Goal: Transaction & Acquisition: Purchase product/service

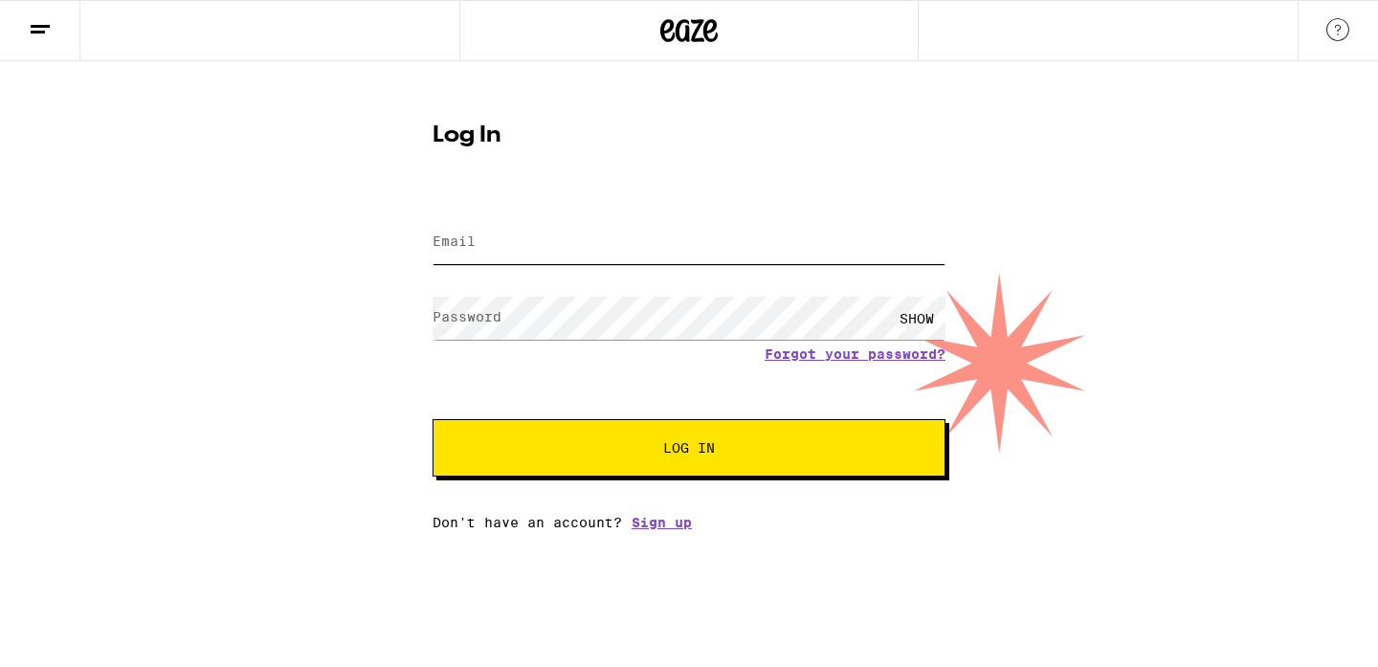
type input "[PERSON_NAME][EMAIL_ADDRESS][DOMAIN_NAME]"
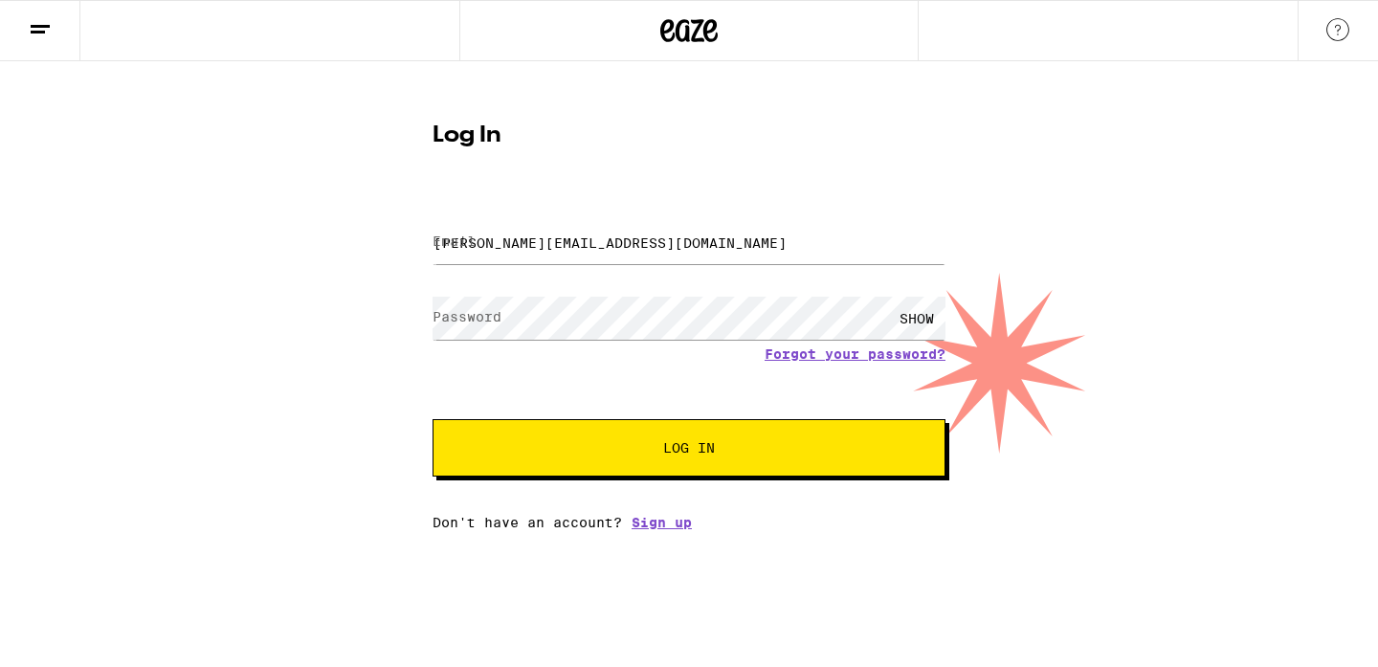
click at [717, 431] on button "Log In" at bounding box center [688, 447] width 513 height 57
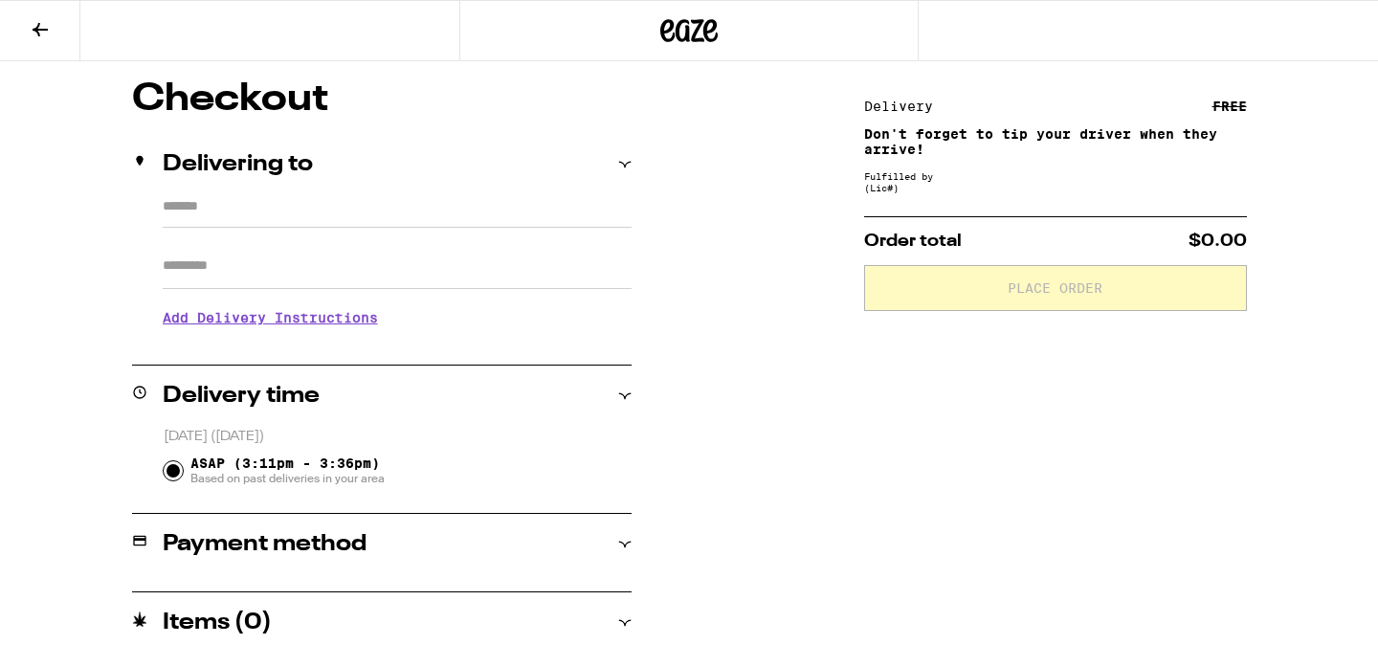
type input "**********"
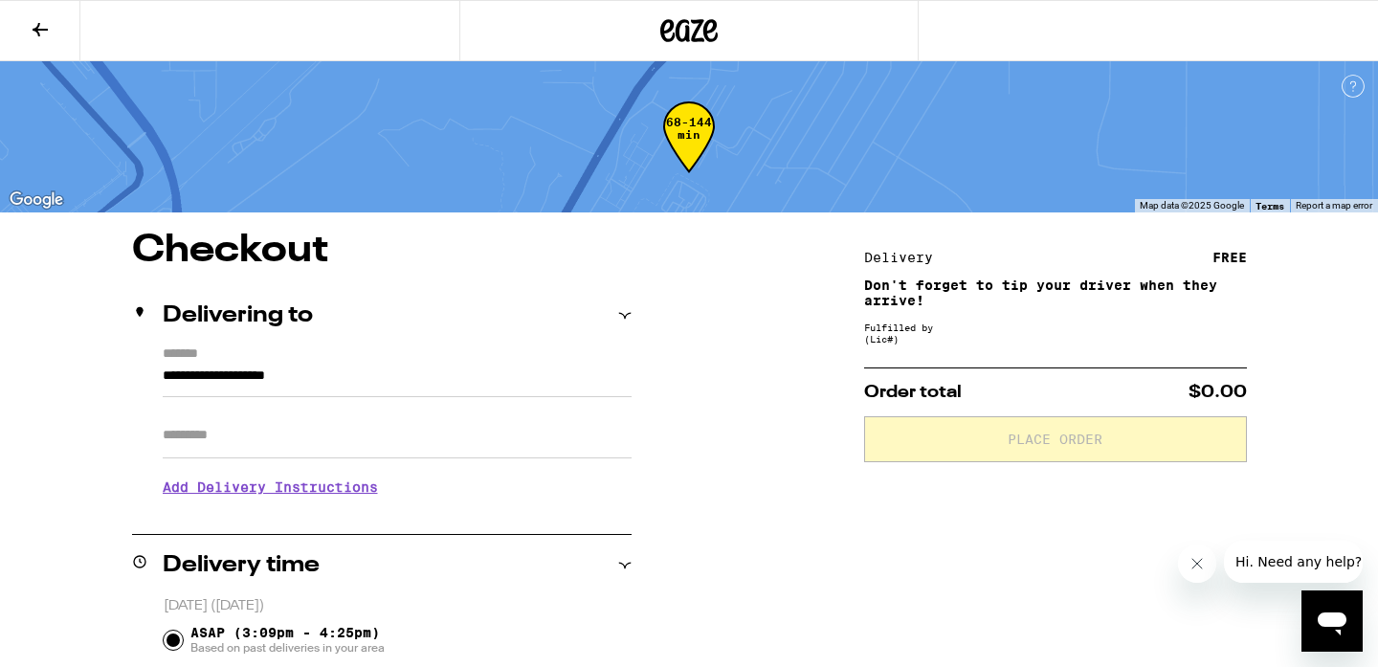
click at [28, 29] on button at bounding box center [40, 31] width 80 height 60
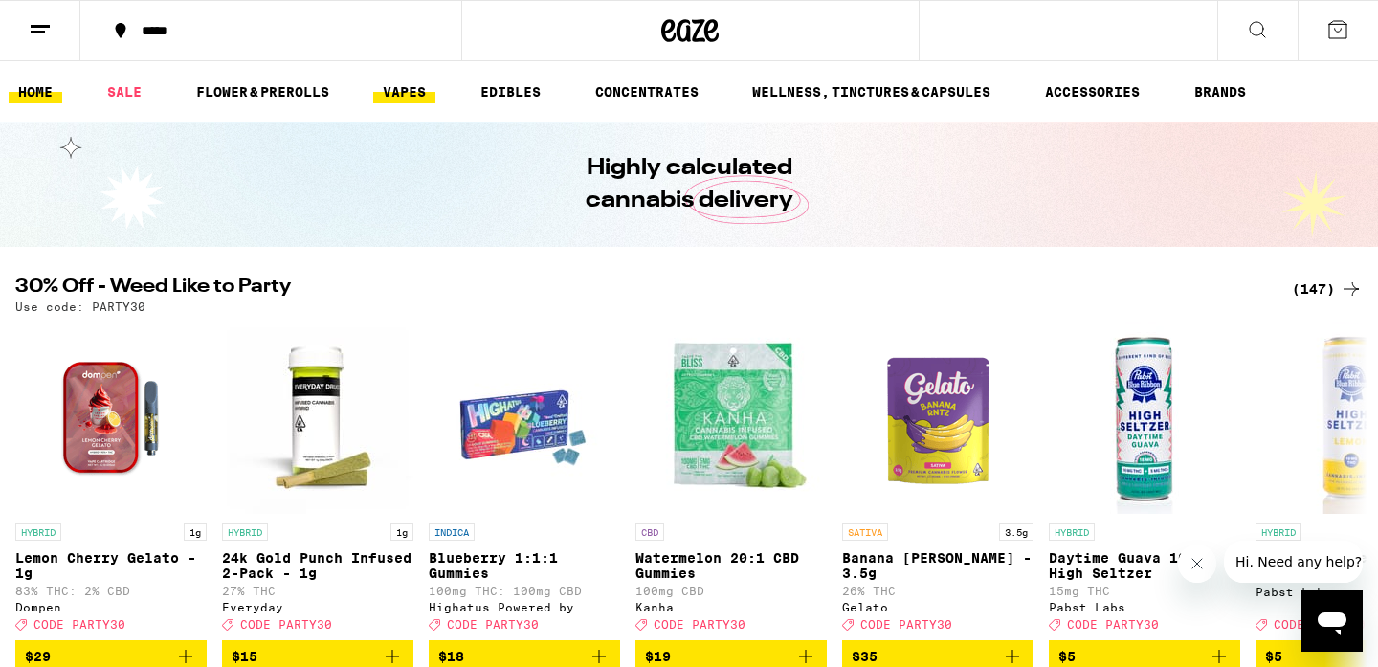
click at [414, 97] on link "VAPES" at bounding box center [404, 91] width 62 height 23
click at [130, 96] on link "SALE" at bounding box center [125, 91] width 54 height 23
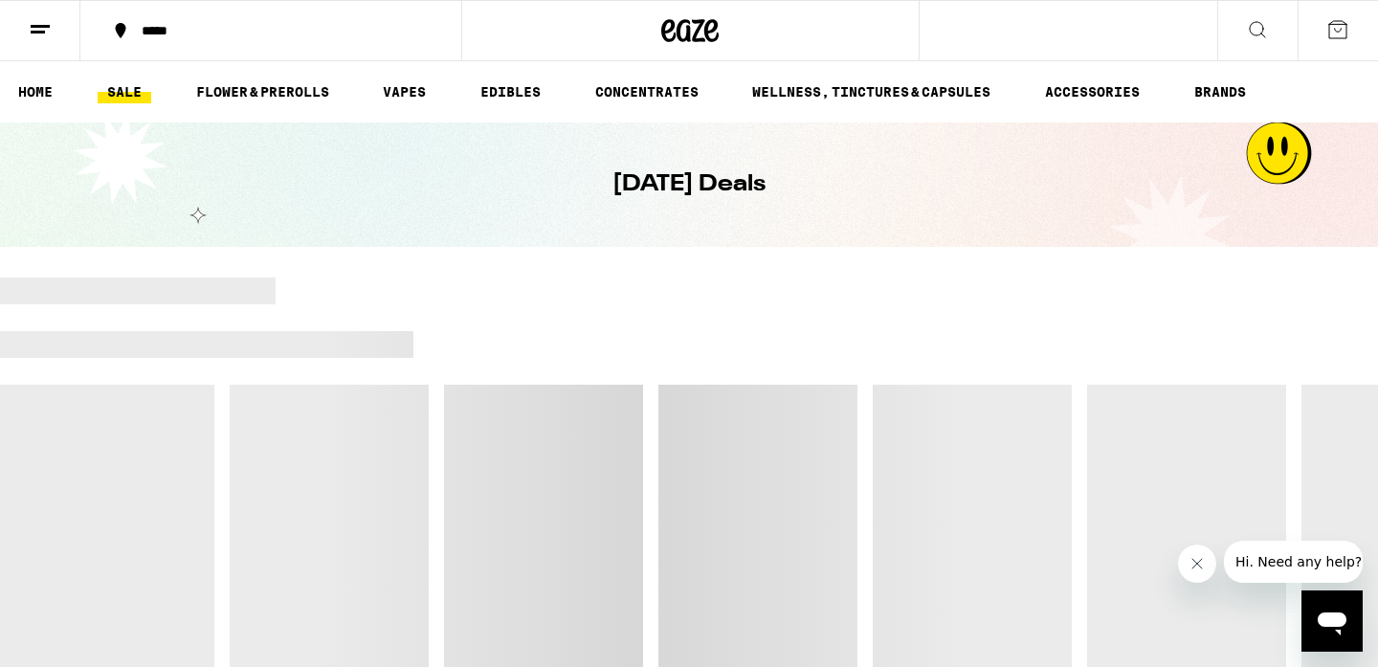
click at [125, 93] on link "SALE" at bounding box center [125, 91] width 54 height 23
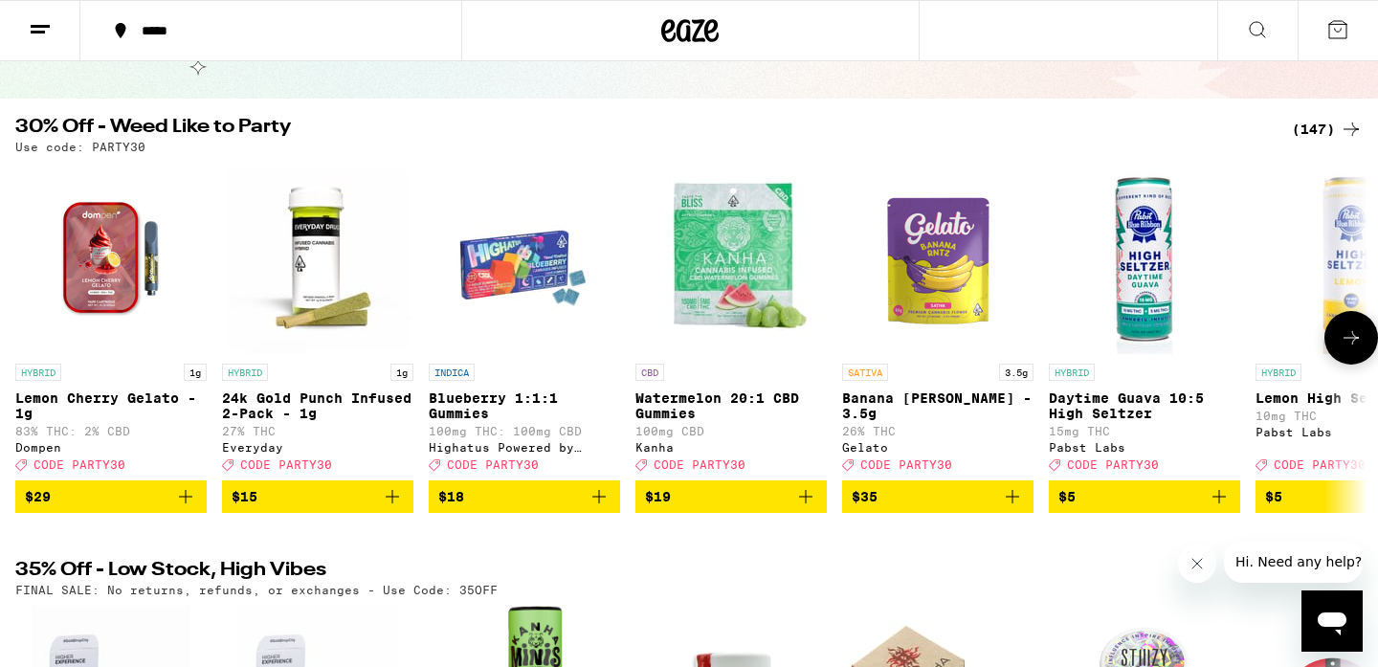
scroll to position [171, 0]
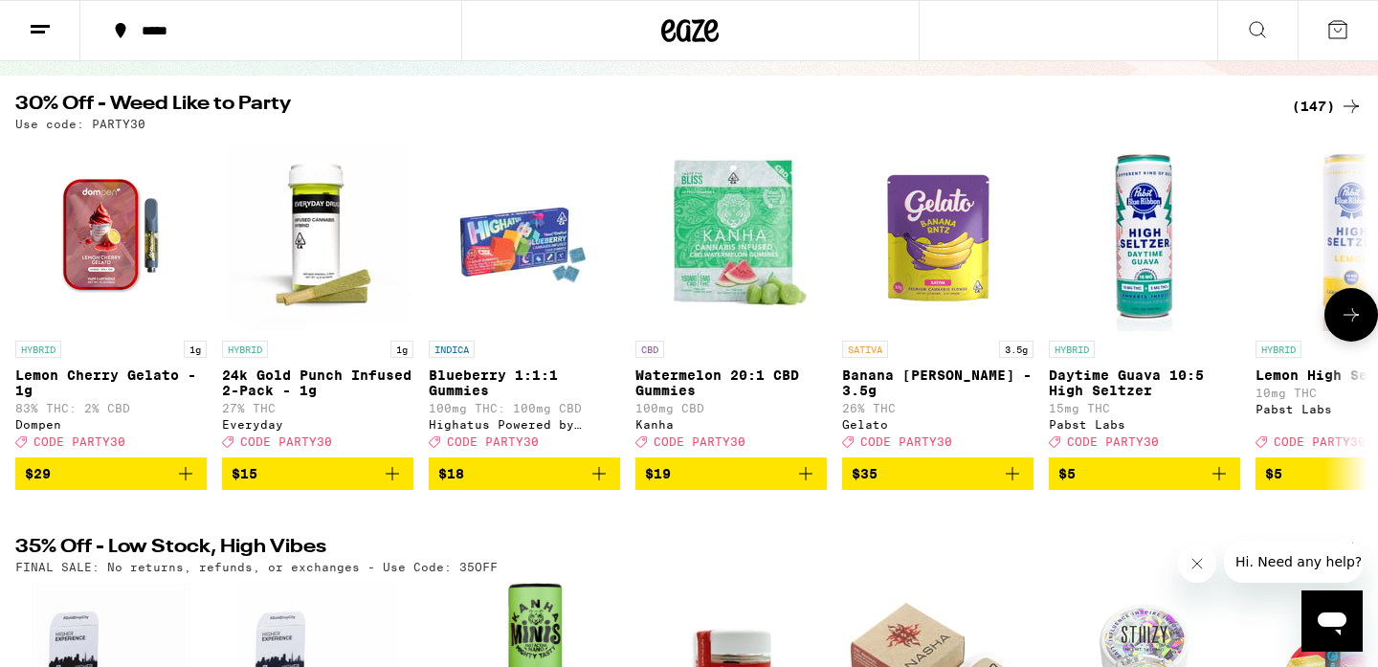
click at [1354, 321] on icon at bounding box center [1350, 314] width 15 height 13
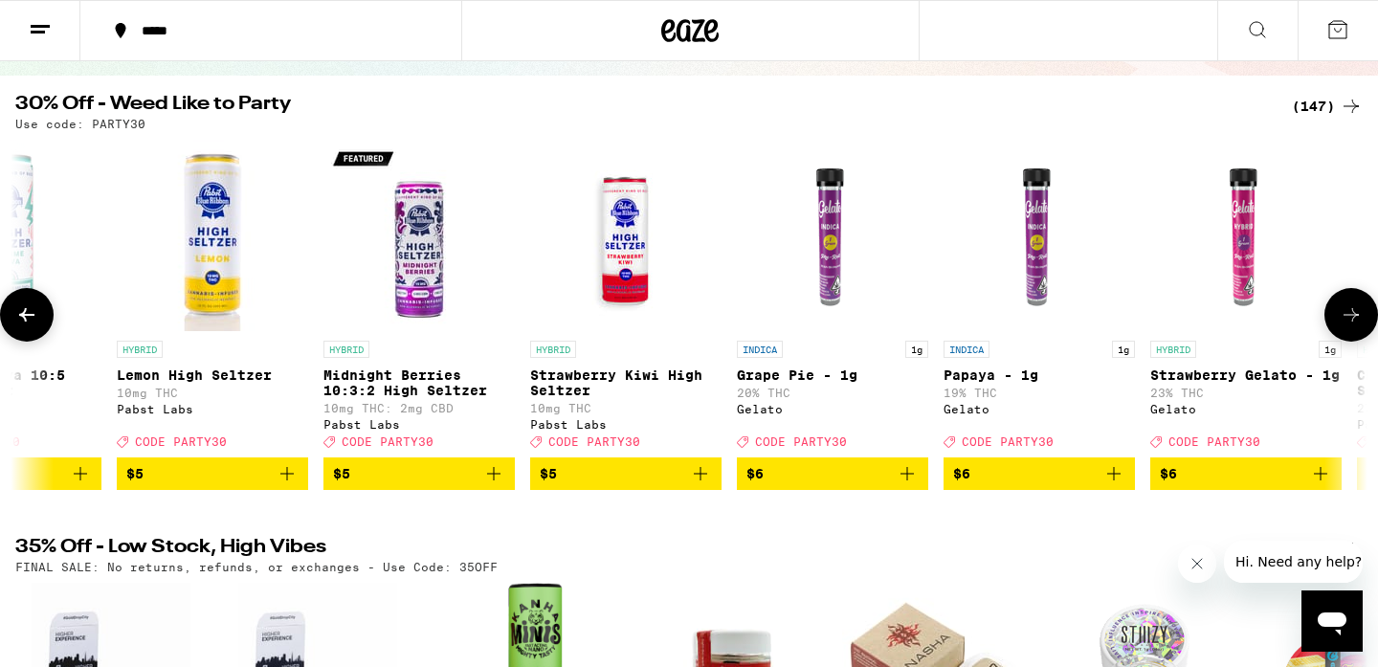
click at [1354, 321] on icon at bounding box center [1350, 314] width 15 height 13
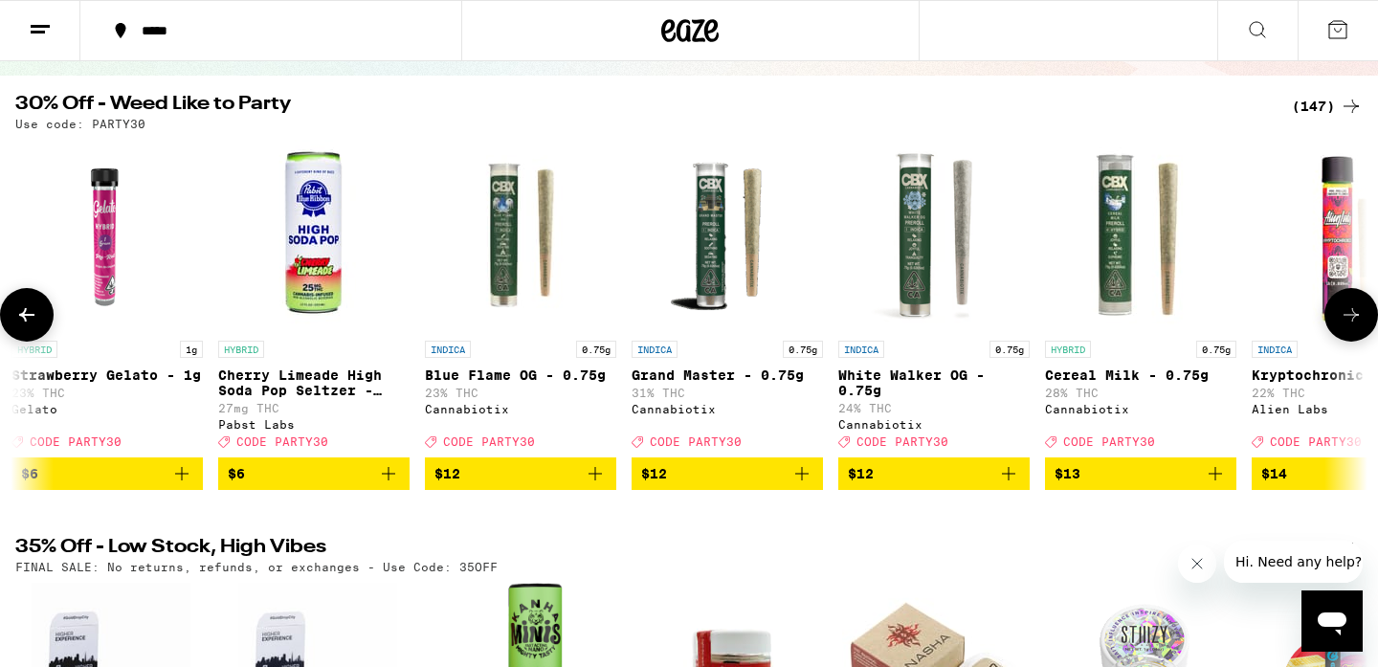
click at [1354, 321] on icon at bounding box center [1350, 314] width 15 height 13
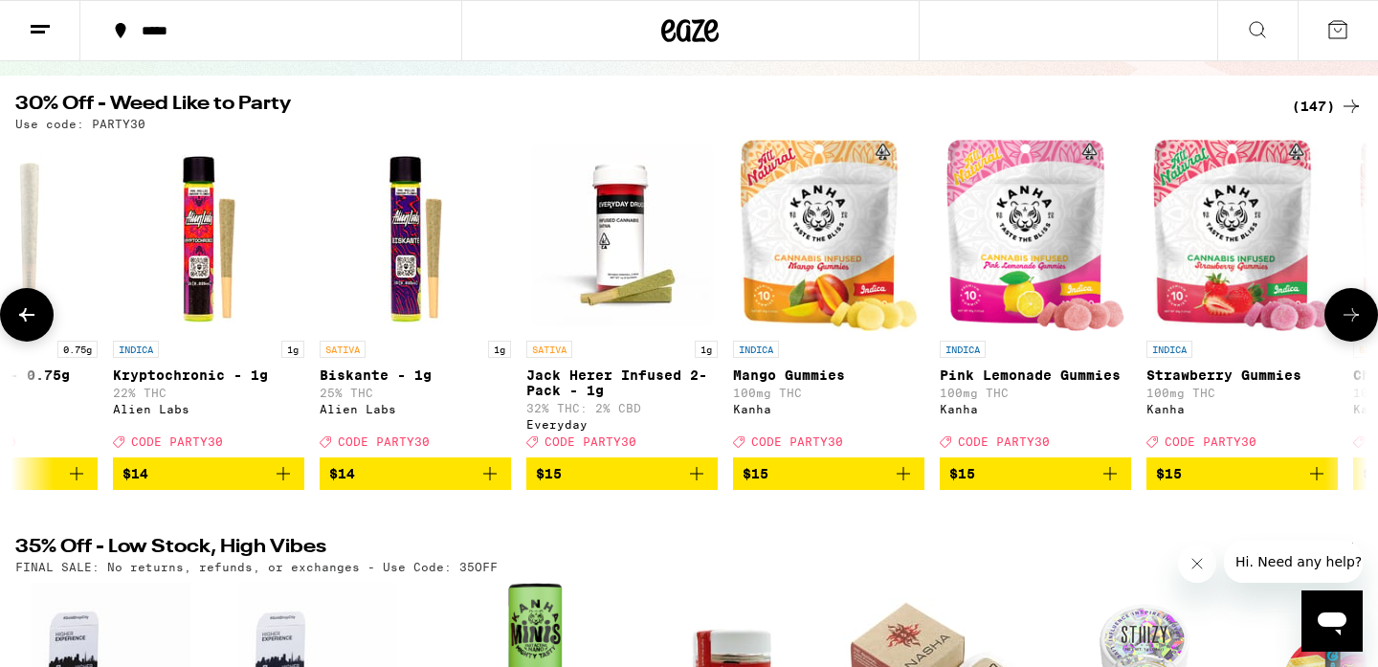
click at [1352, 321] on icon at bounding box center [1350, 314] width 23 height 23
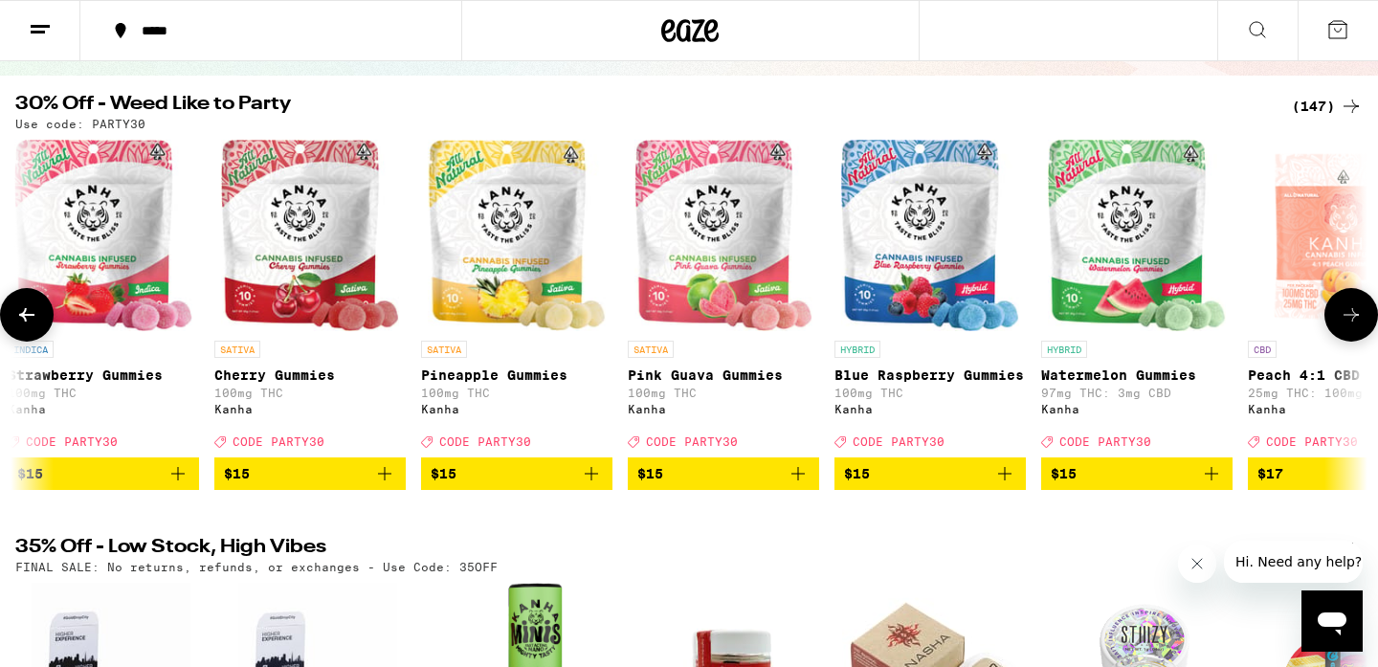
click at [1352, 321] on icon at bounding box center [1350, 314] width 23 height 23
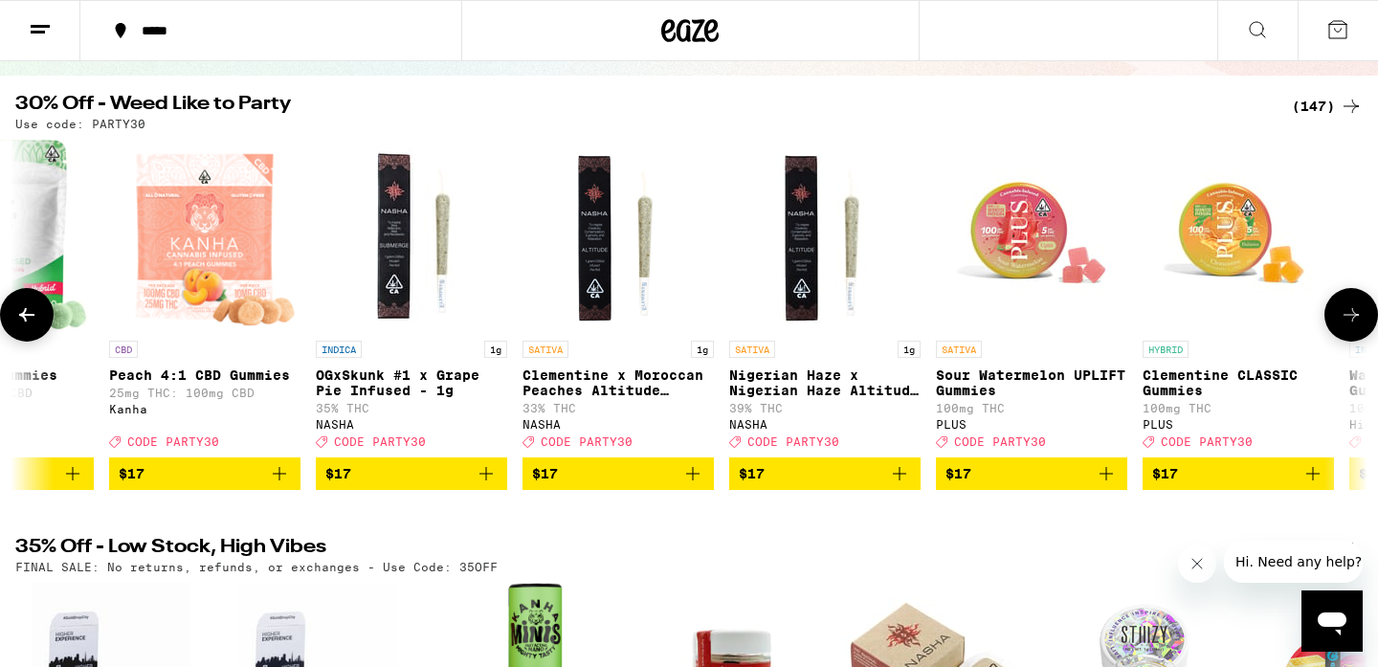
click at [1352, 321] on icon at bounding box center [1350, 314] width 23 height 23
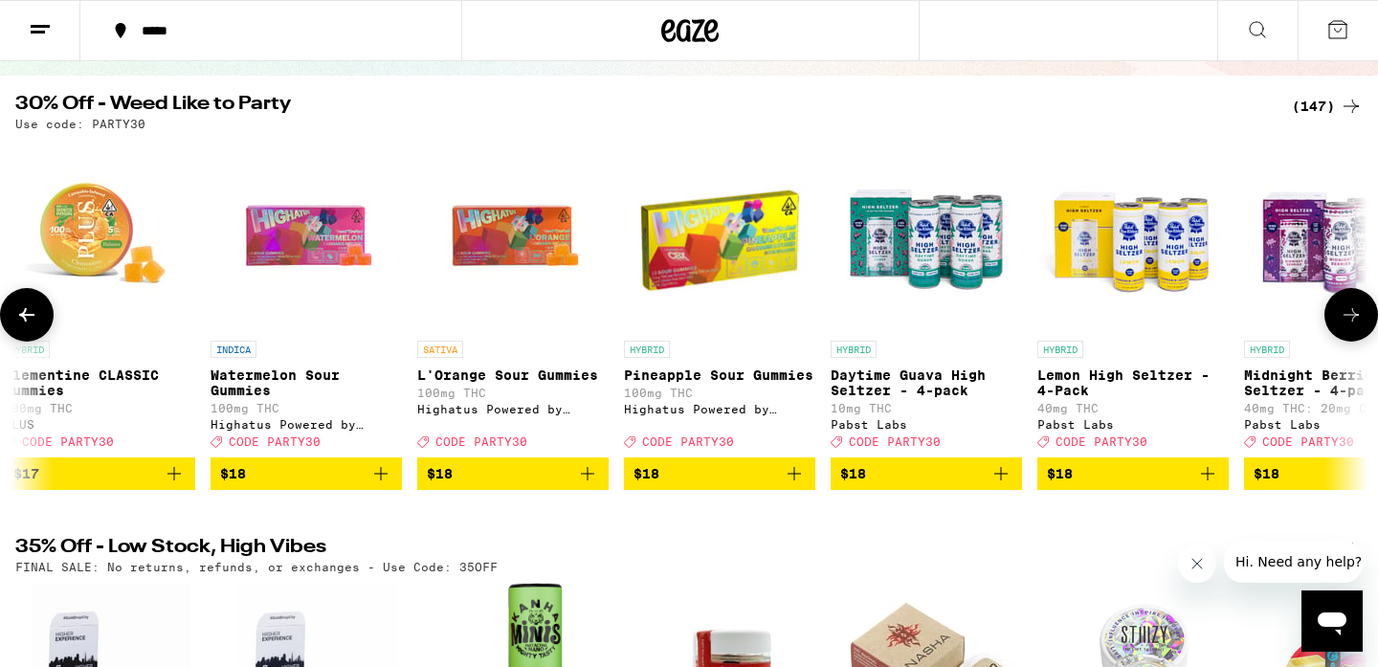
click at [1352, 321] on icon at bounding box center [1350, 314] width 23 height 23
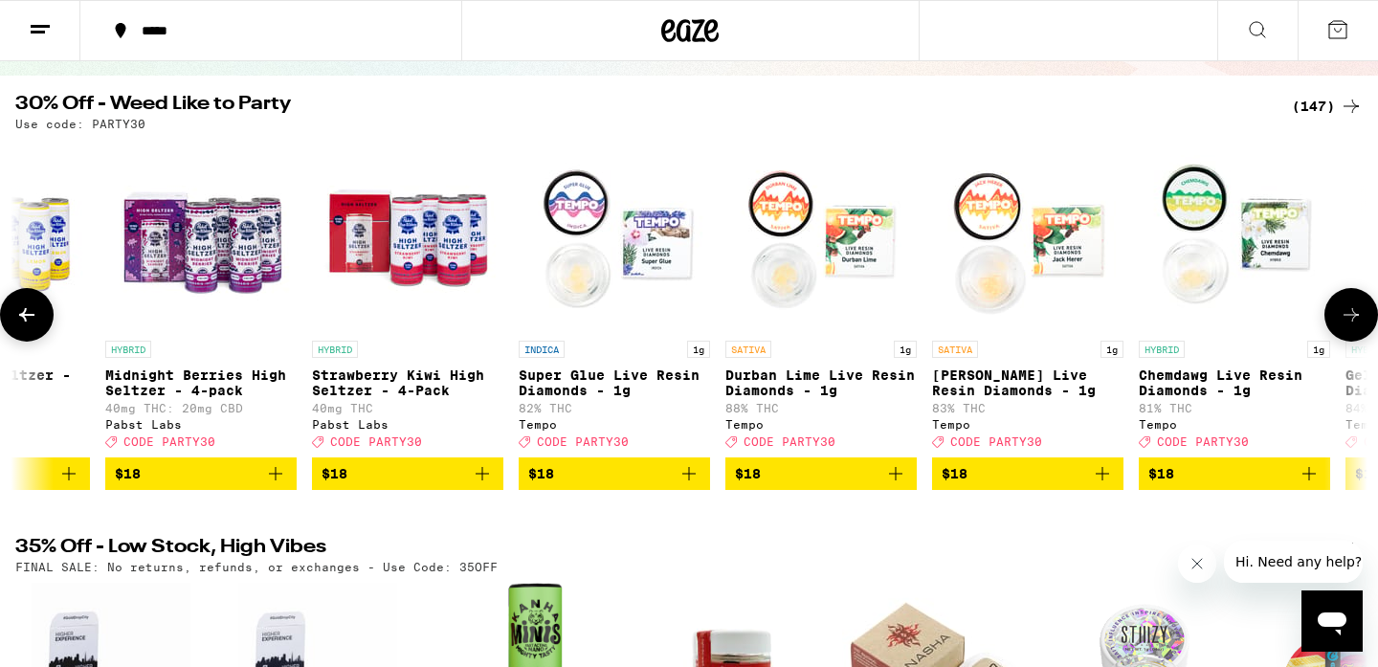
click at [1352, 321] on icon at bounding box center [1350, 314] width 23 height 23
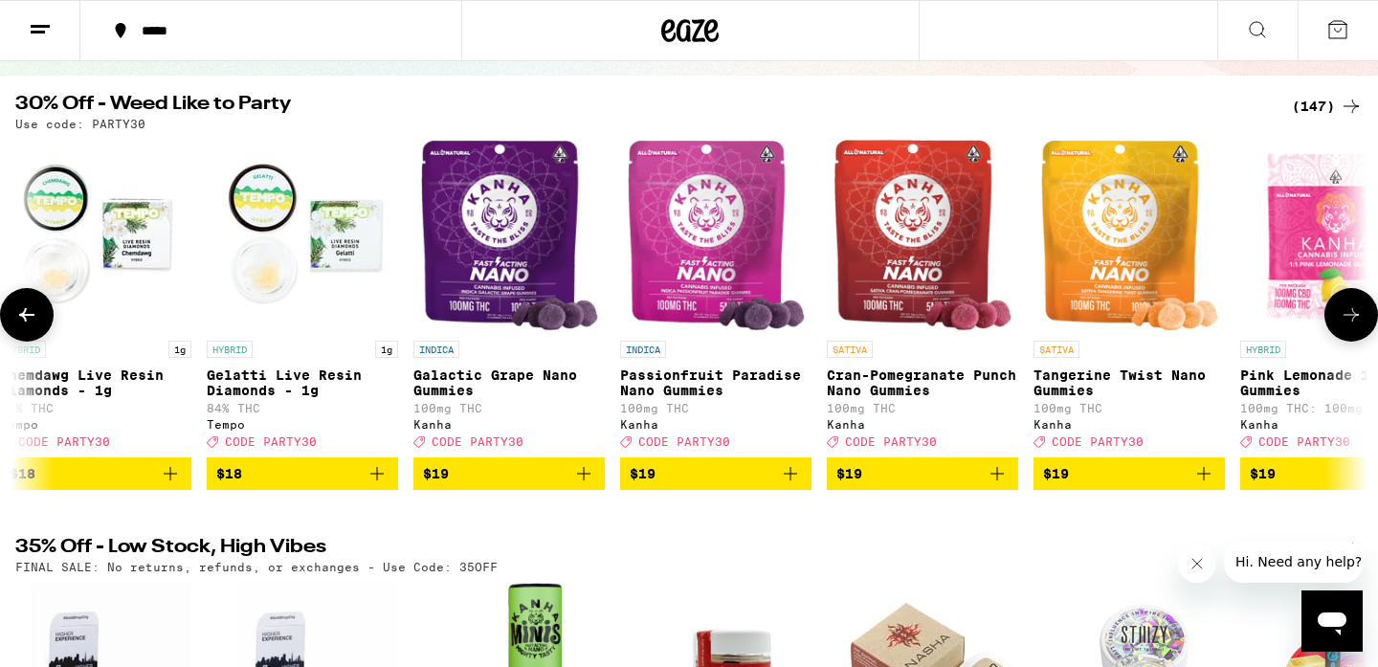
click at [1352, 321] on icon at bounding box center [1350, 314] width 23 height 23
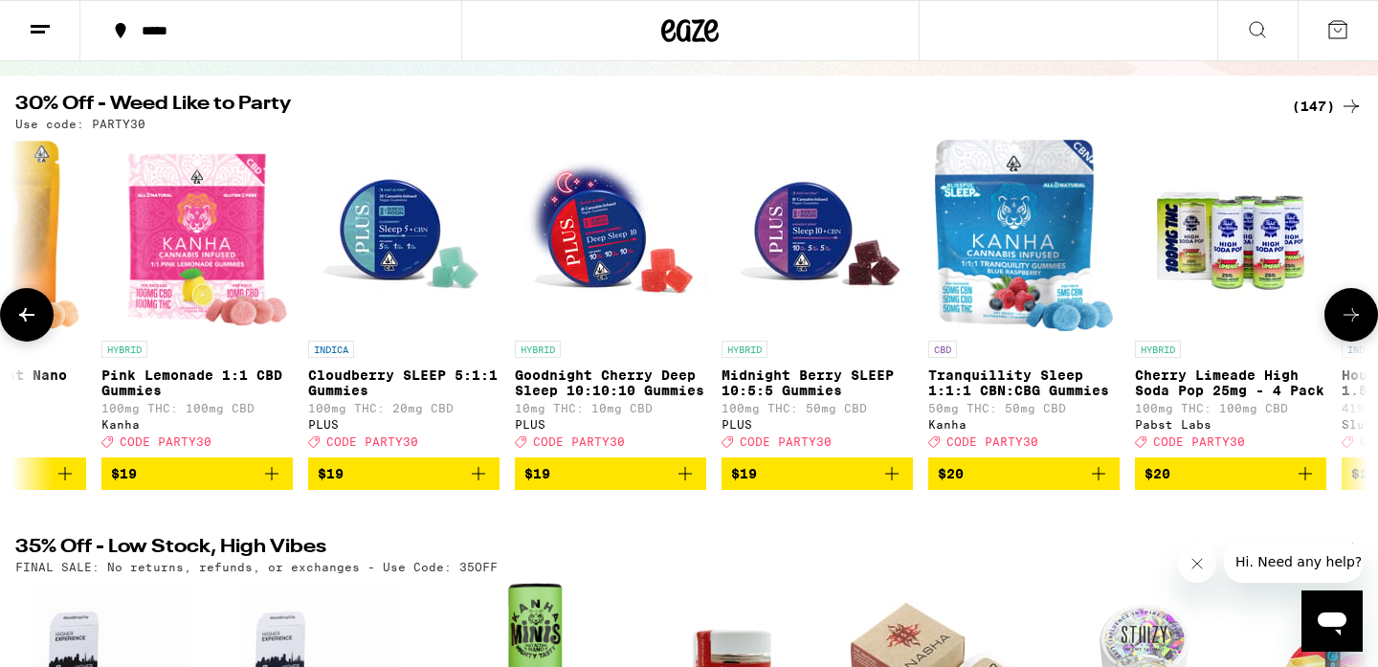
click at [1352, 321] on icon at bounding box center [1350, 314] width 23 height 23
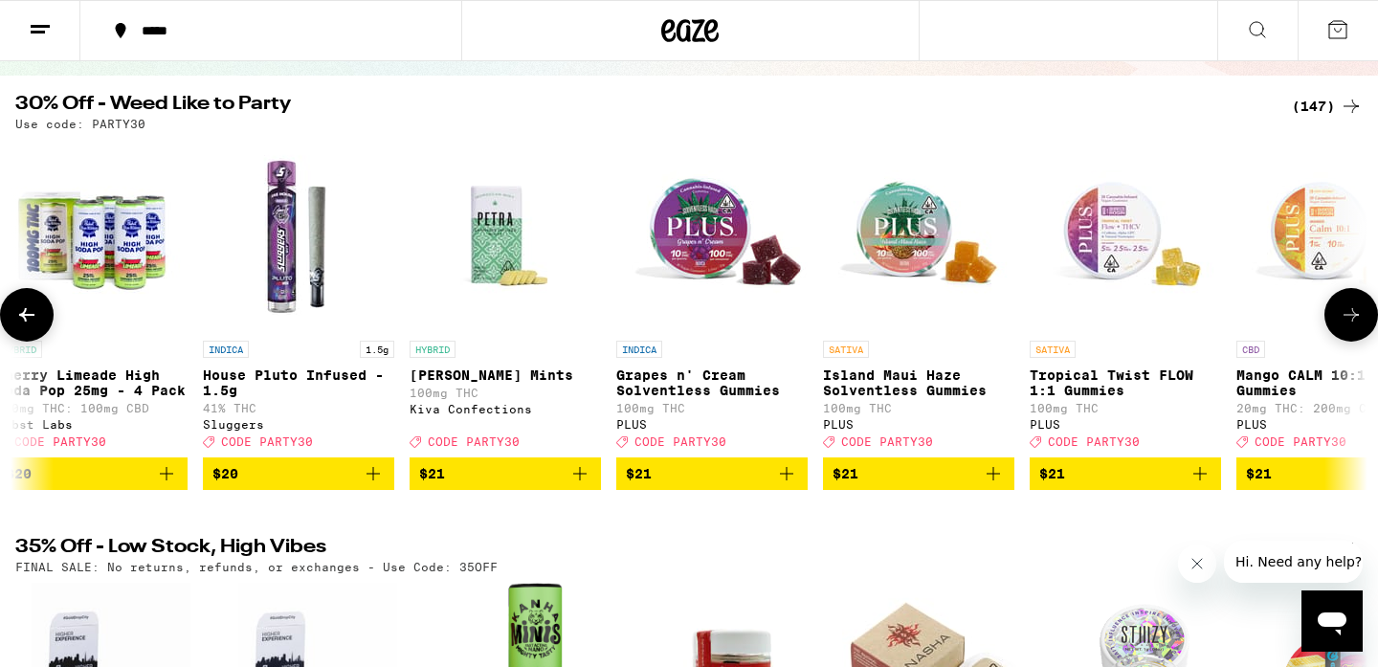
click at [1352, 321] on icon at bounding box center [1350, 314] width 23 height 23
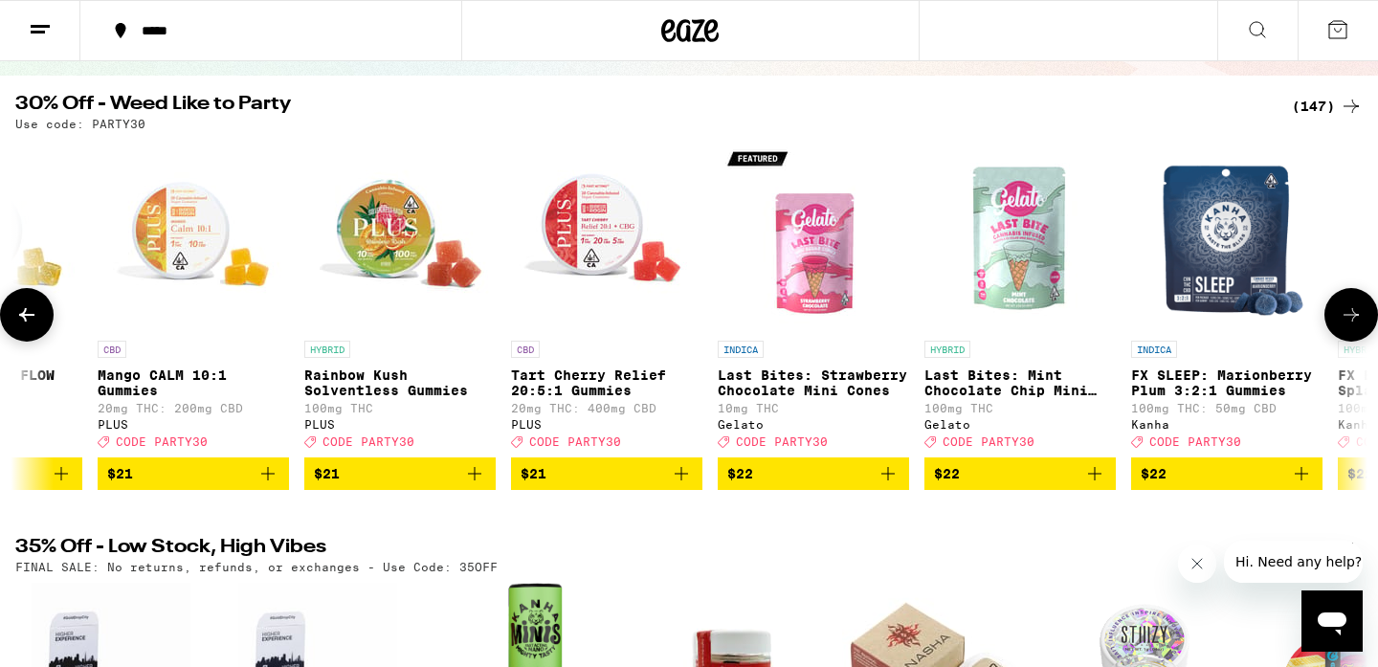
click at [1352, 321] on icon at bounding box center [1350, 314] width 23 height 23
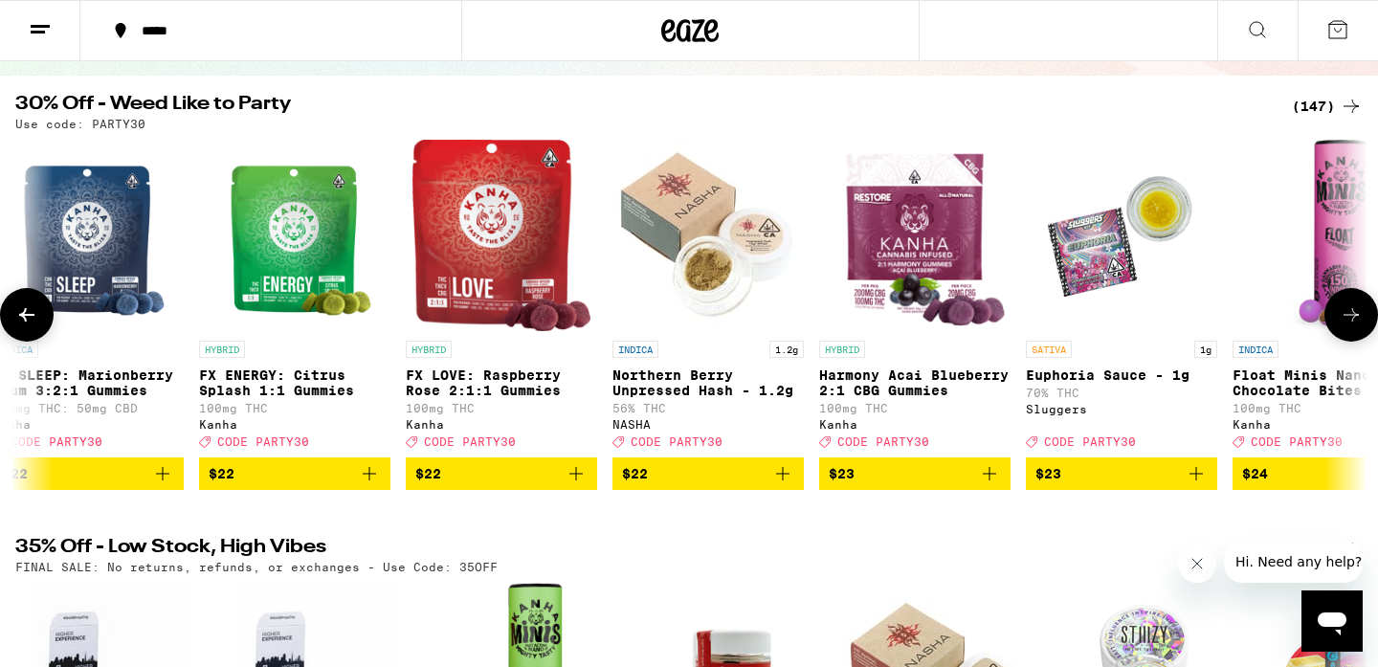
click at [1352, 321] on icon at bounding box center [1350, 314] width 23 height 23
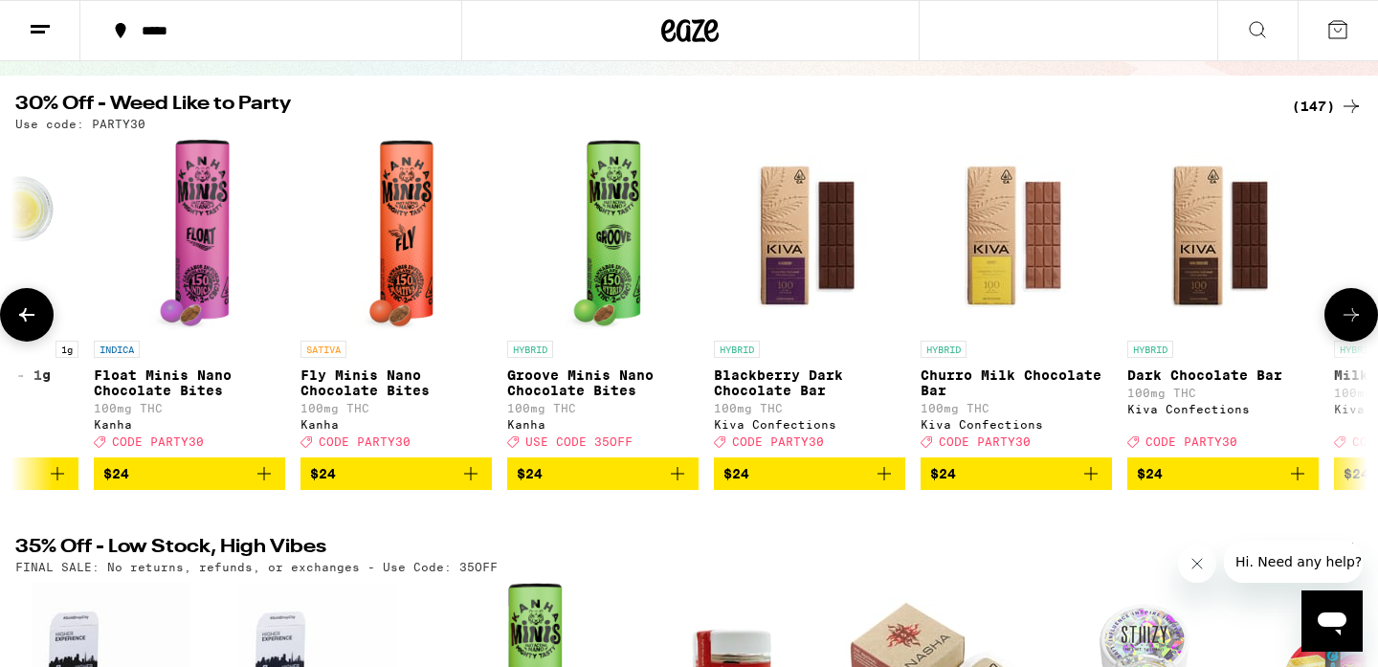
click at [1353, 321] on icon at bounding box center [1350, 314] width 15 height 13
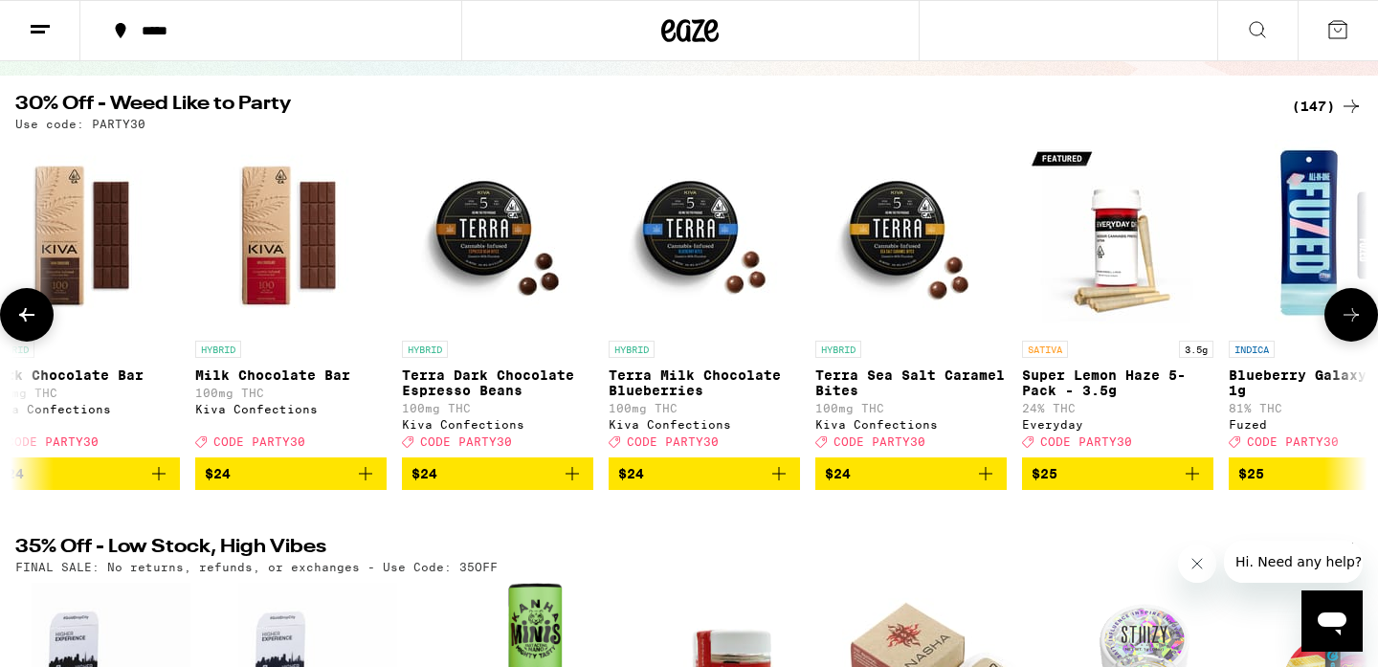
click at [1353, 321] on icon at bounding box center [1350, 314] width 15 height 13
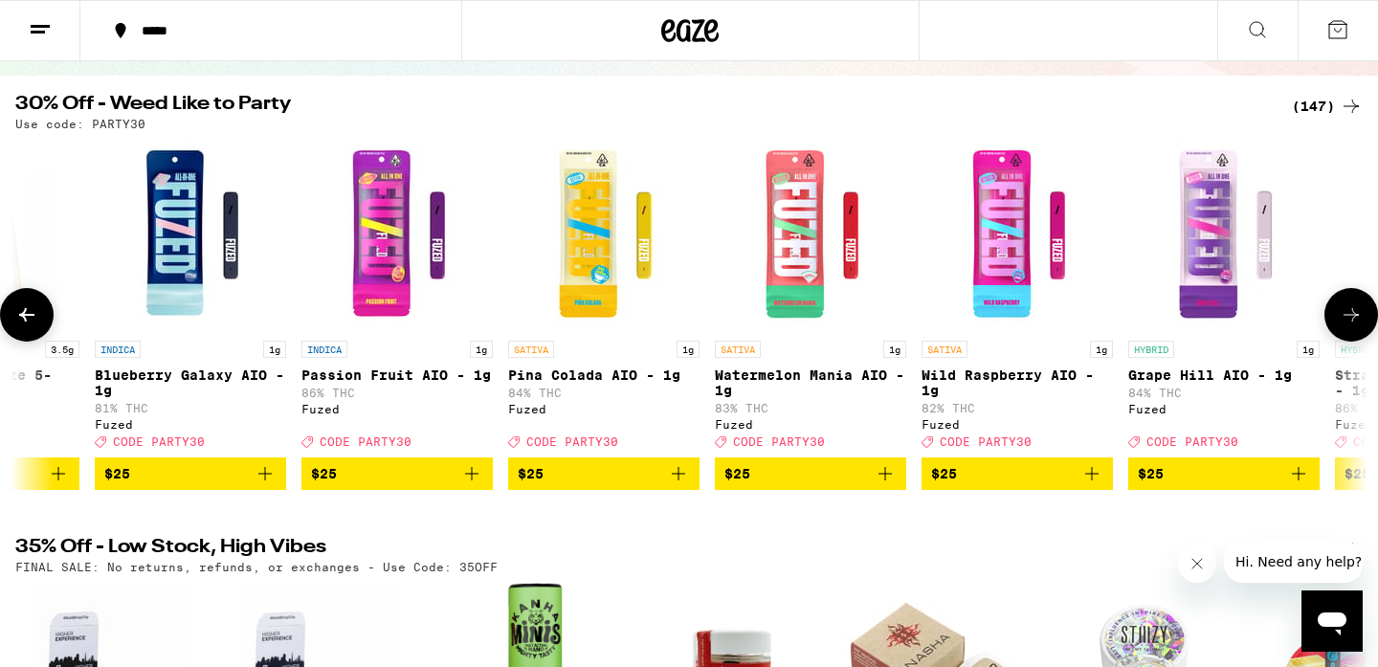
scroll to position [0, 17078]
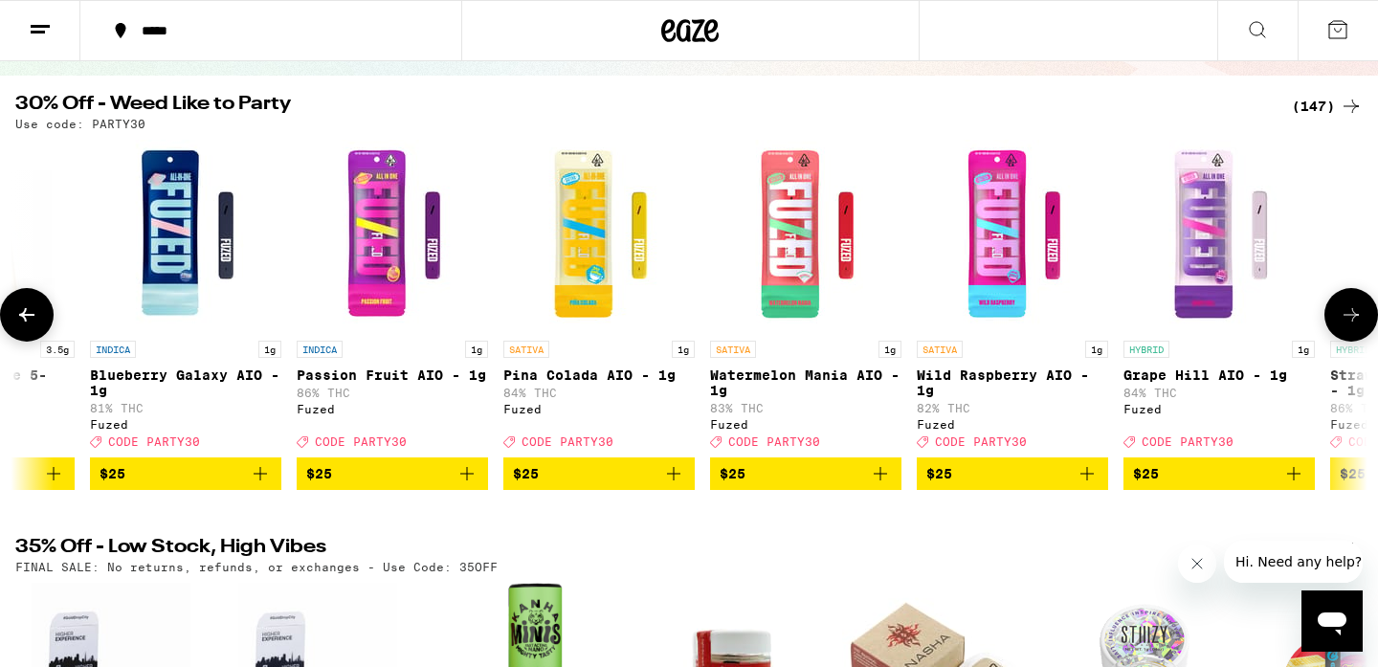
click at [1083, 480] on icon "Add to bag" at bounding box center [1086, 473] width 13 height 13
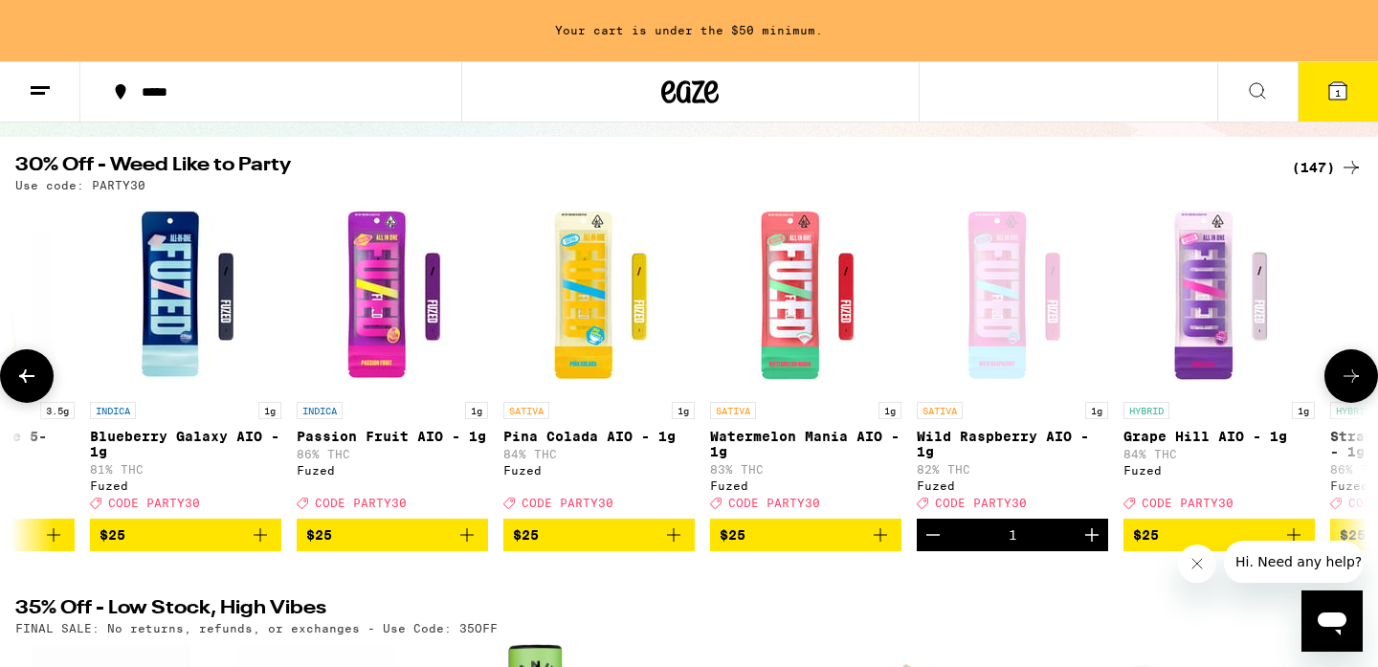
scroll to position [232, 0]
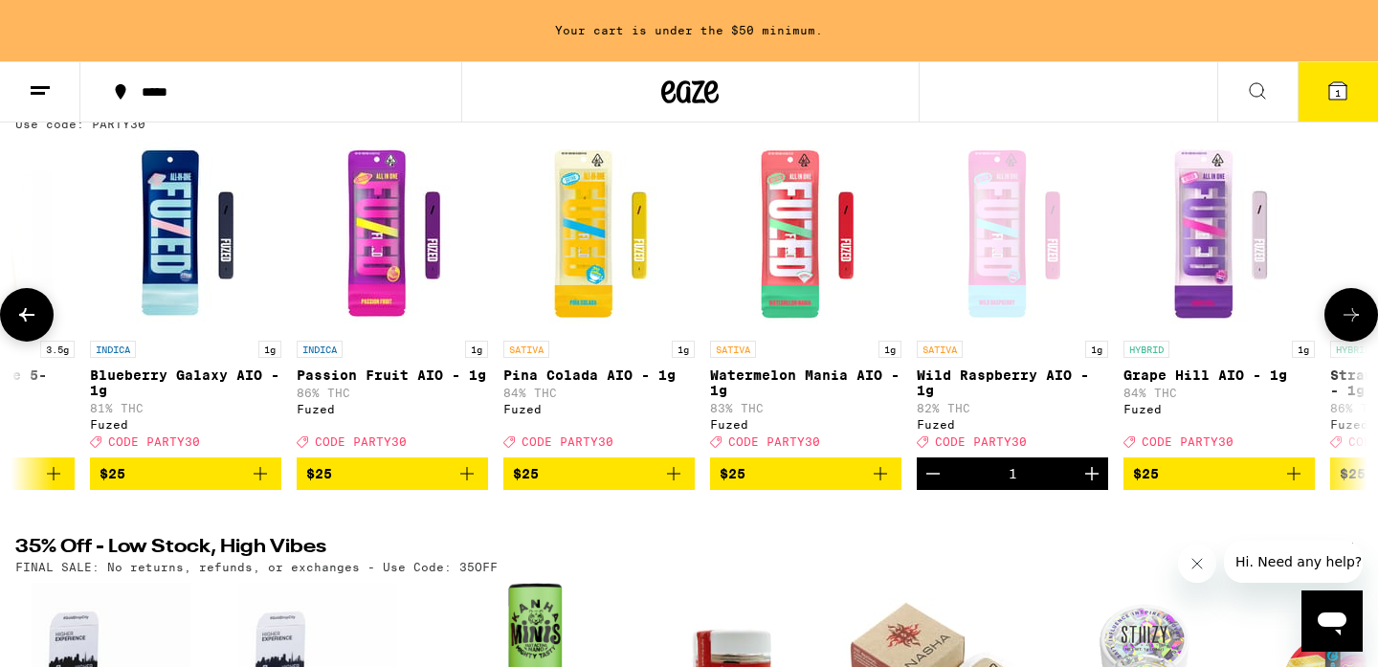
click at [254, 485] on icon "Add to bag" at bounding box center [260, 473] width 23 height 23
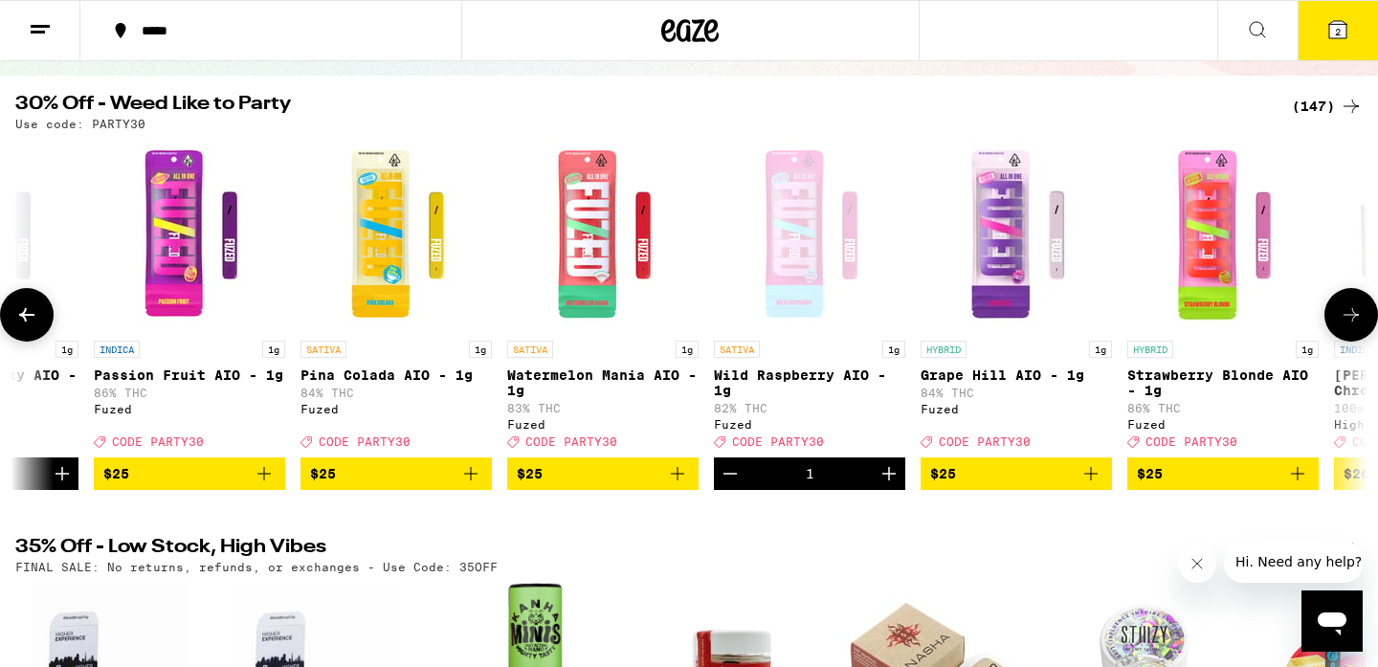
scroll to position [0, 17280]
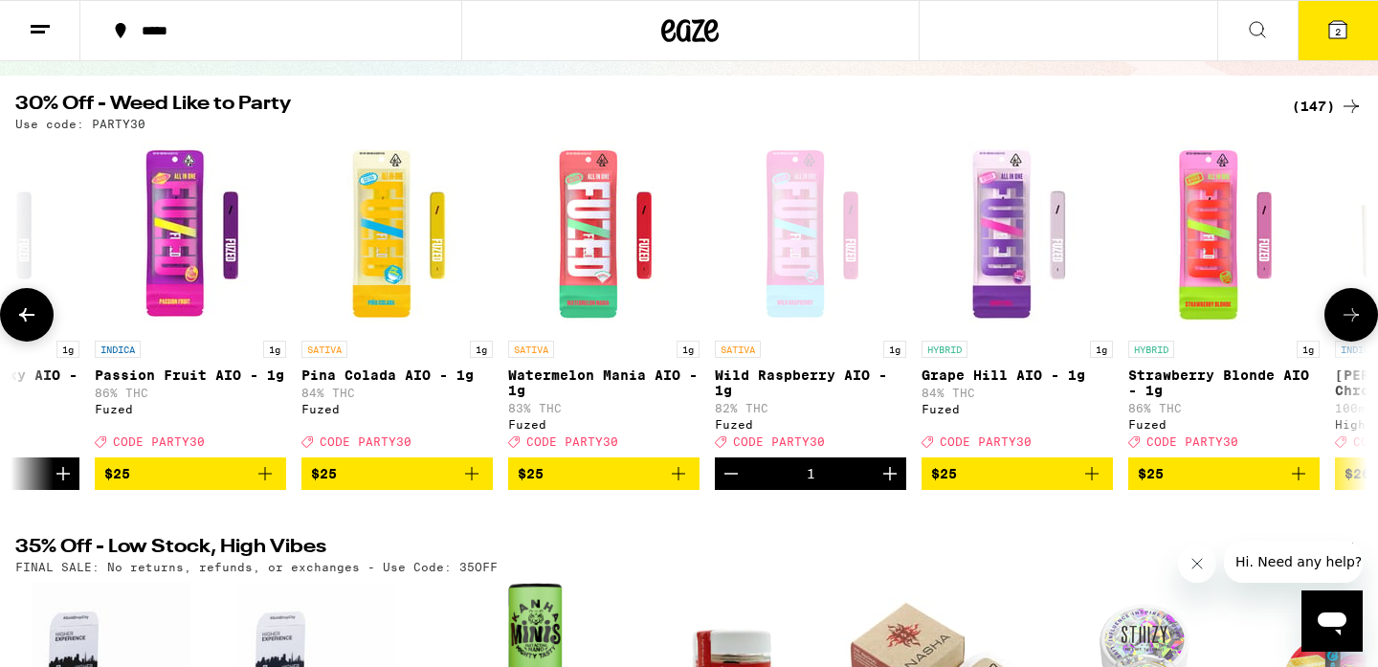
click at [677, 485] on icon "Add to bag" at bounding box center [678, 473] width 23 height 23
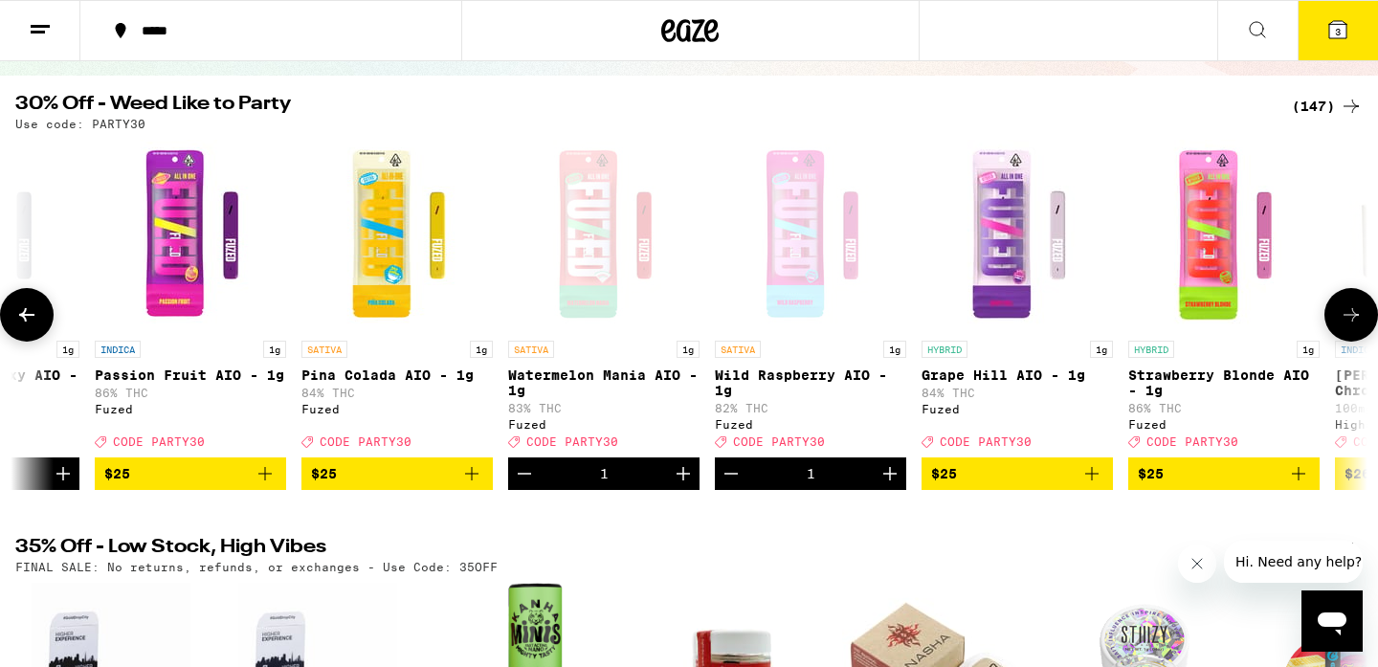
click at [1362, 316] on button at bounding box center [1351, 315] width 54 height 54
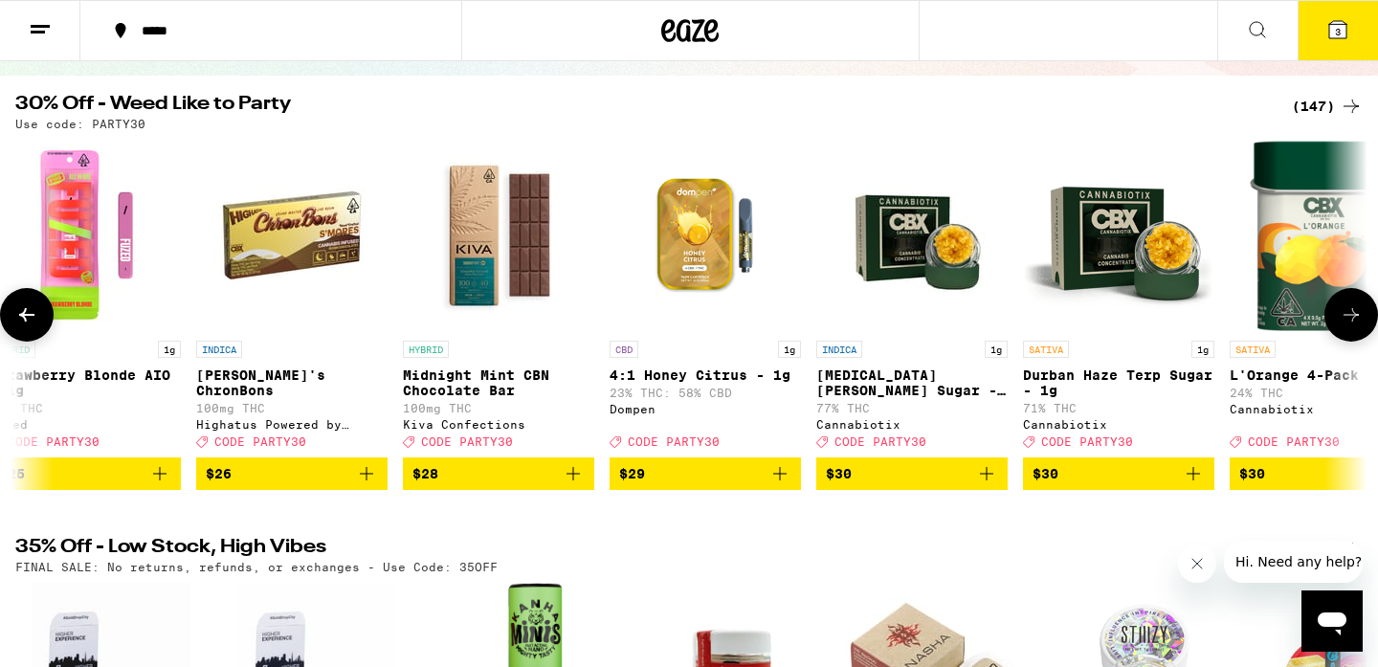
click at [1362, 316] on button at bounding box center [1351, 315] width 54 height 54
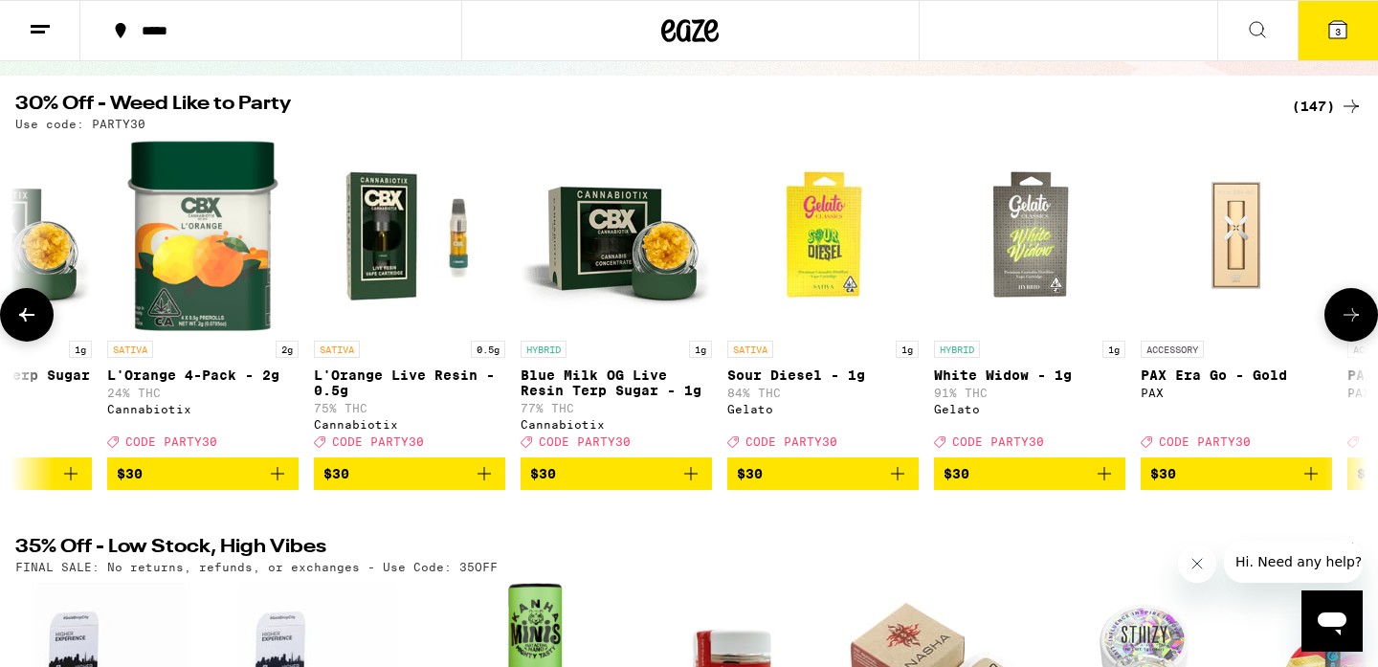
scroll to position [0, 19557]
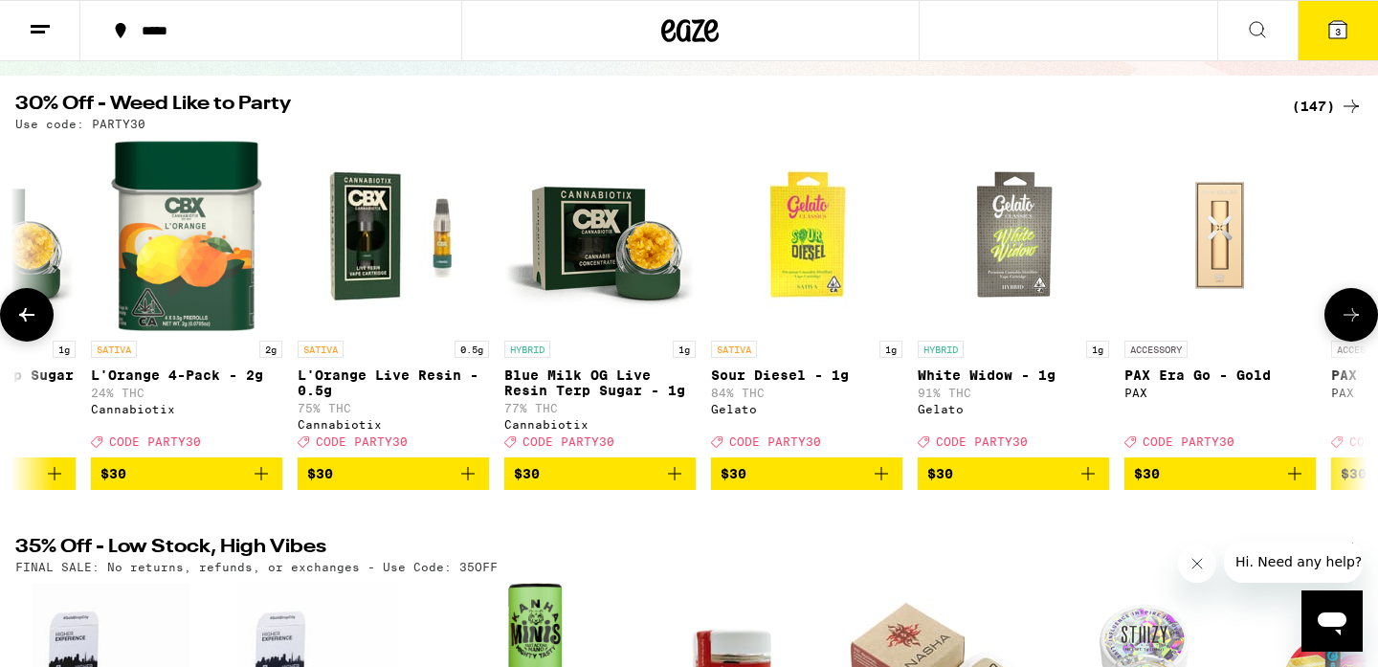
click at [12, 318] on button at bounding box center [27, 315] width 54 height 54
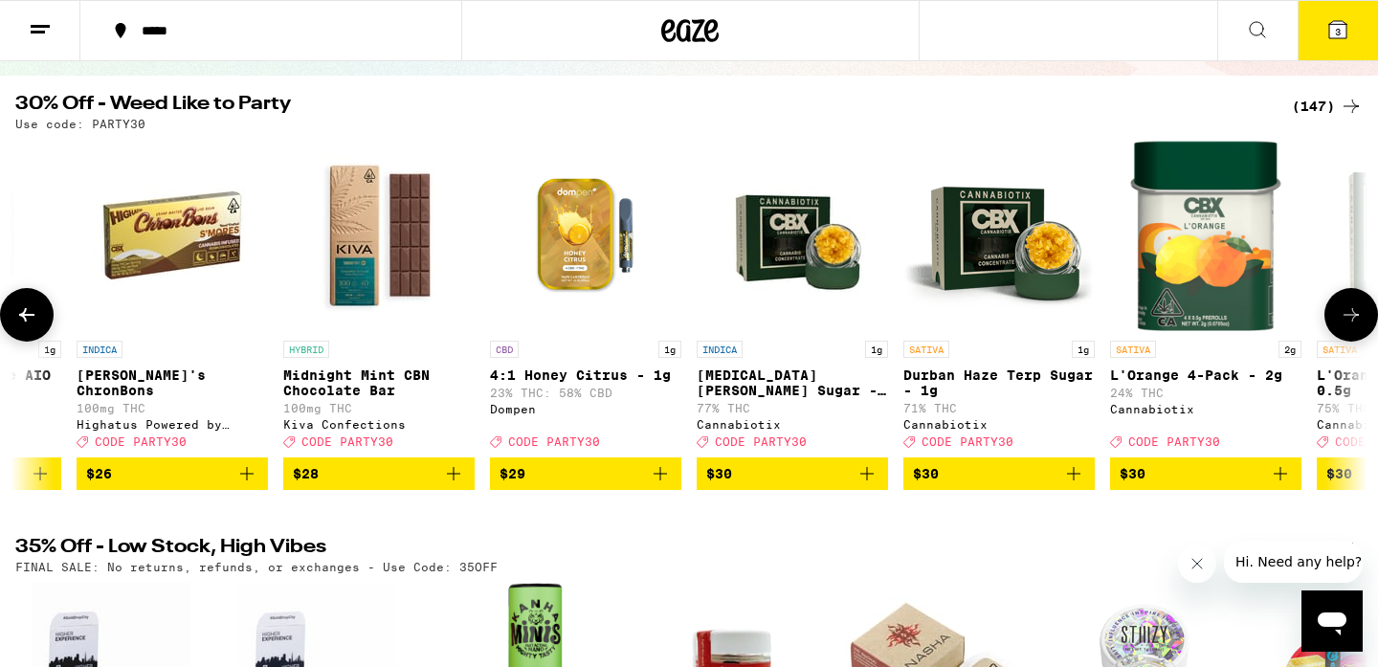
scroll to position [0, 18419]
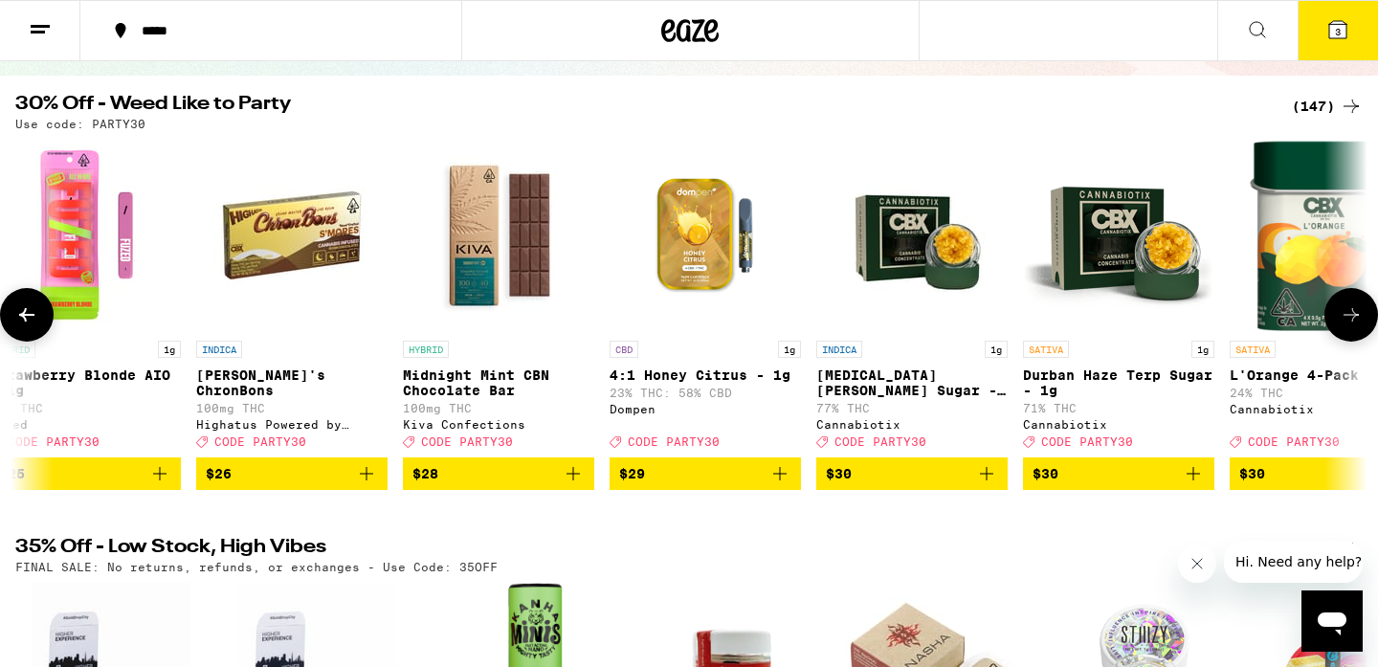
click at [1343, 326] on icon at bounding box center [1350, 314] width 23 height 23
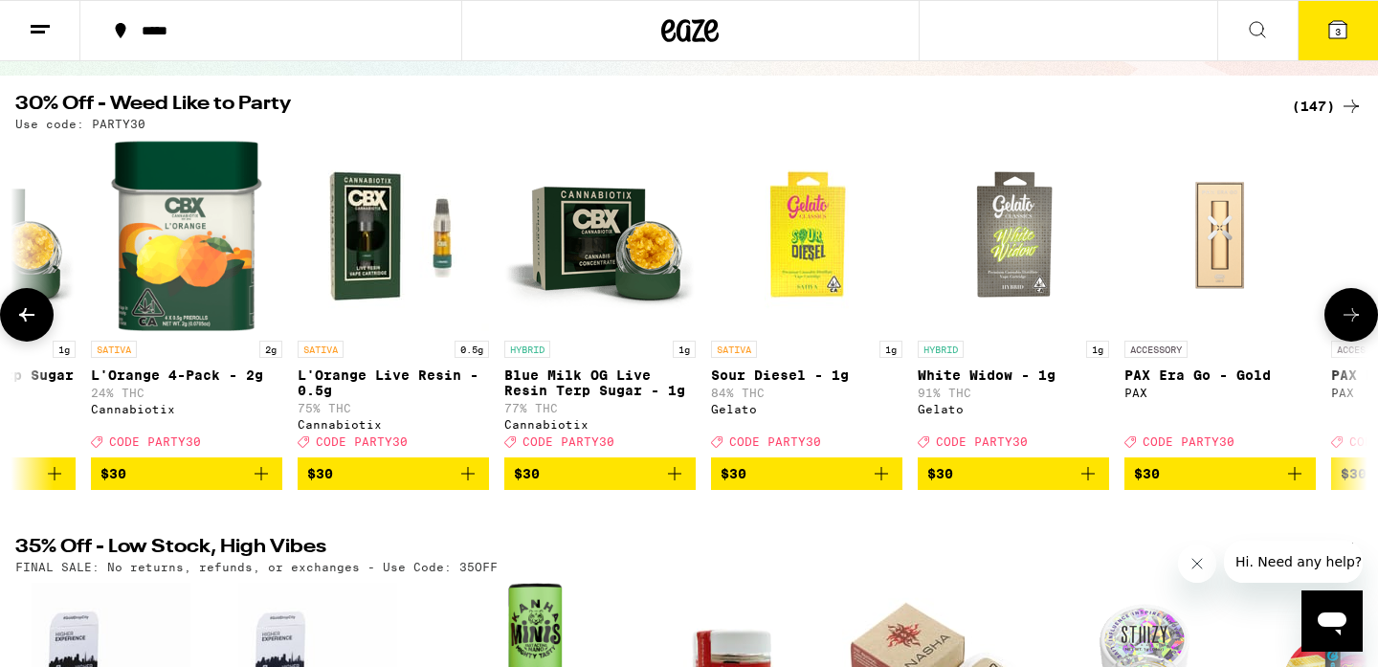
click at [1343, 326] on icon at bounding box center [1350, 314] width 23 height 23
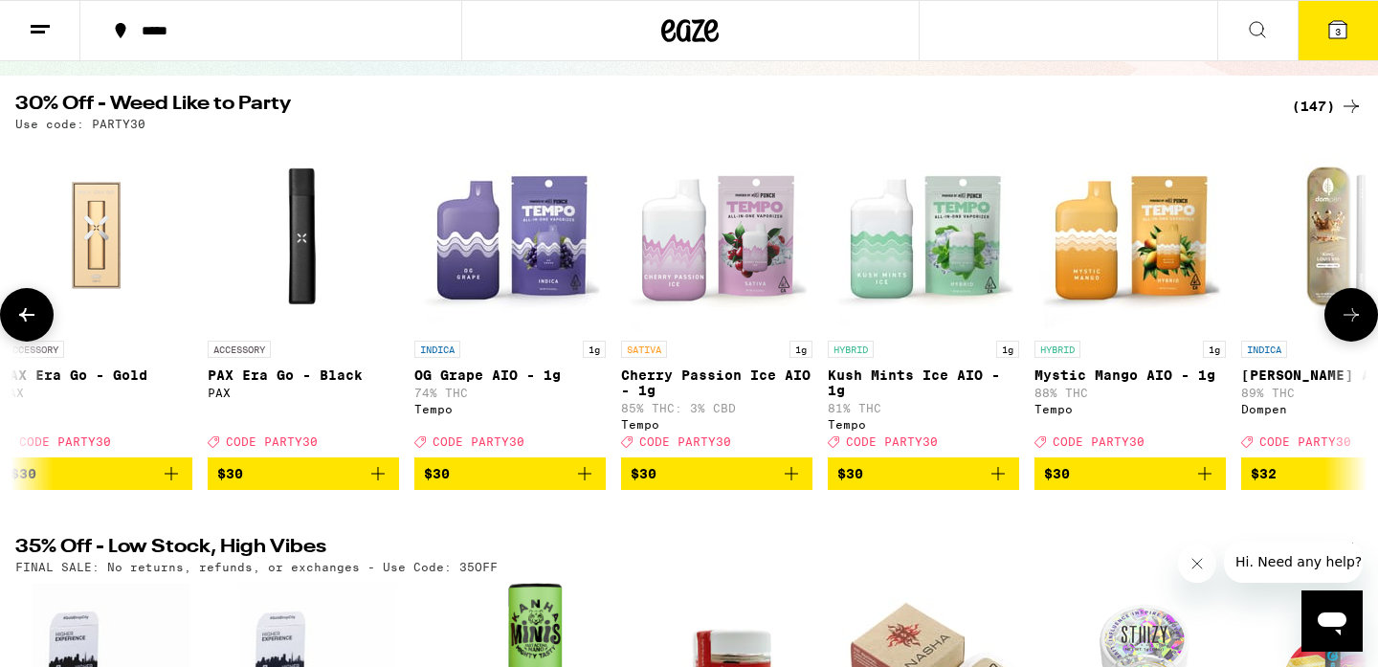
scroll to position [0, 20696]
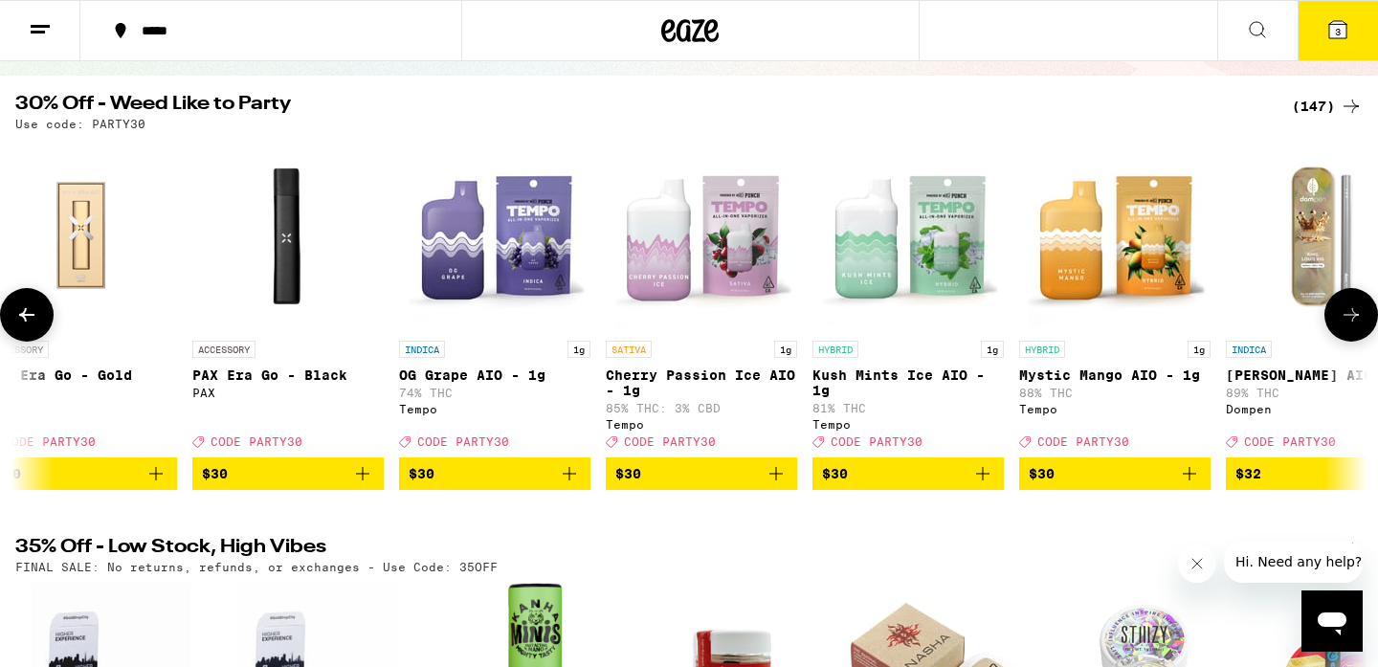
click at [1343, 326] on icon at bounding box center [1350, 314] width 23 height 23
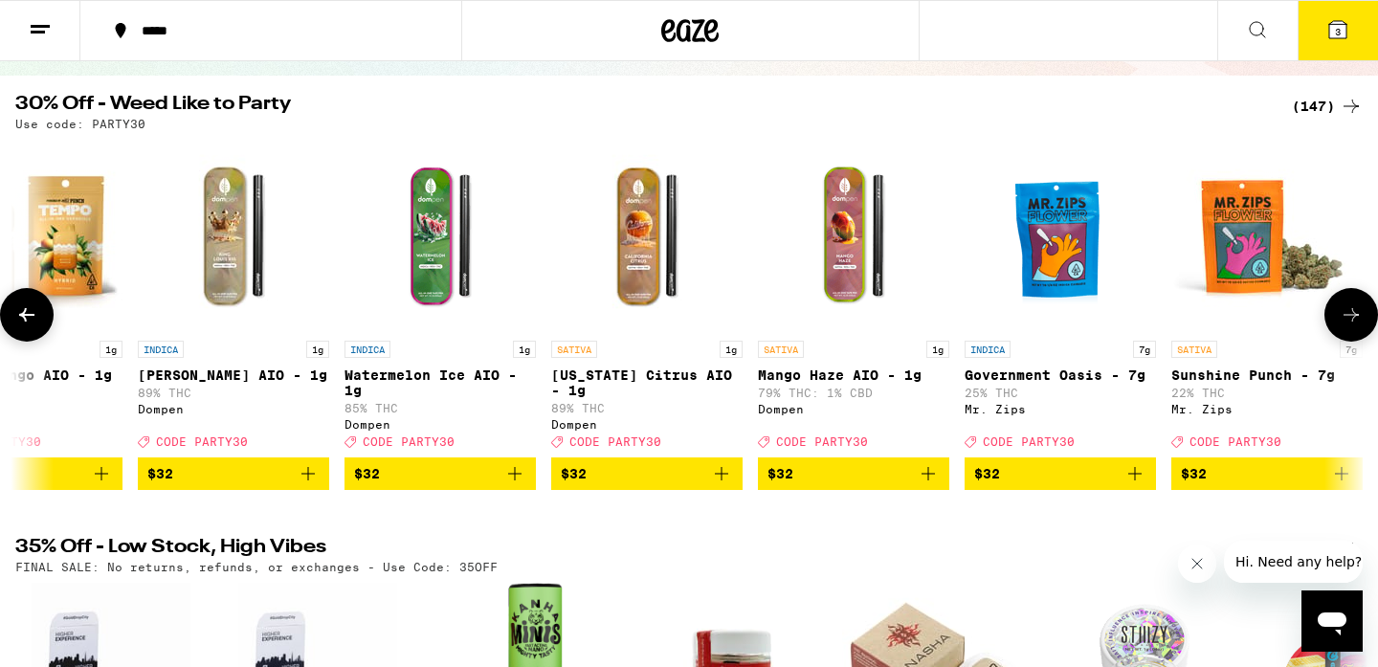
scroll to position [0, 21834]
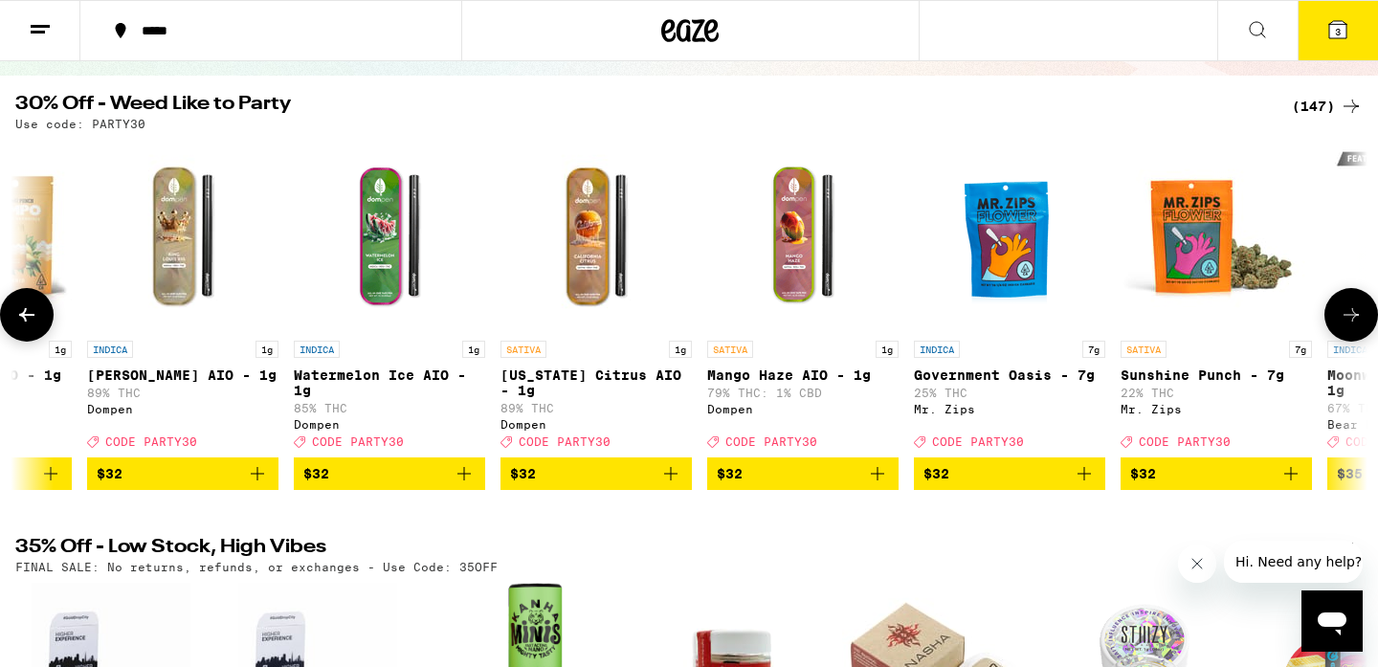
click at [665, 480] on icon "Add to bag" at bounding box center [670, 473] width 13 height 13
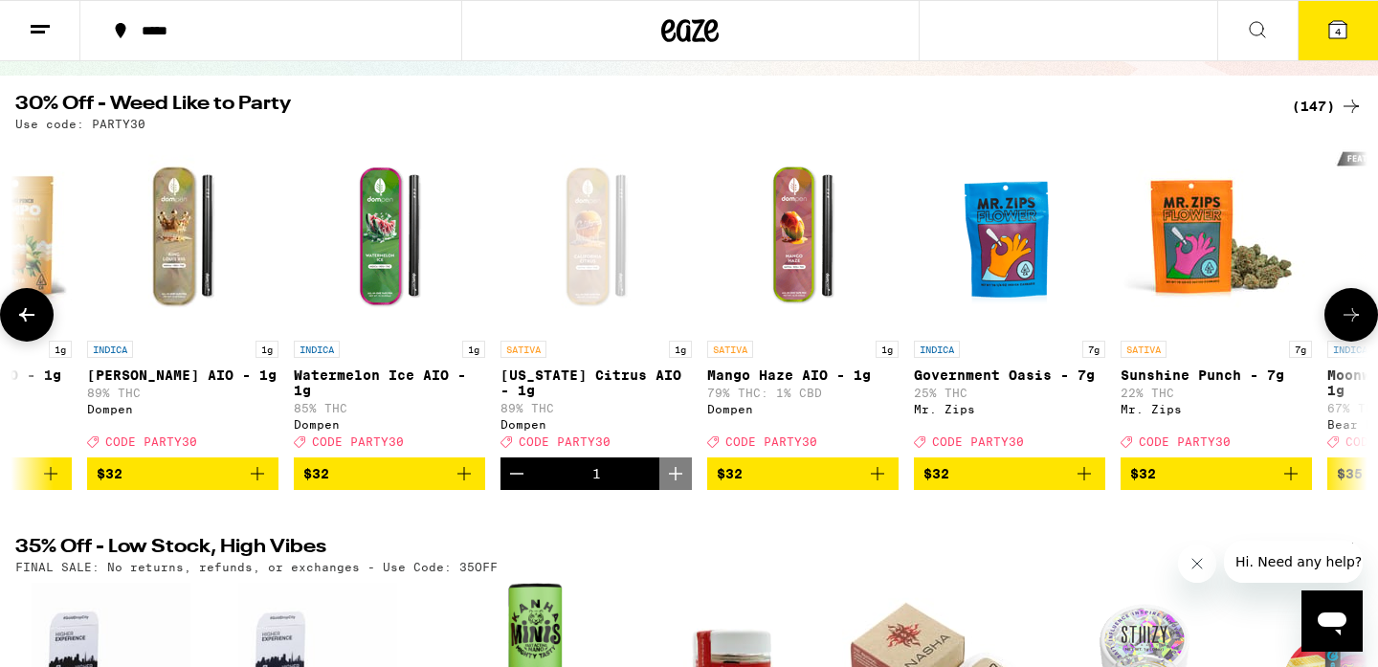
click at [24, 326] on icon at bounding box center [26, 314] width 23 height 23
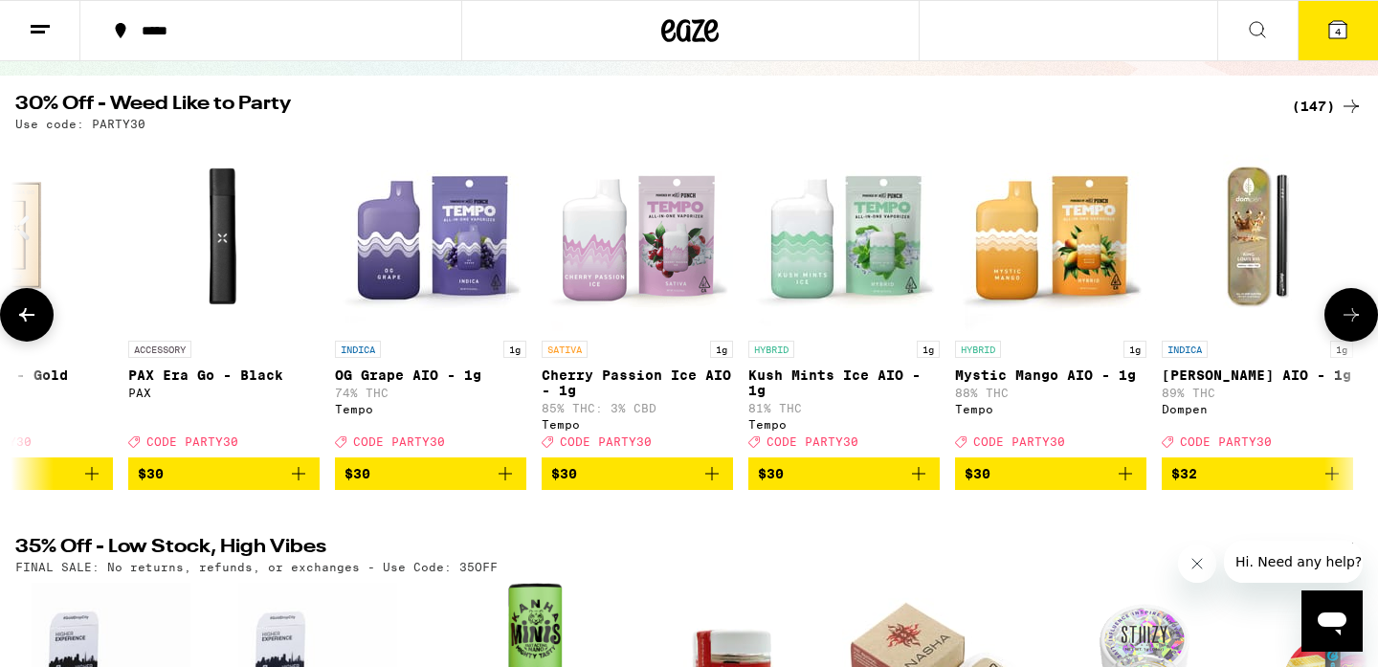
scroll to position [0, 20696]
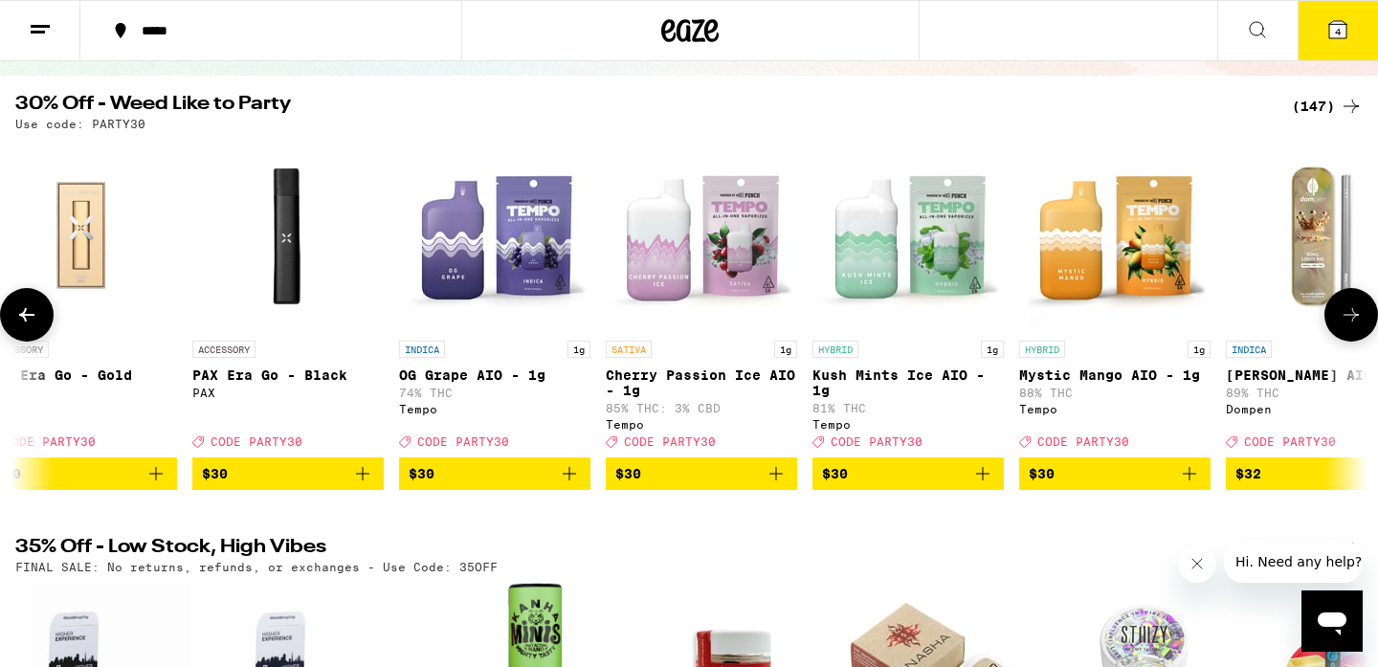
click at [772, 485] on icon "Add to bag" at bounding box center [775, 473] width 23 height 23
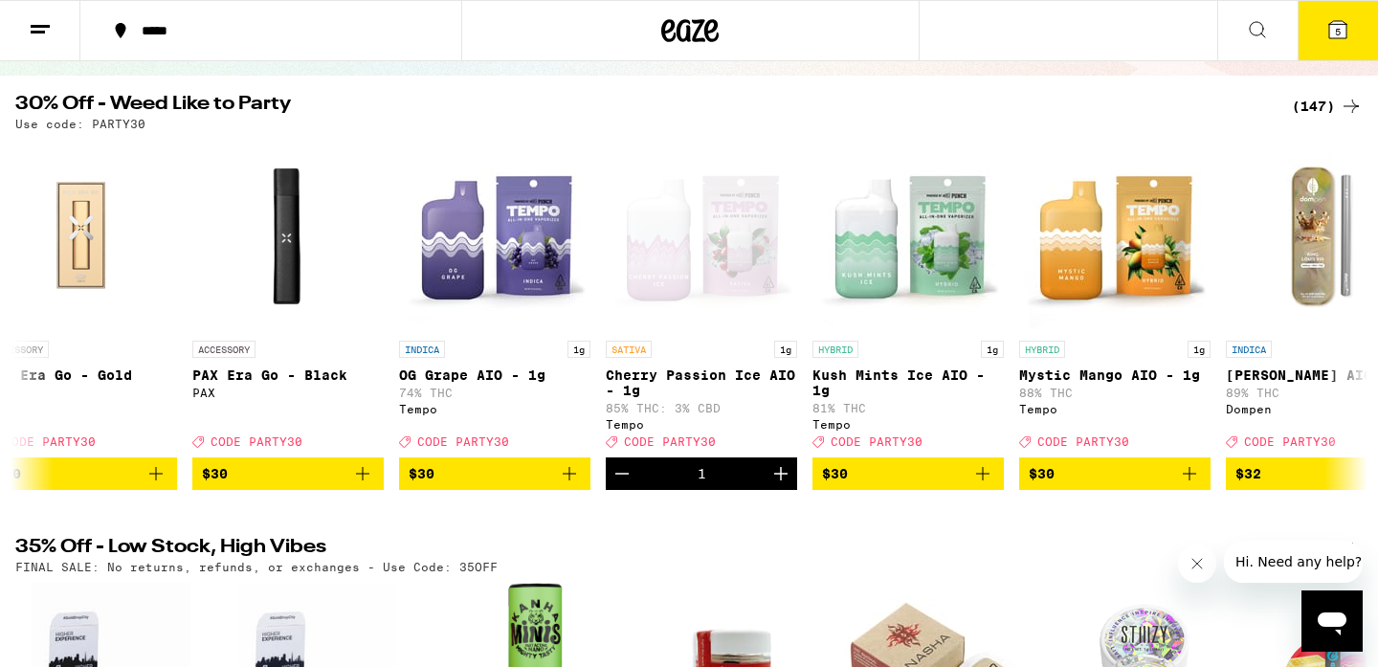
click at [1333, 33] on icon at bounding box center [1337, 29] width 17 height 17
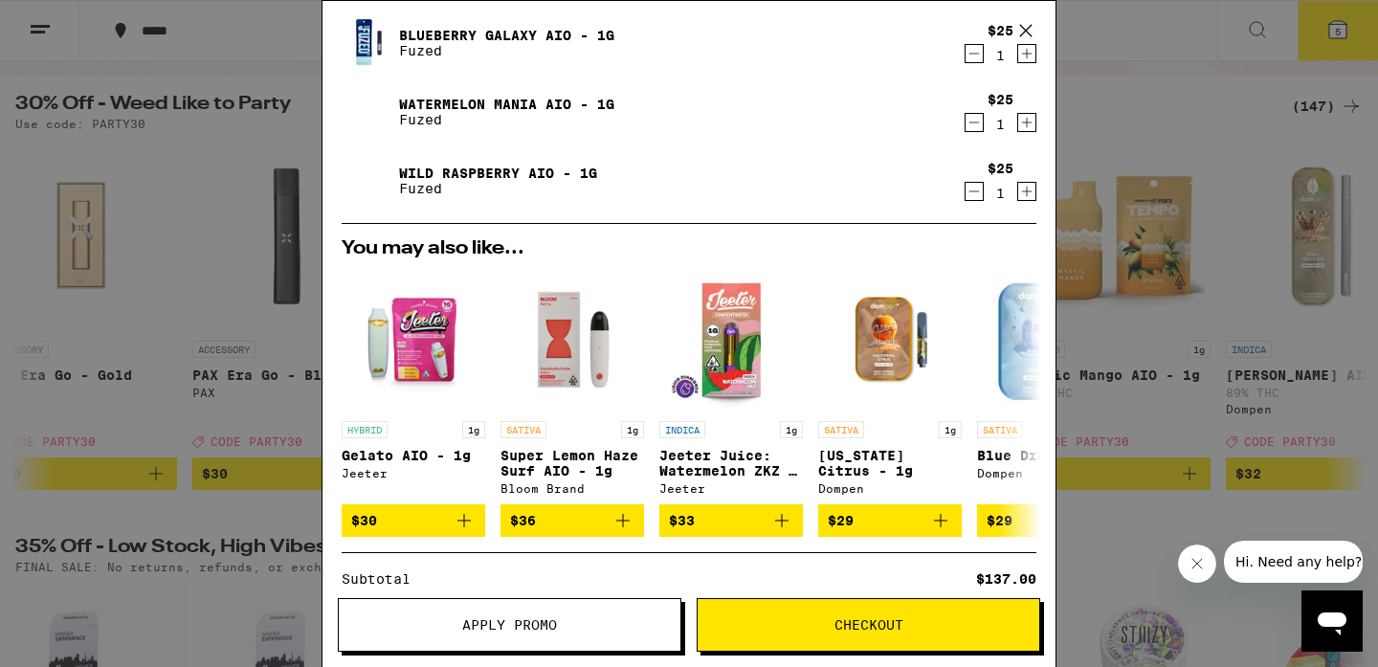
scroll to position [315, 0]
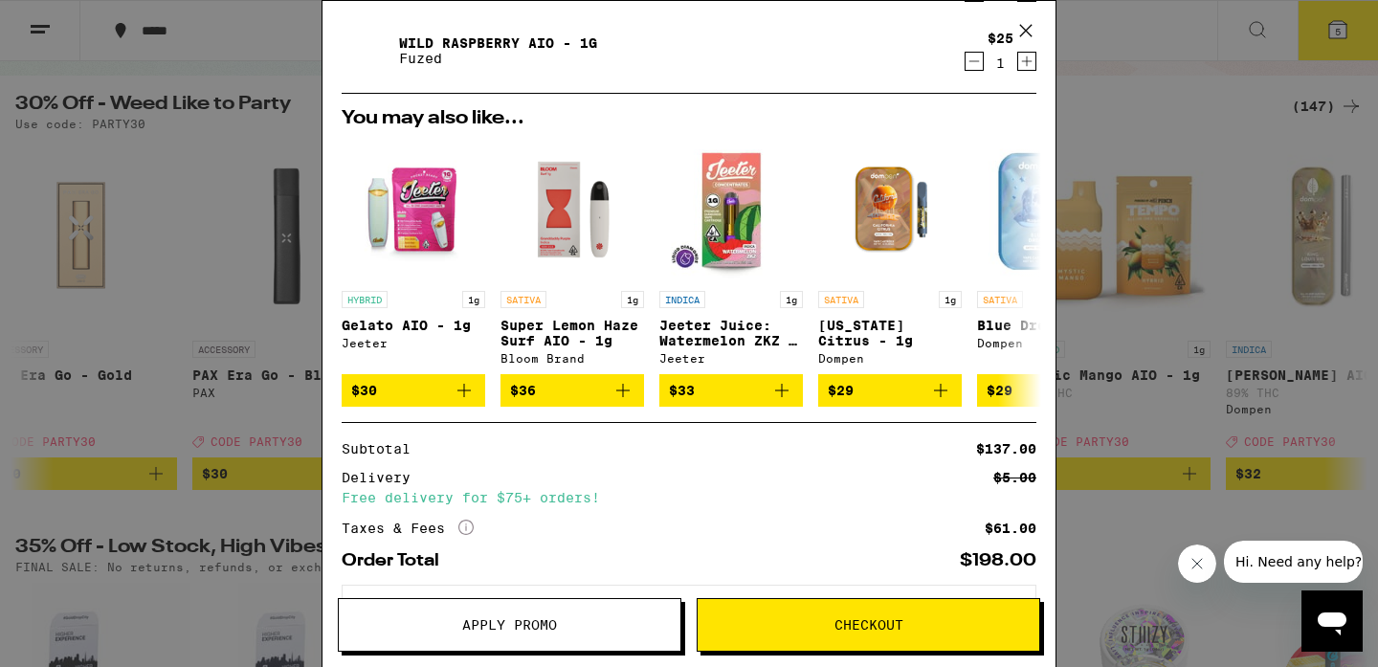
click at [530, 633] on button "Apply Promo" at bounding box center [509, 625] width 343 height 54
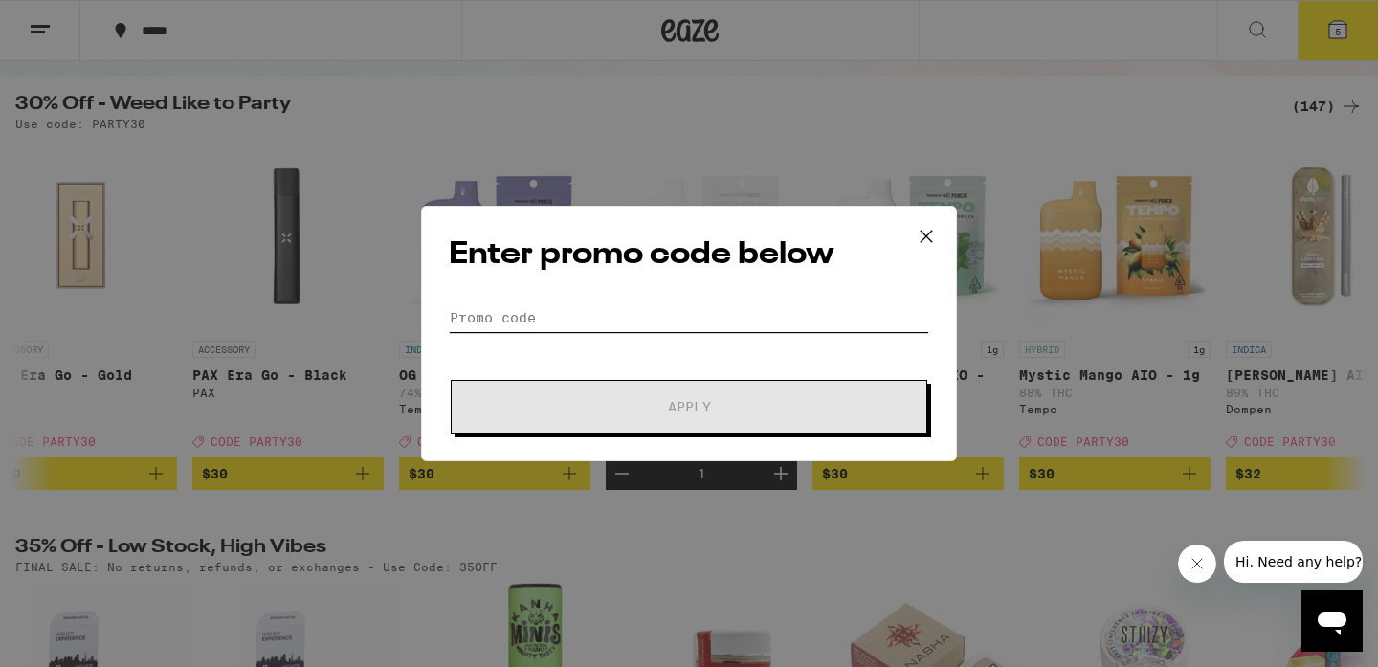
click at [519, 323] on input "Promo Code" at bounding box center [689, 317] width 480 height 29
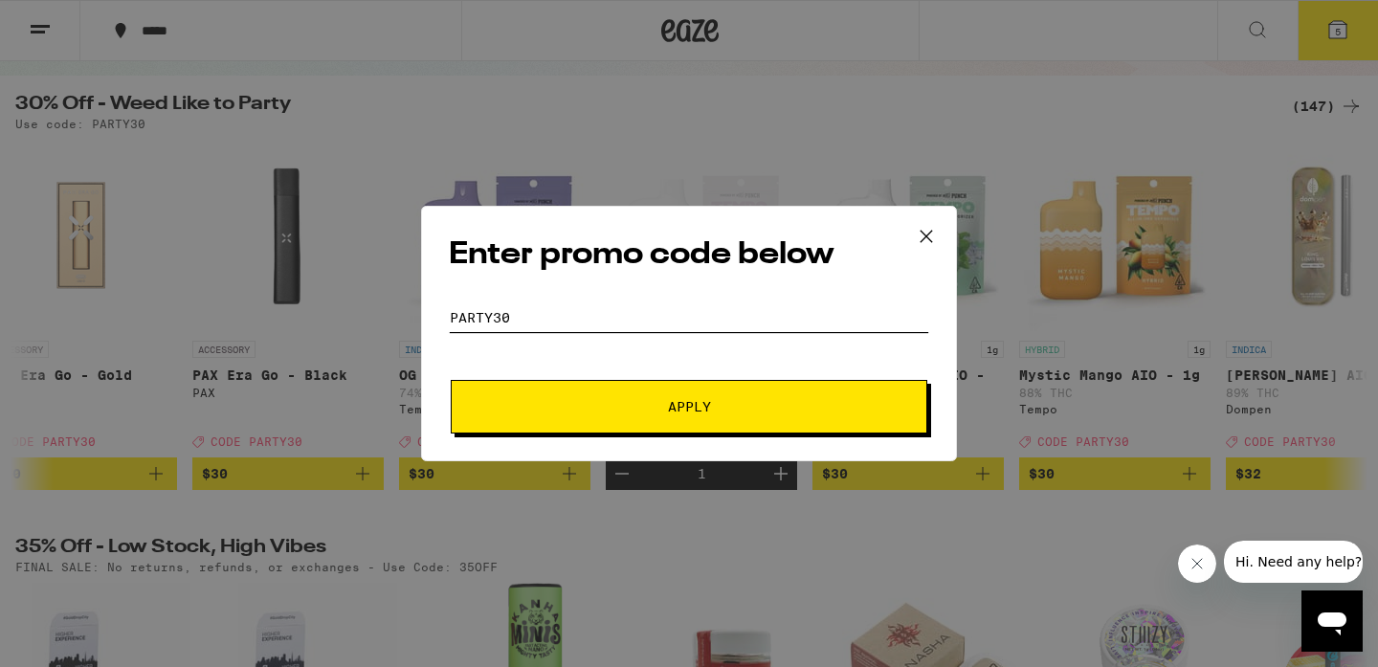
type input "Party30"
click at [705, 401] on span "Apply" at bounding box center [689, 406] width 43 height 13
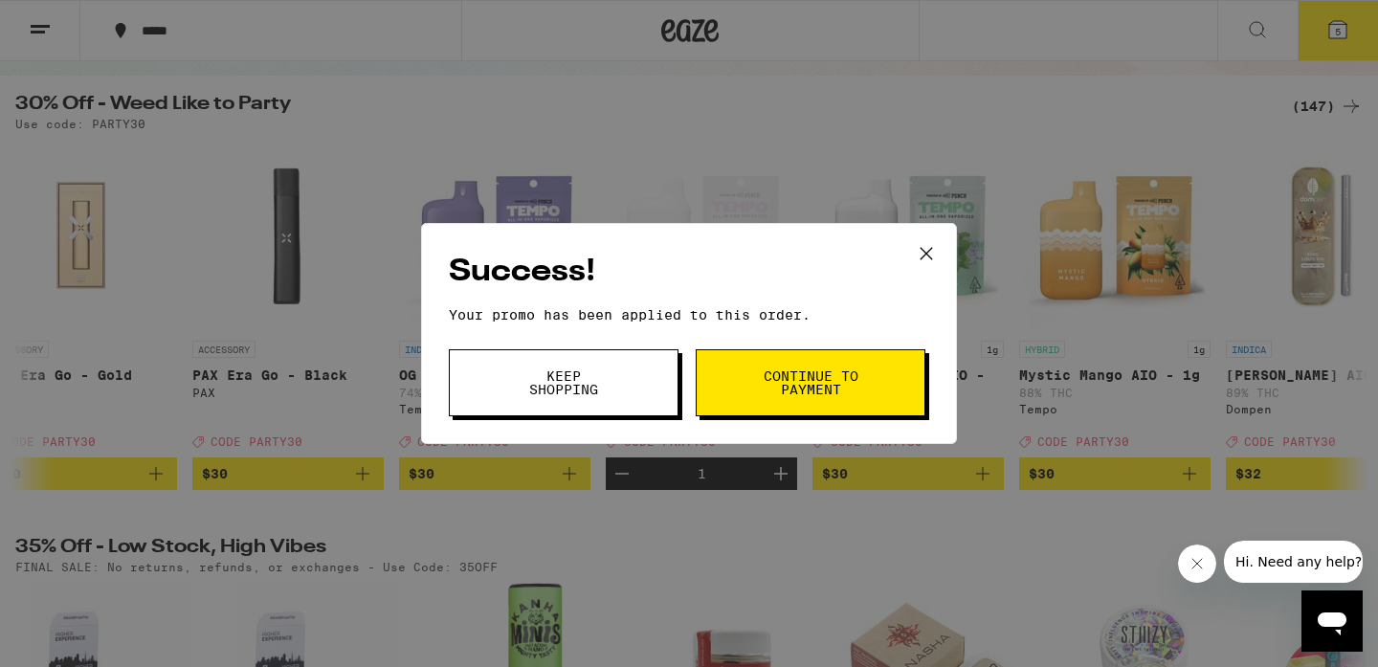
click at [862, 399] on button "Continue to payment" at bounding box center [811, 382] width 230 height 67
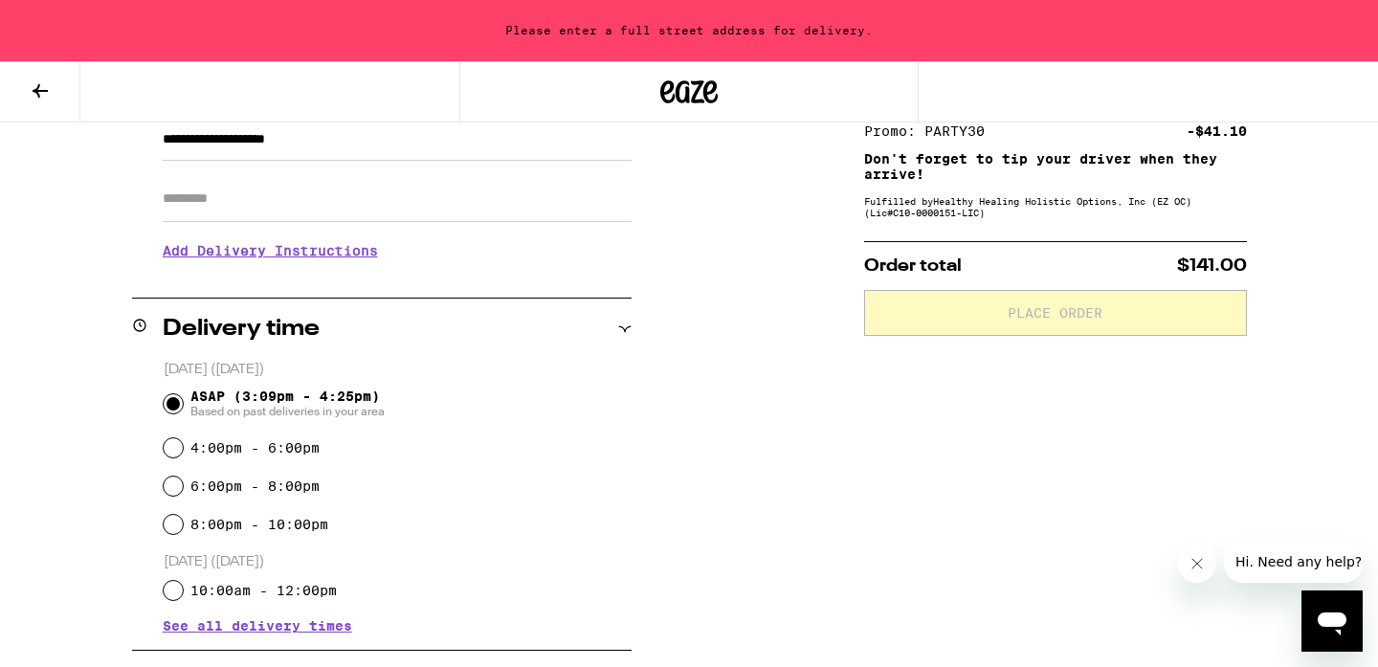
scroll to position [153, 0]
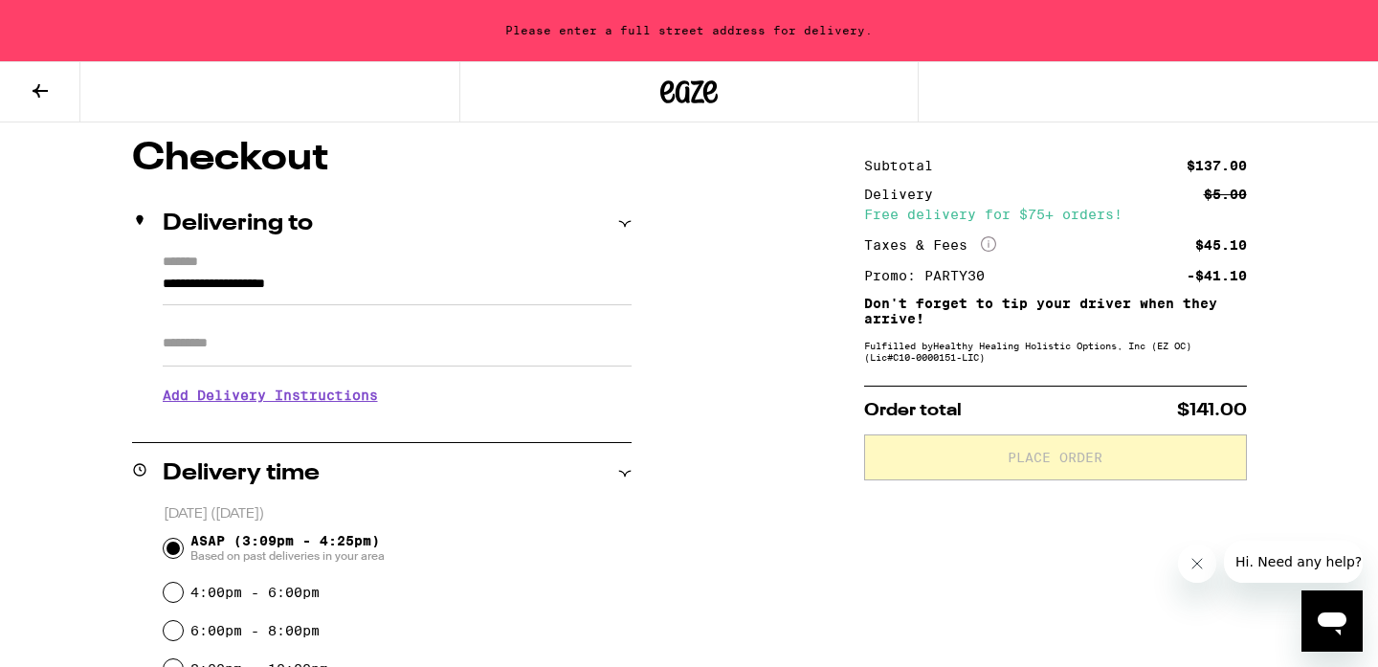
click at [277, 302] on input "**********" at bounding box center [397, 289] width 469 height 33
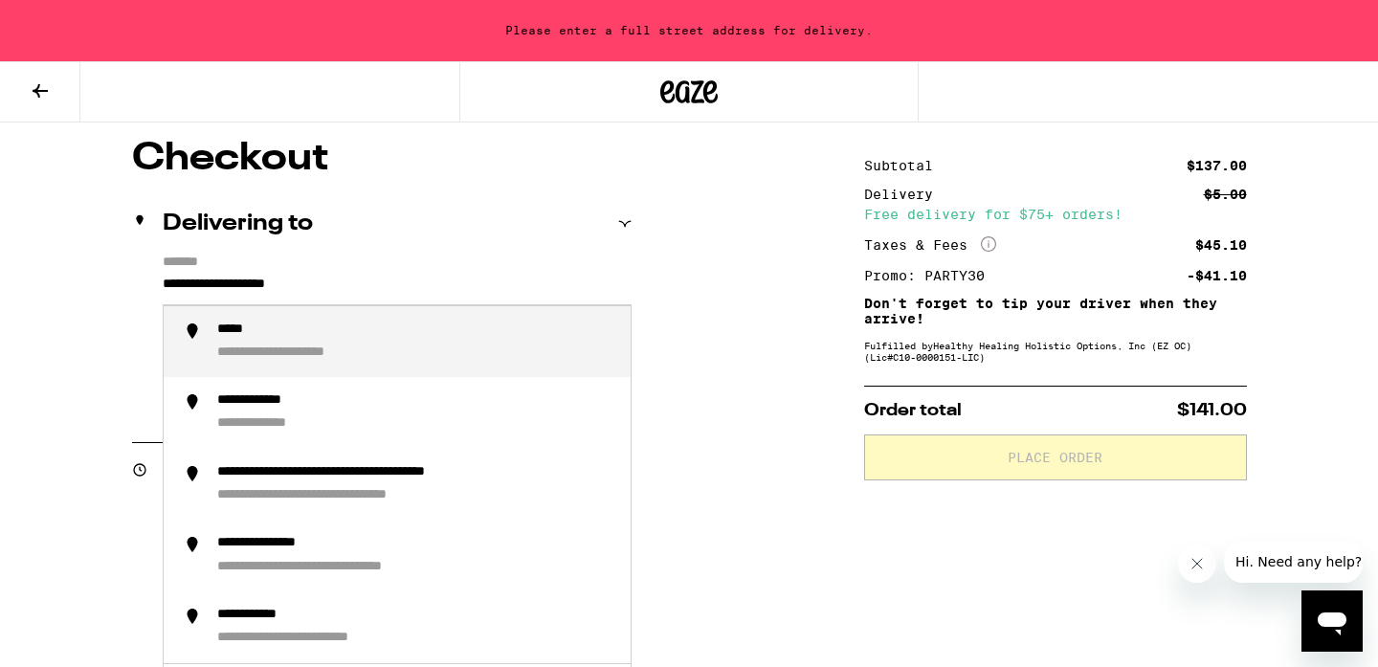
click at [337, 276] on input "**********" at bounding box center [397, 289] width 469 height 33
drag, startPoint x: 397, startPoint y: 286, endPoint x: 69, endPoint y: 276, distance: 328.3
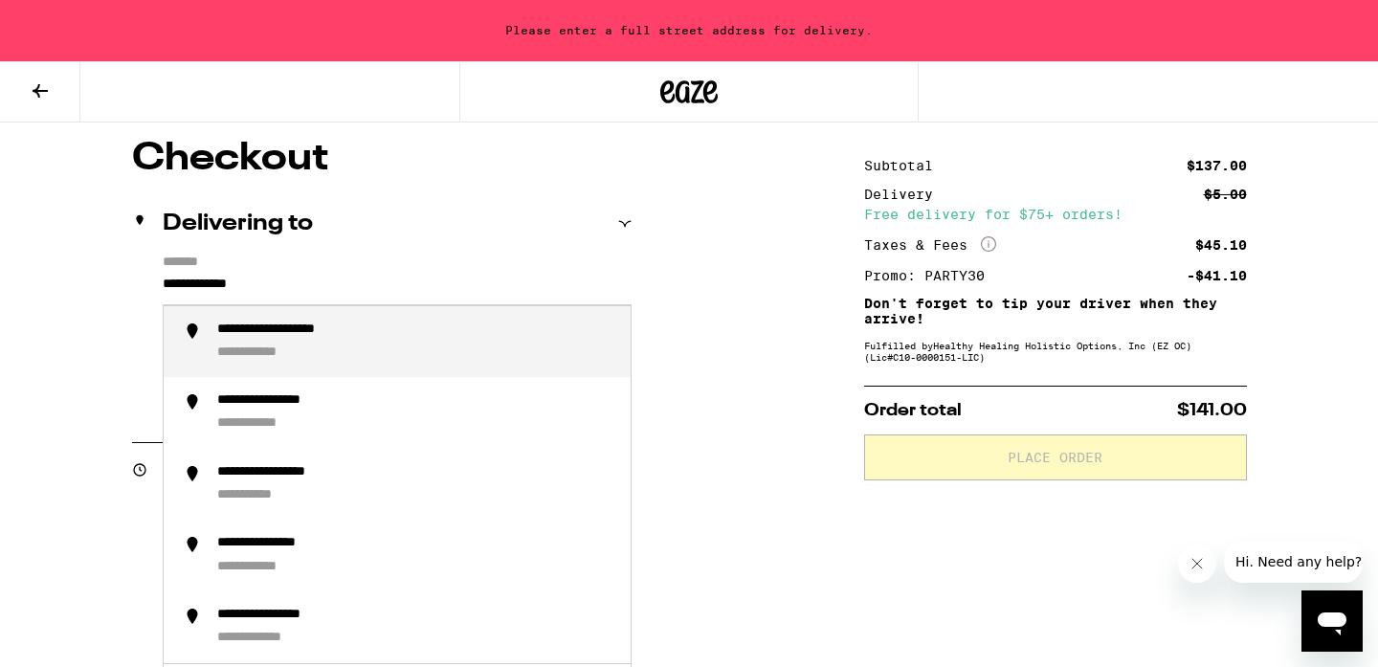
click at [309, 347] on div "**********" at bounding box center [269, 353] width 104 height 18
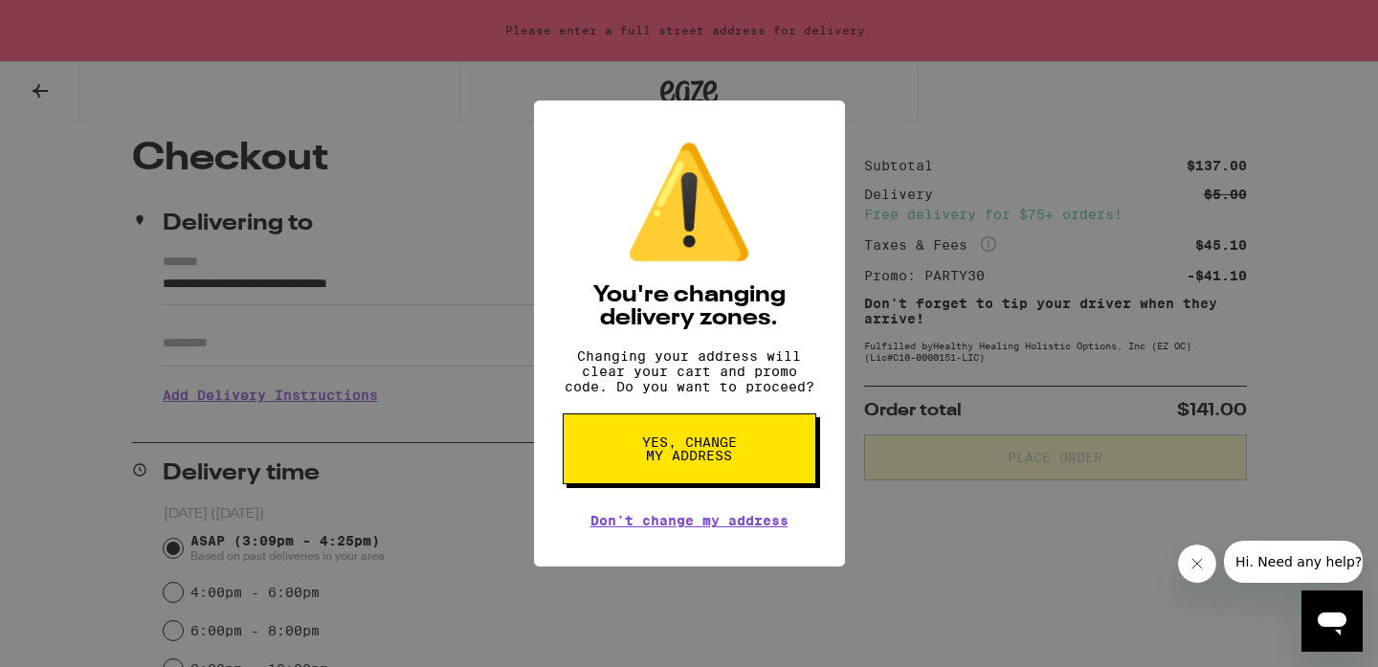
click at [749, 462] on button "Yes, change my address" at bounding box center [690, 448] width 254 height 71
type input "**********"
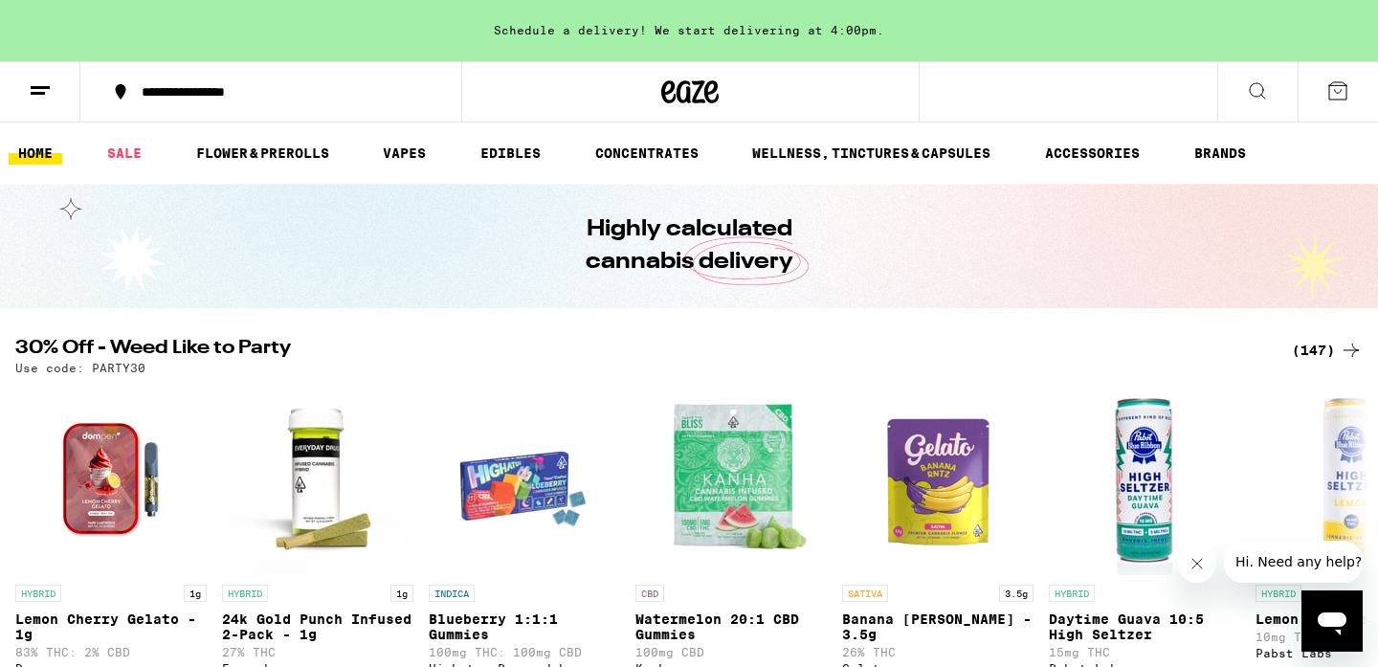
click at [31, 98] on icon at bounding box center [40, 90] width 23 height 23
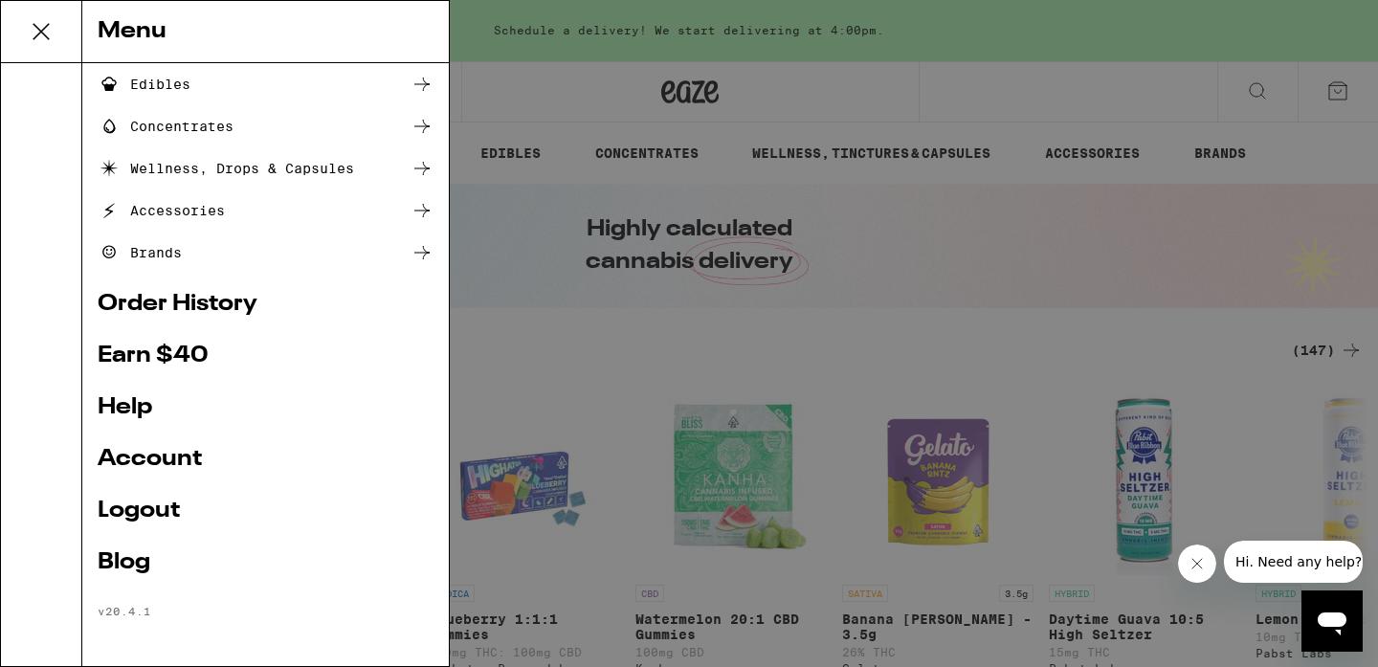
scroll to position [210, 0]
click at [916, 328] on div "Menu Shop Buy It Again Sale Flower & Prerolls Vapes Edibles Concentrates Wellne…" at bounding box center [689, 333] width 1378 height 667
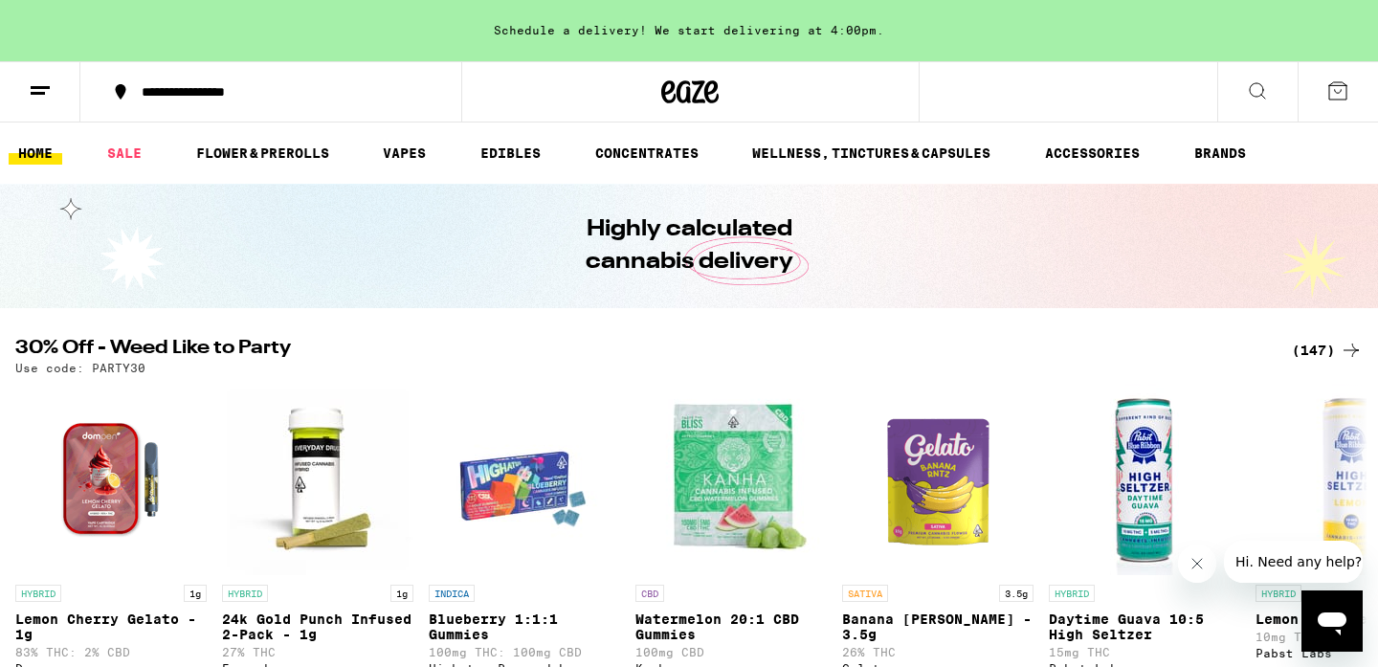
scroll to position [150, 0]
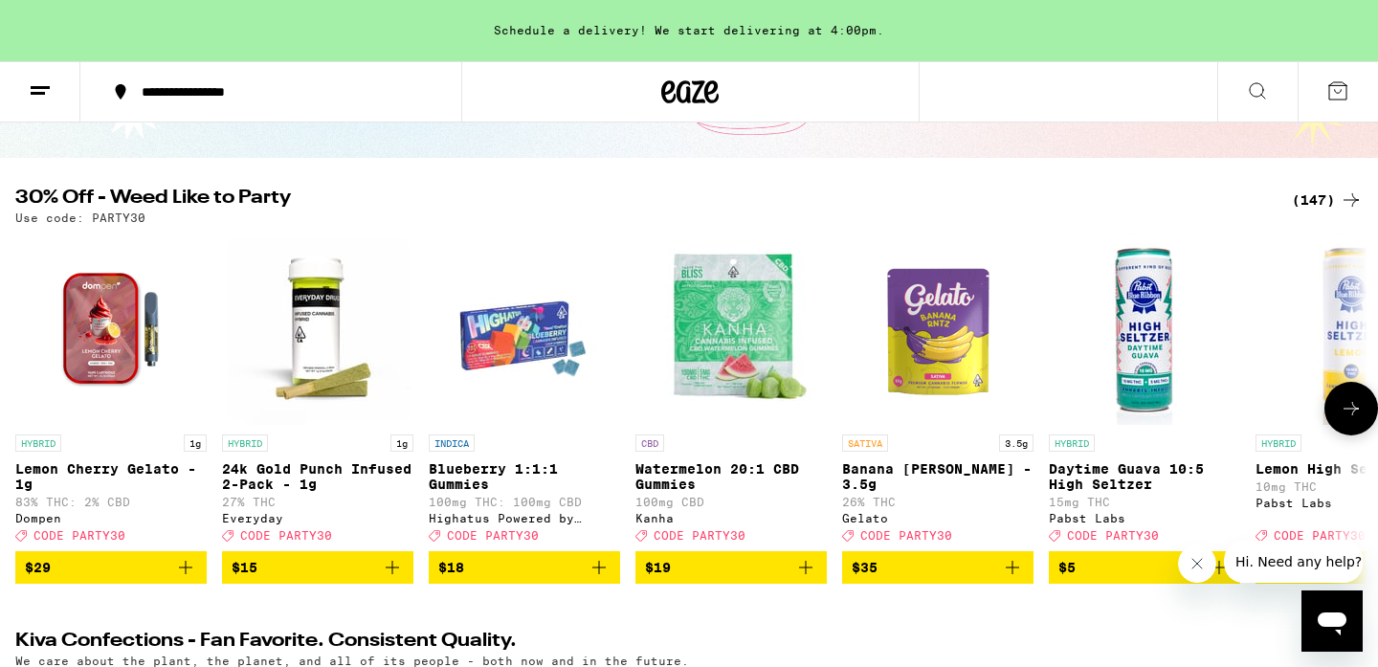
click at [1340, 416] on icon at bounding box center [1350, 408] width 23 height 23
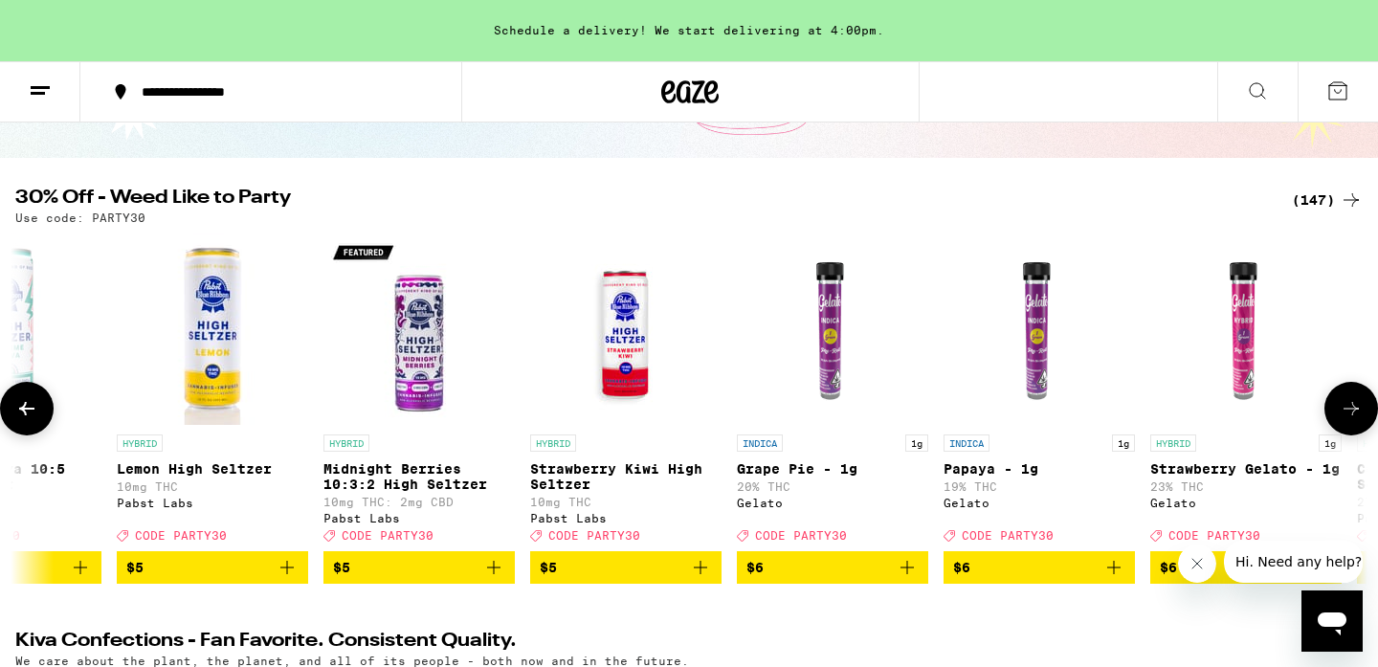
click at [1340, 415] on icon at bounding box center [1350, 408] width 23 height 23
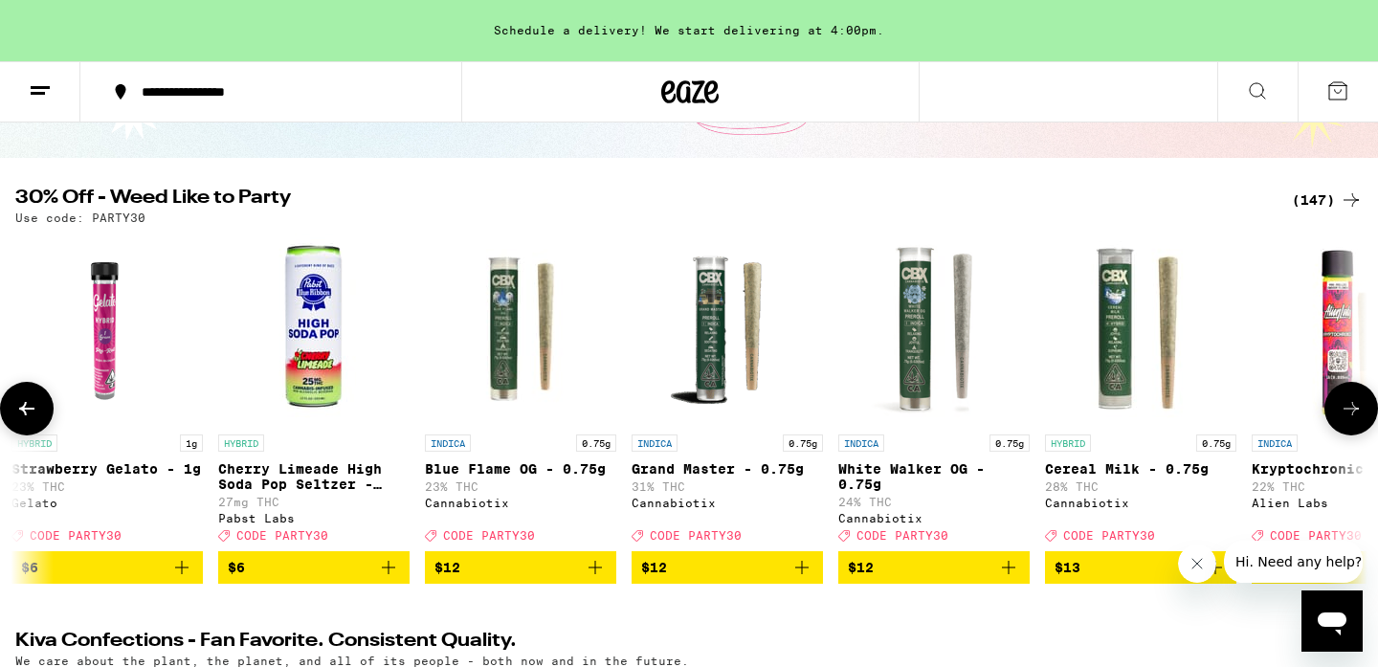
click at [1343, 408] on icon at bounding box center [1350, 408] width 23 height 23
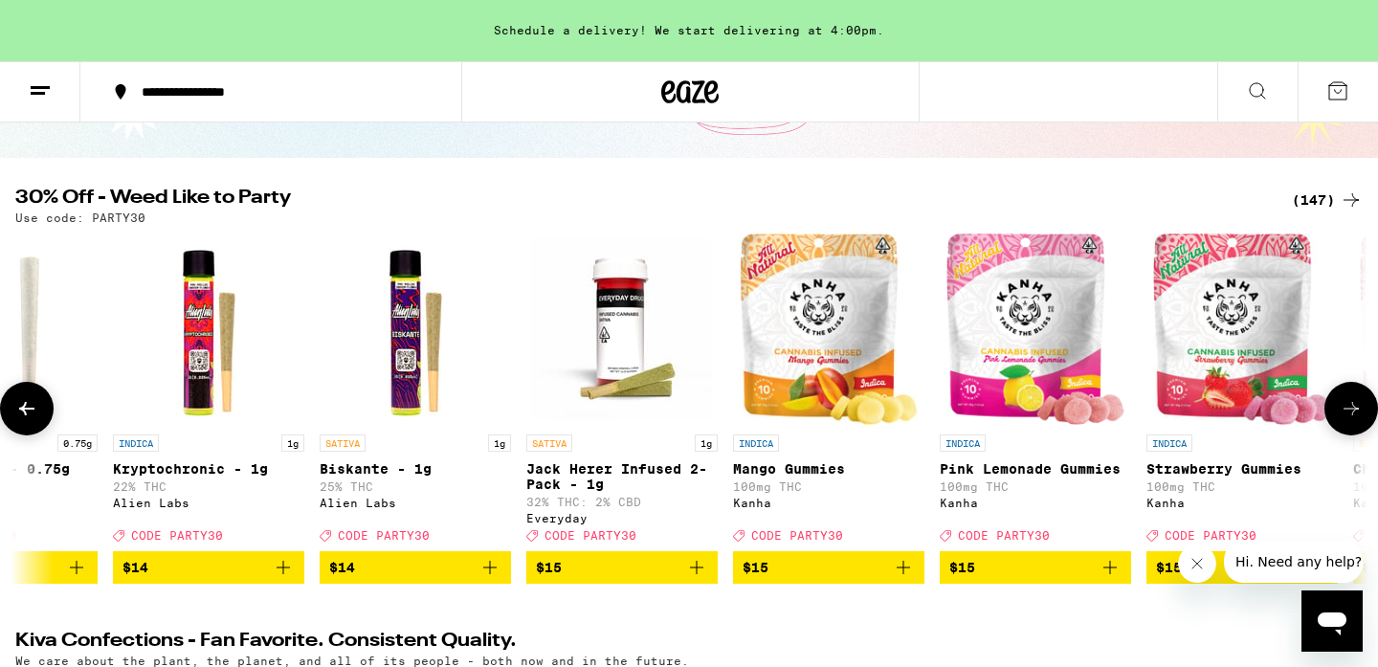
click at [1347, 412] on icon at bounding box center [1350, 408] width 23 height 23
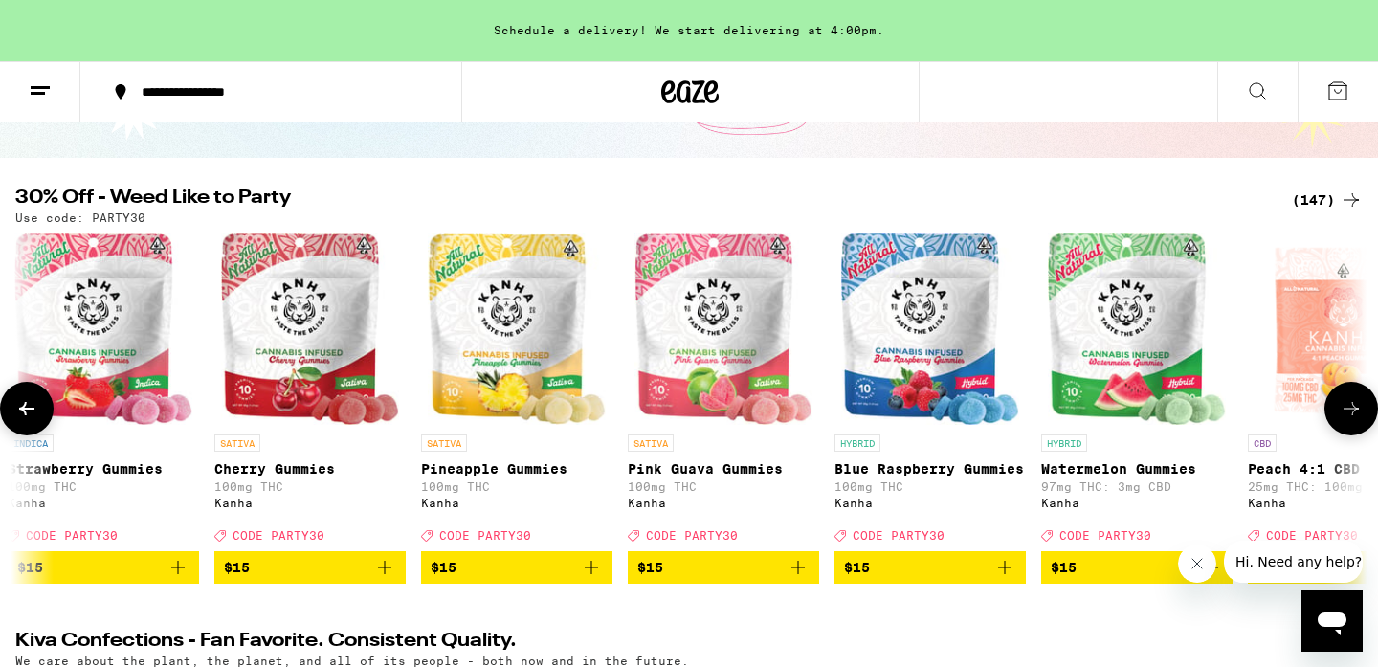
click at [1347, 412] on icon at bounding box center [1350, 408] width 23 height 23
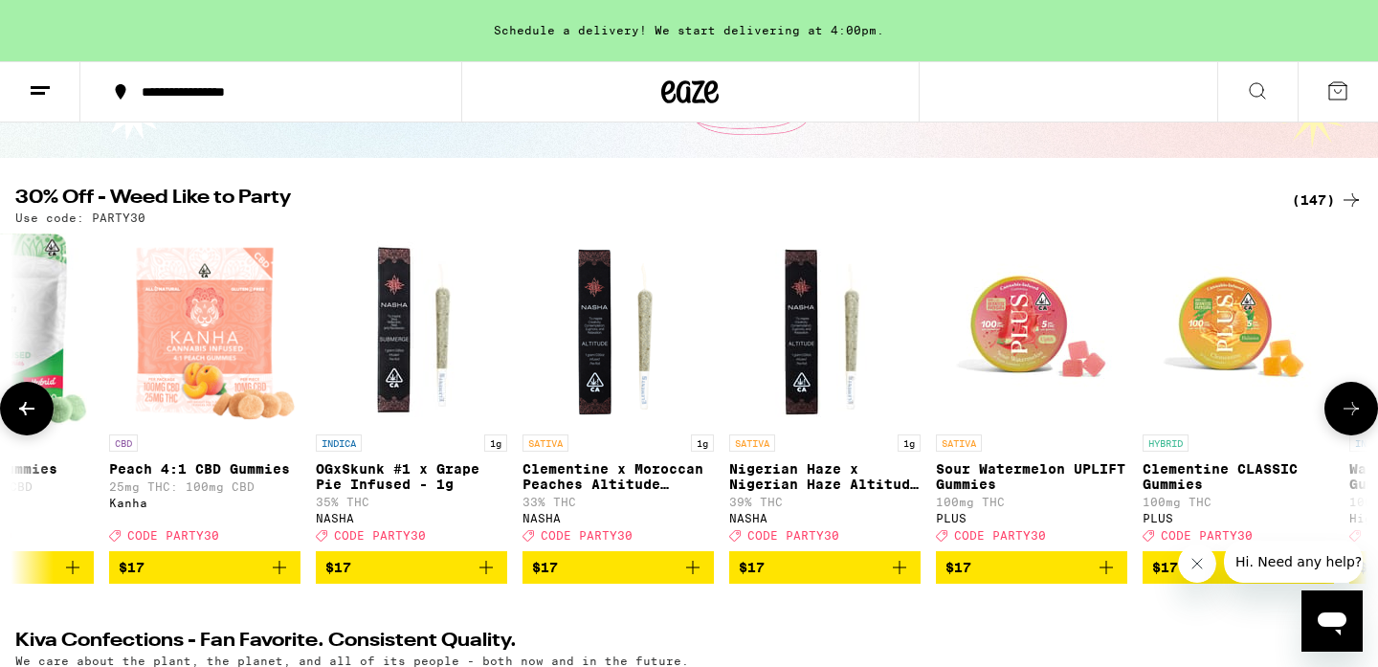
click at [1347, 412] on icon at bounding box center [1350, 408] width 23 height 23
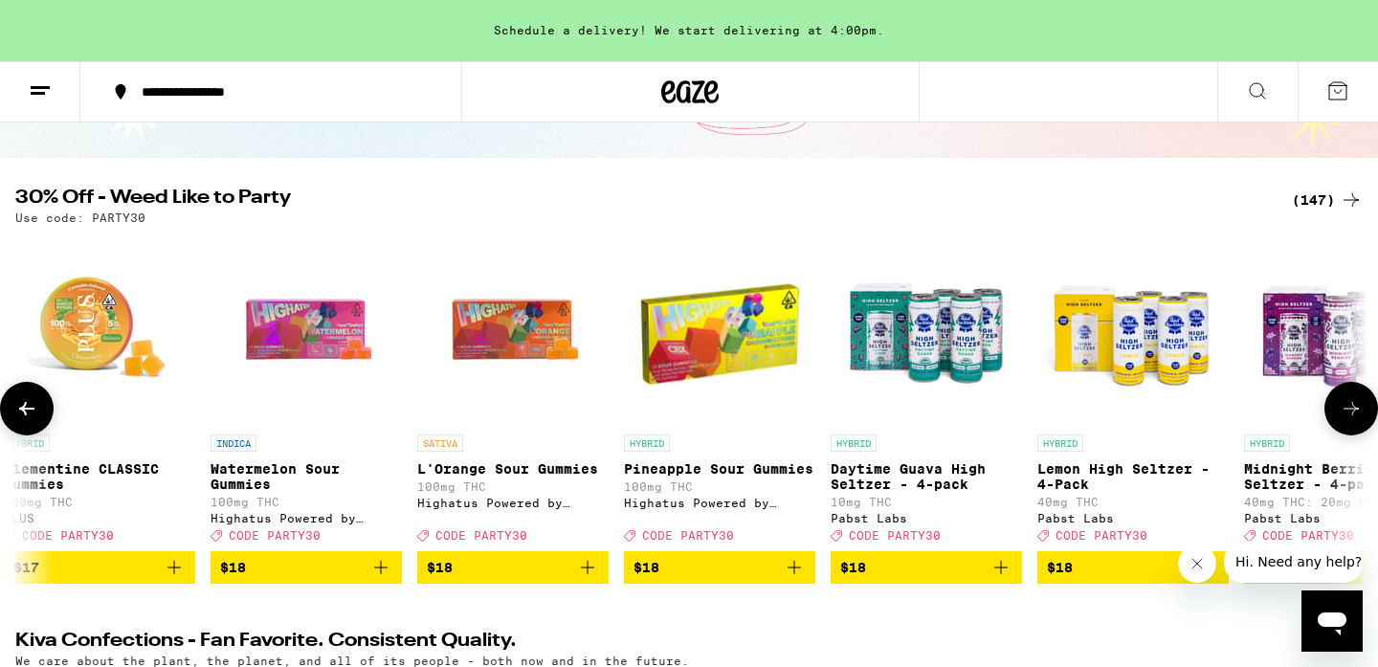
click at [1347, 412] on icon at bounding box center [1350, 408] width 23 height 23
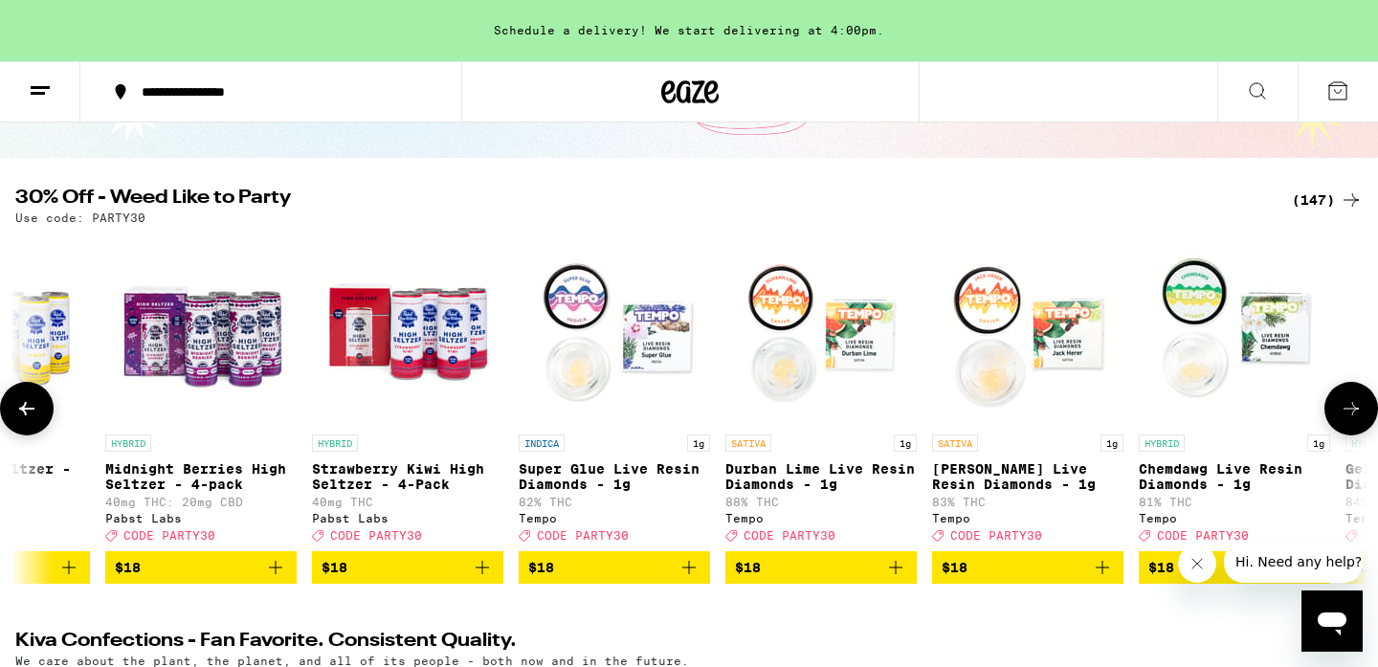
click at [1347, 412] on icon at bounding box center [1350, 408] width 23 height 23
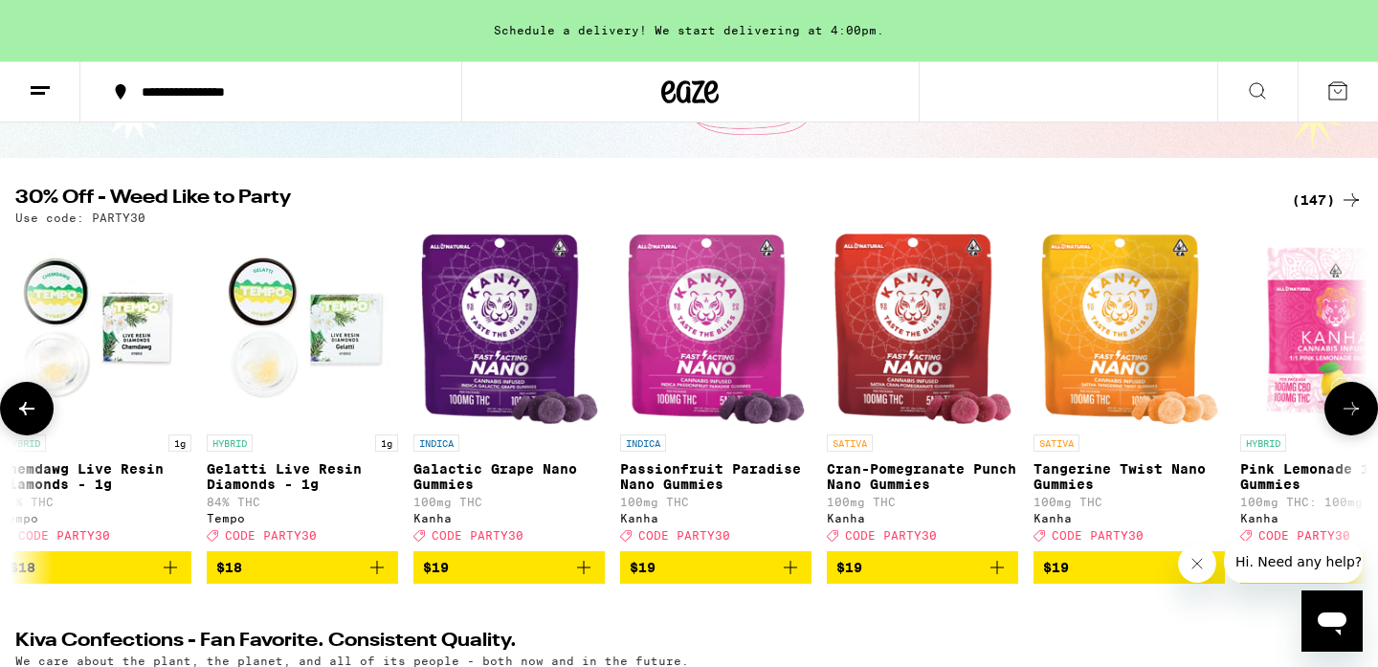
click at [1347, 412] on icon at bounding box center [1350, 408] width 23 height 23
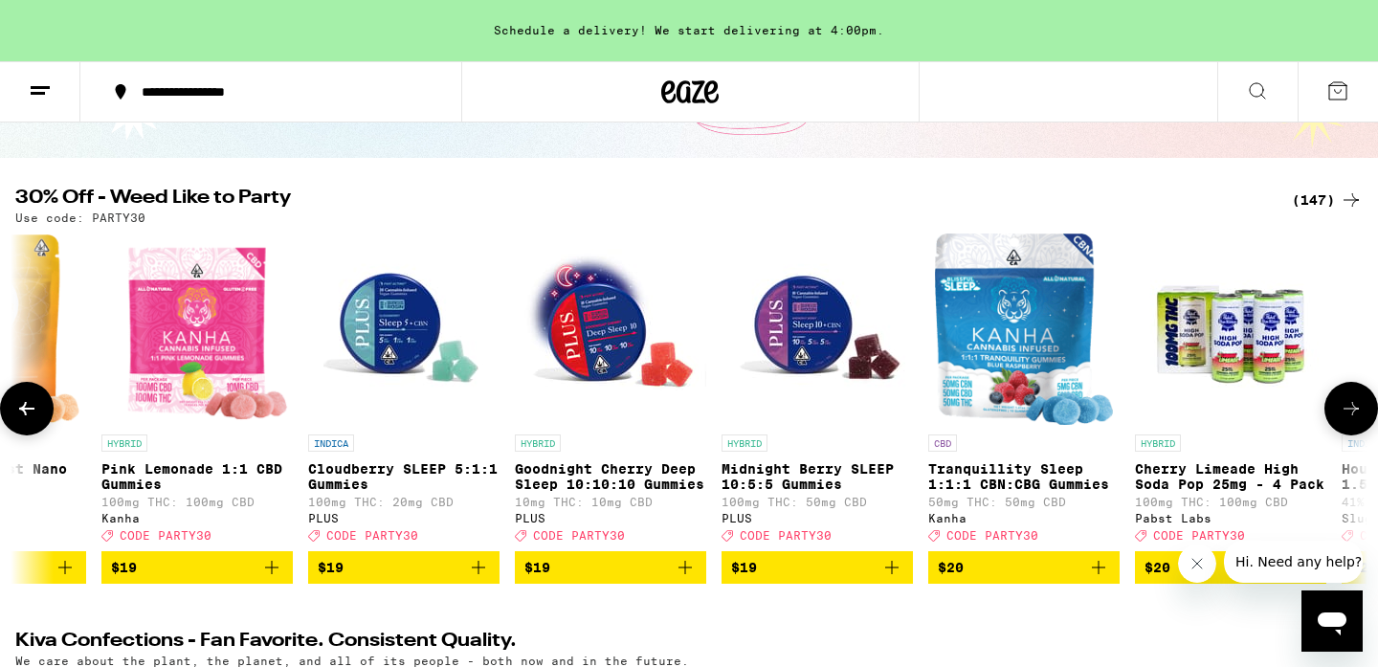
click at [1347, 412] on icon at bounding box center [1350, 408] width 23 height 23
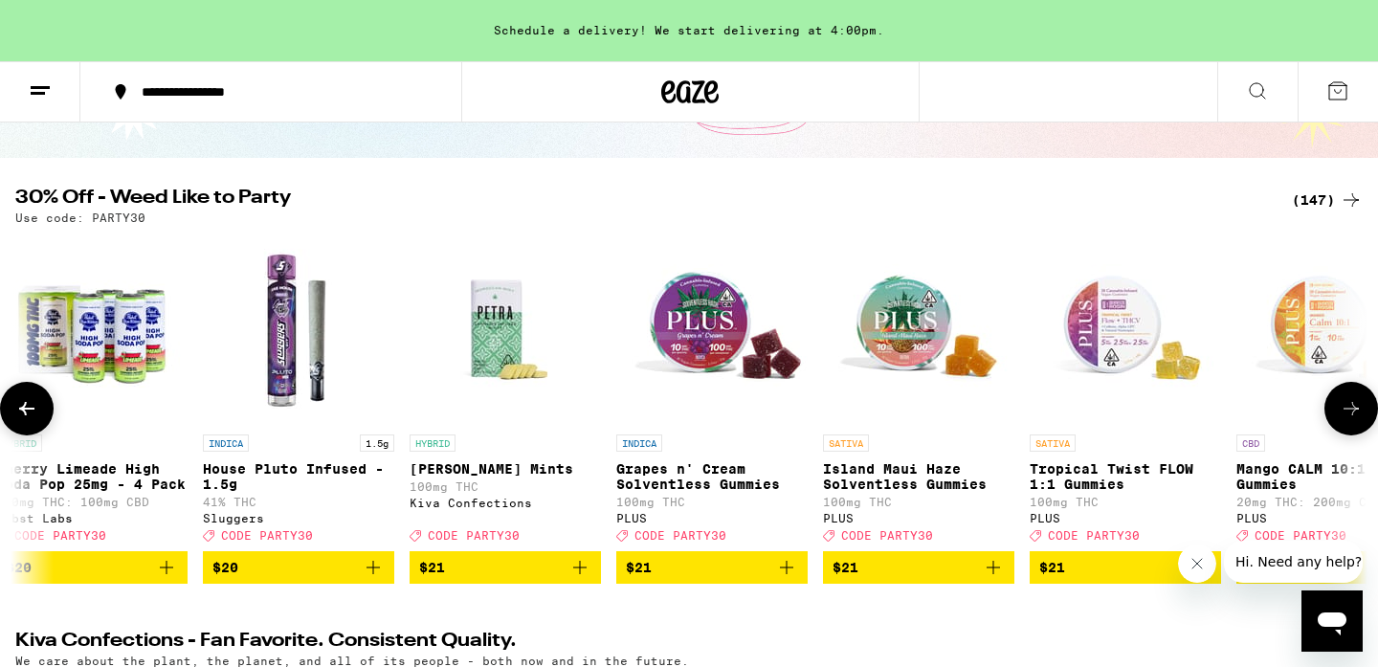
click at [1347, 412] on icon at bounding box center [1350, 408] width 23 height 23
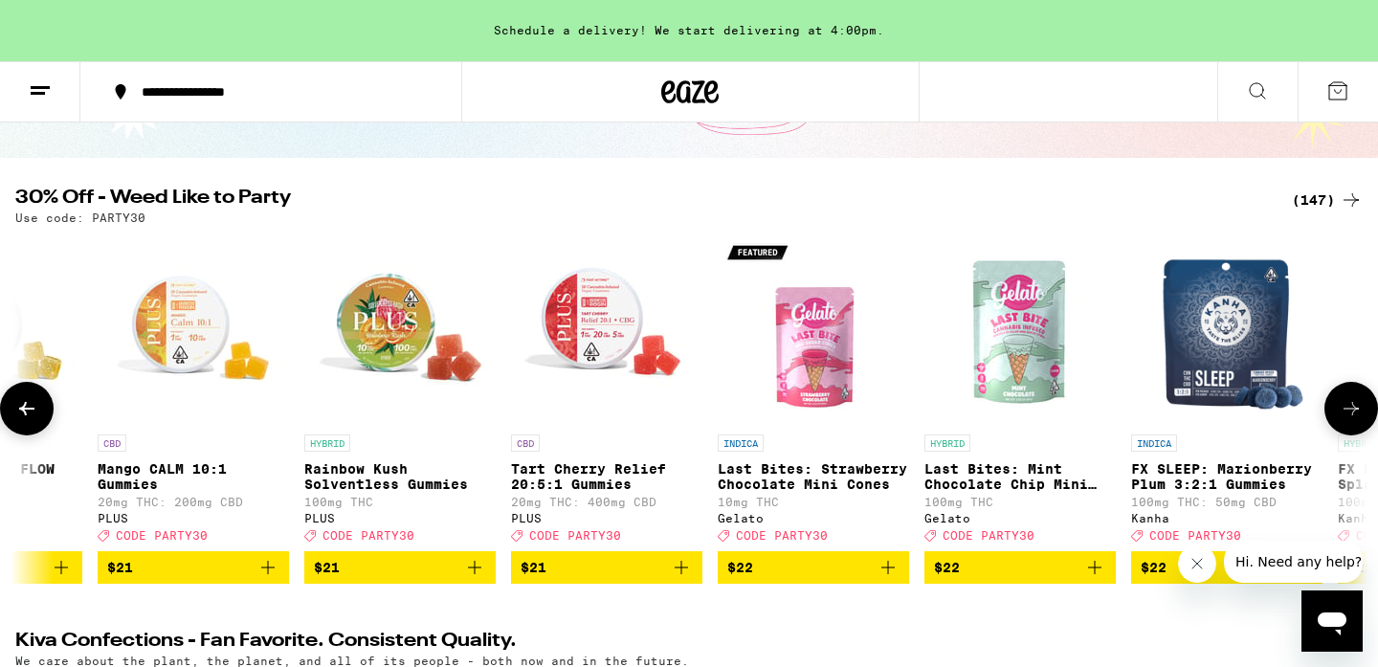
click at [1347, 412] on icon at bounding box center [1350, 408] width 23 height 23
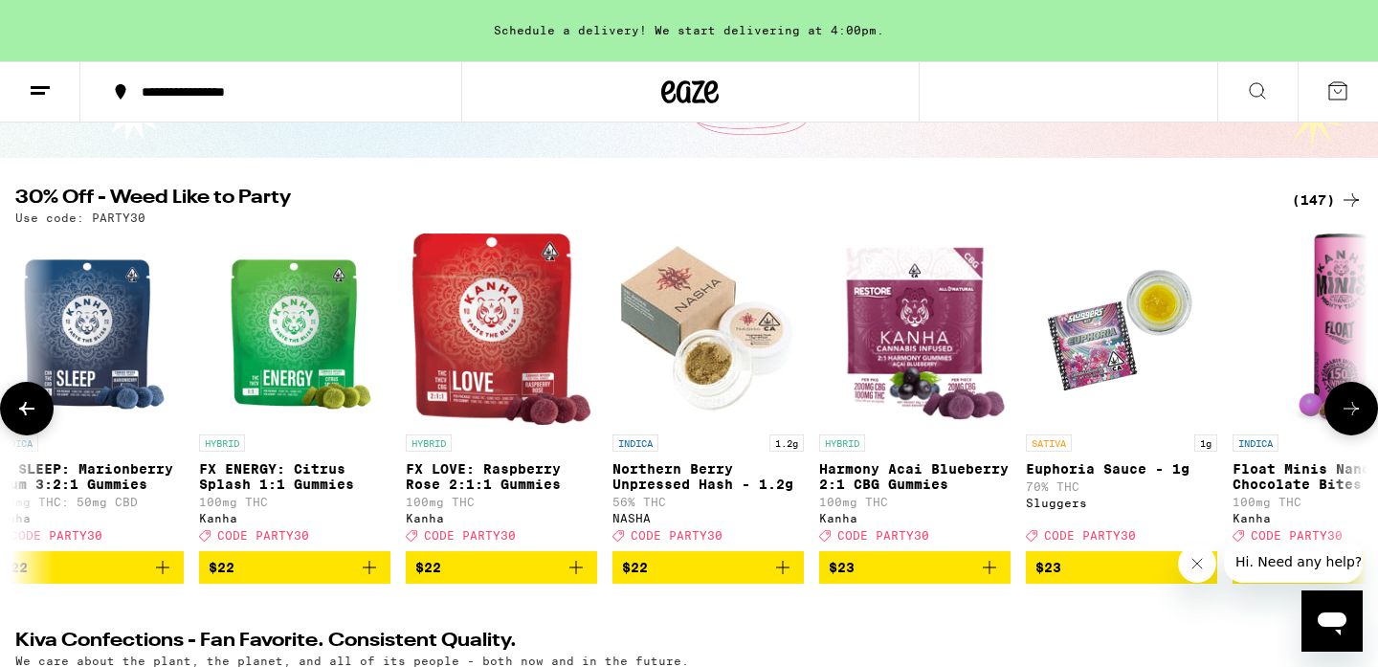
click at [1347, 412] on icon at bounding box center [1350, 408] width 23 height 23
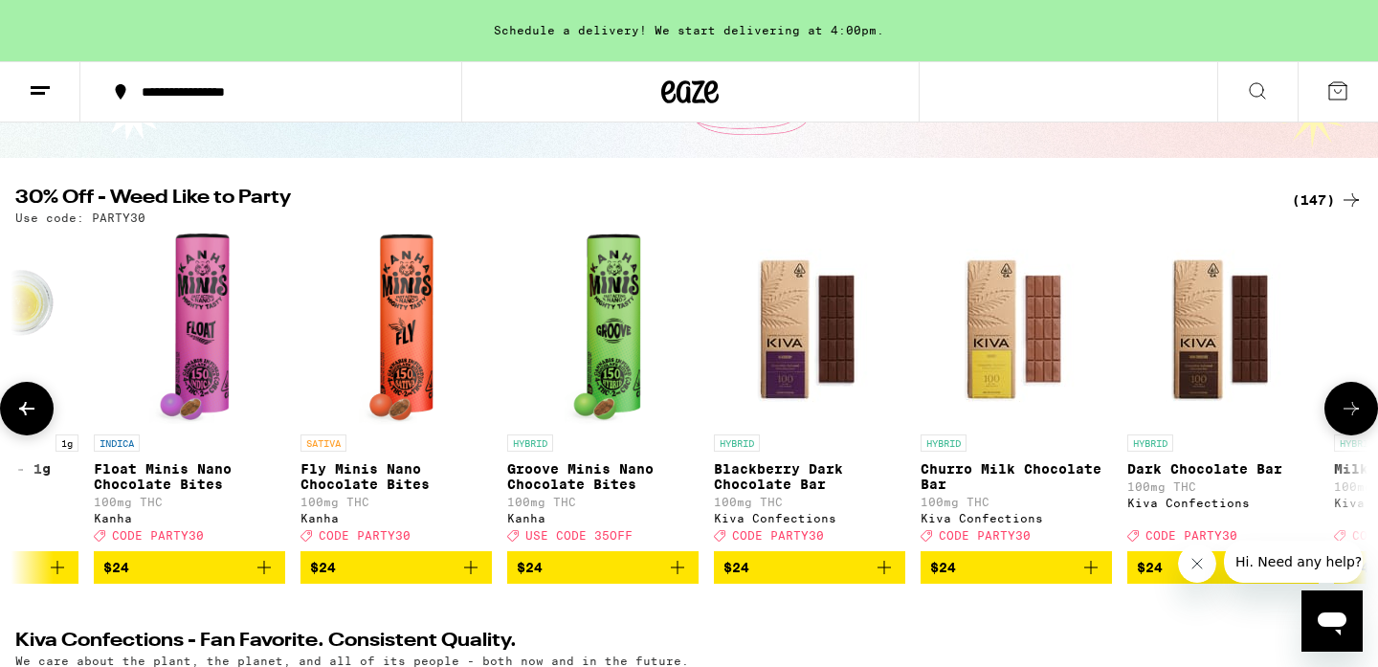
click at [1347, 412] on icon at bounding box center [1350, 408] width 23 height 23
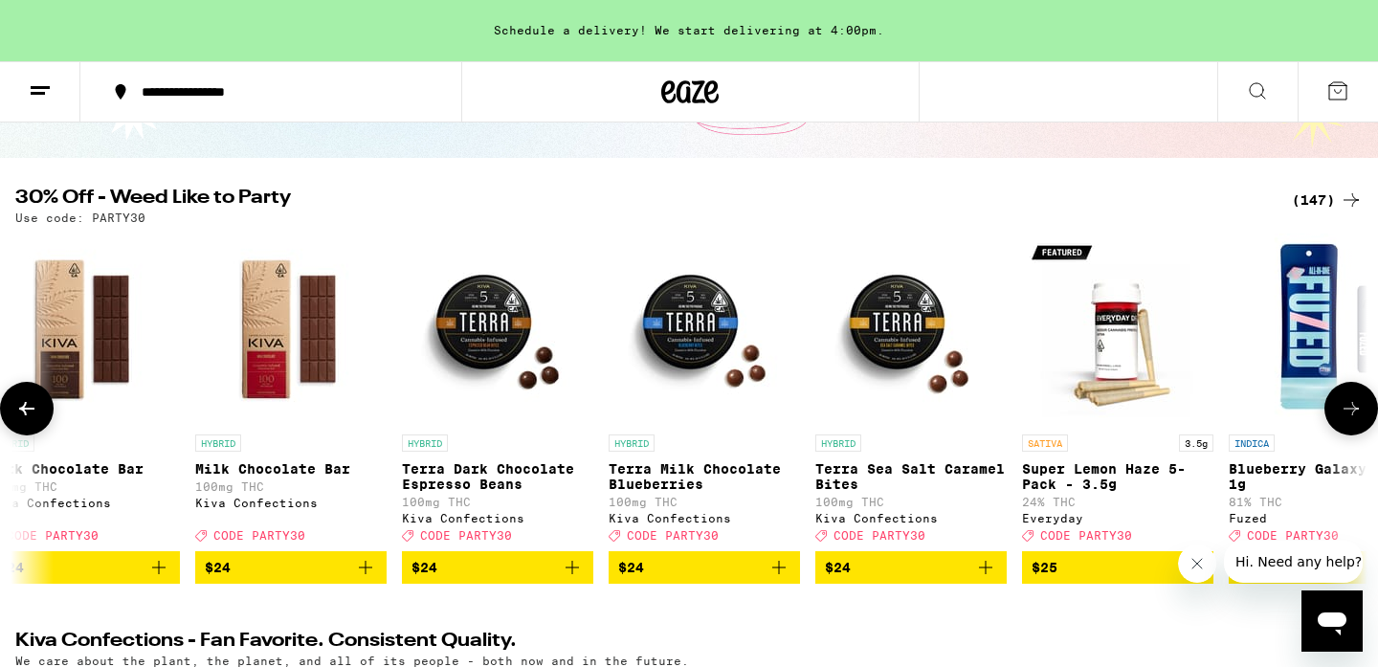
click at [1347, 412] on icon at bounding box center [1350, 408] width 23 height 23
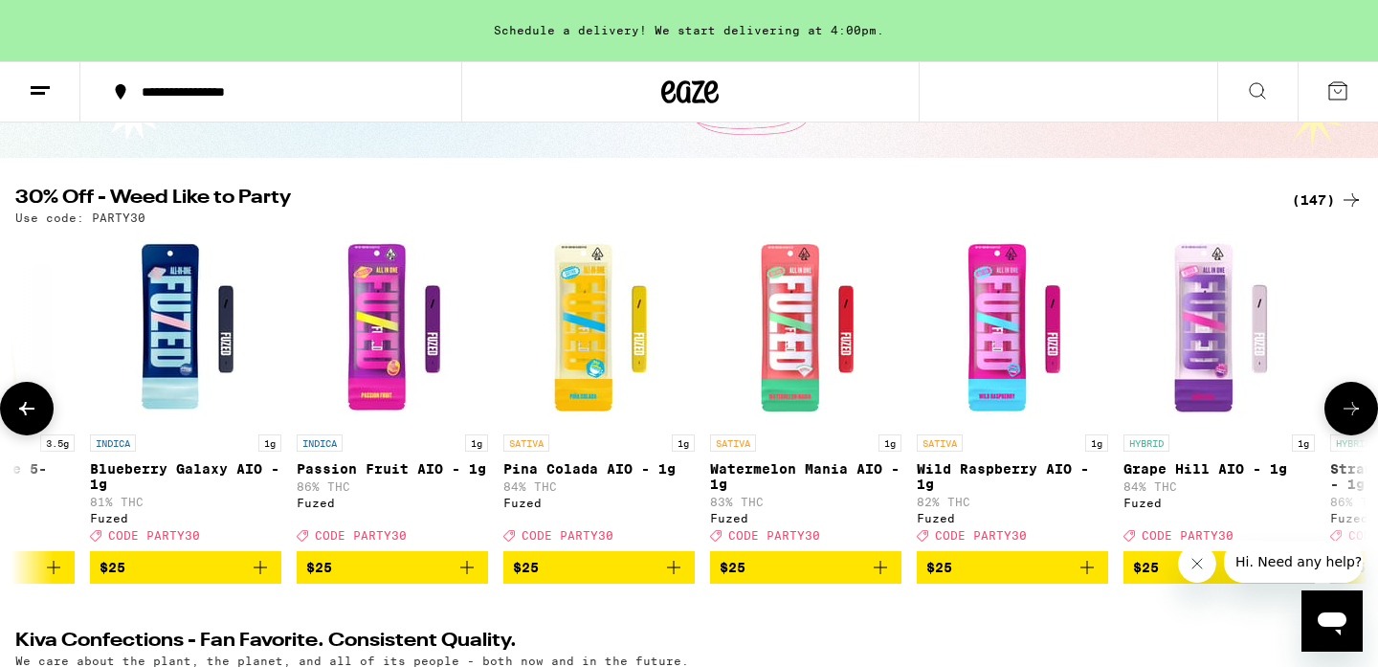
click at [1347, 412] on icon at bounding box center [1350, 408] width 23 height 23
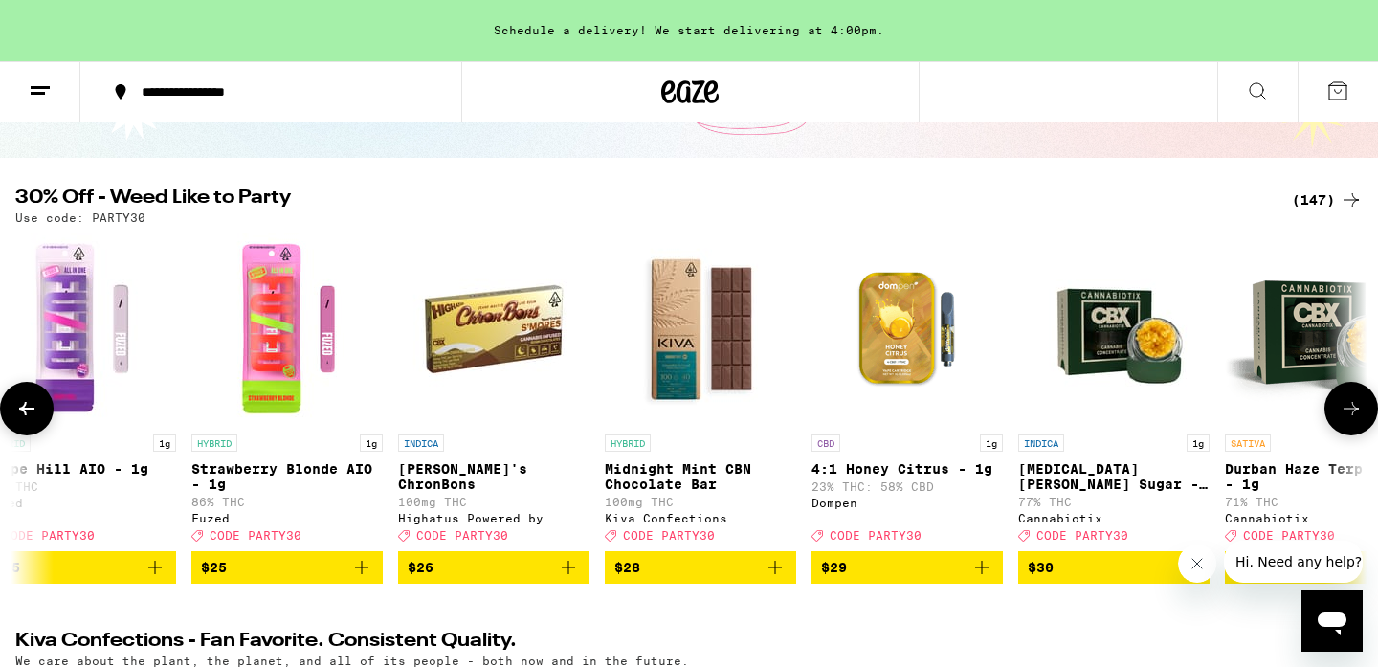
click at [1347, 412] on icon at bounding box center [1350, 408] width 23 height 23
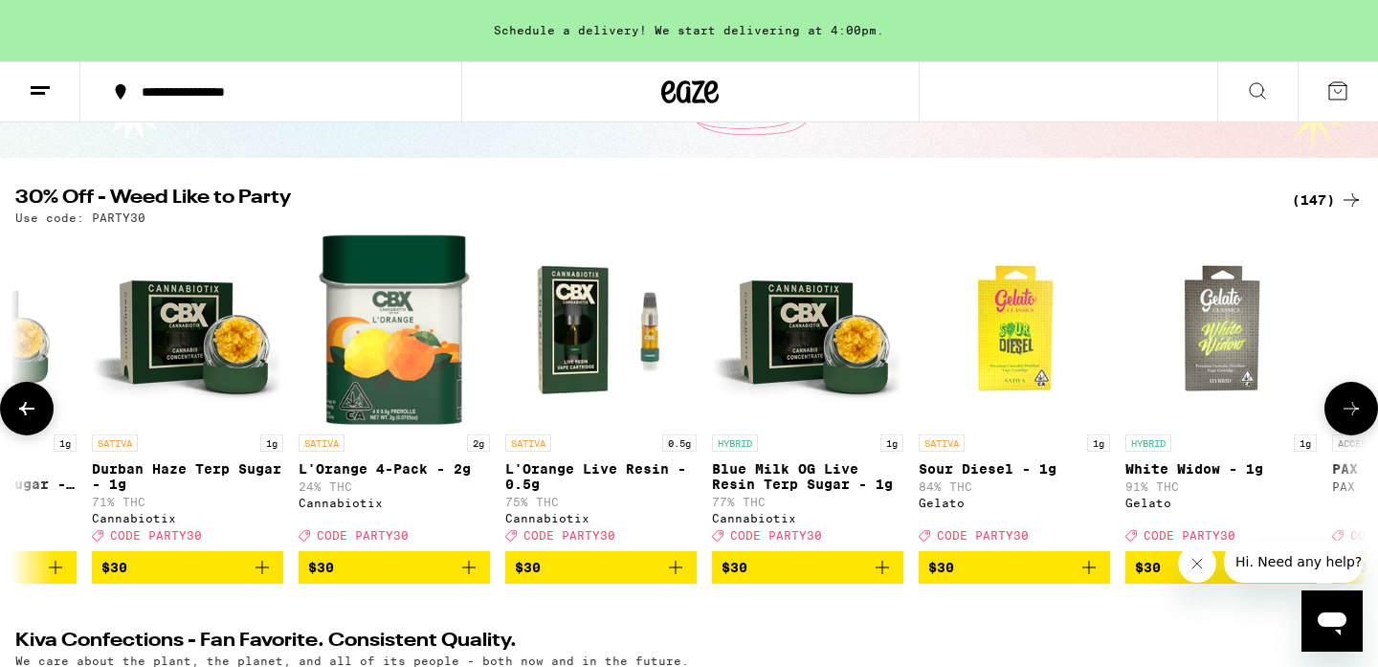
scroll to position [0, 19355]
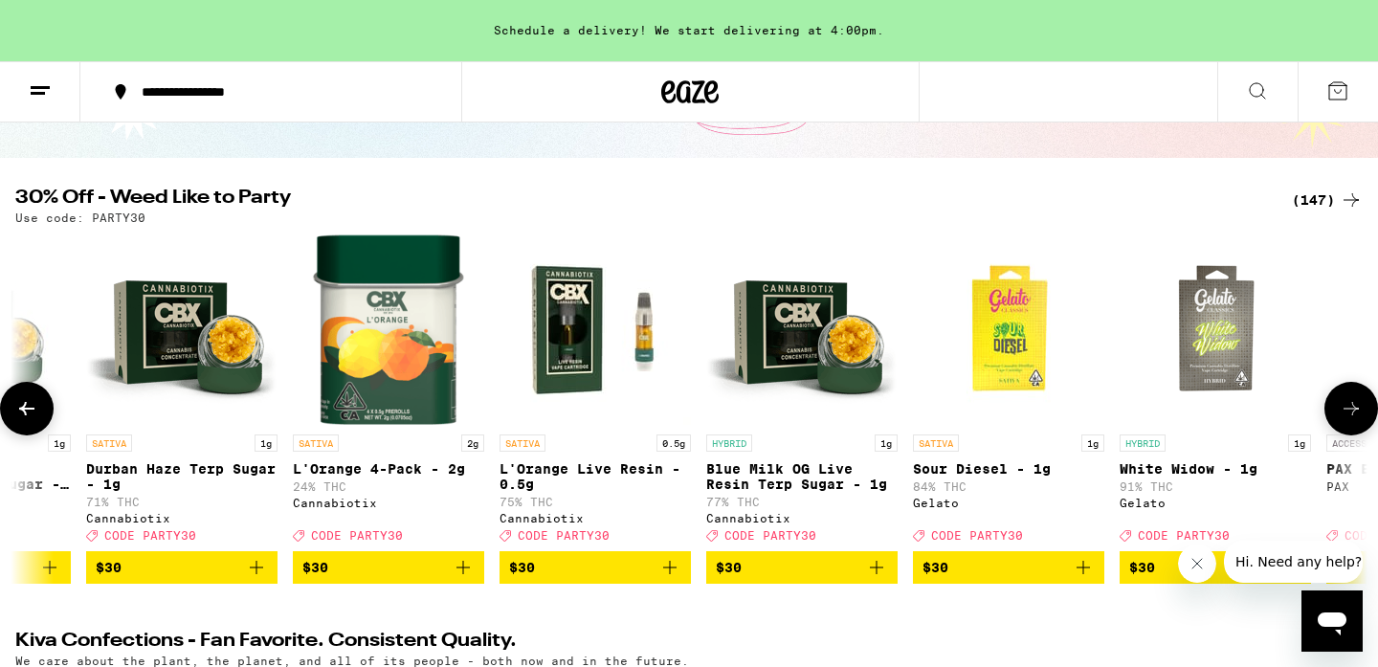
click at [21, 431] on button at bounding box center [27, 409] width 54 height 54
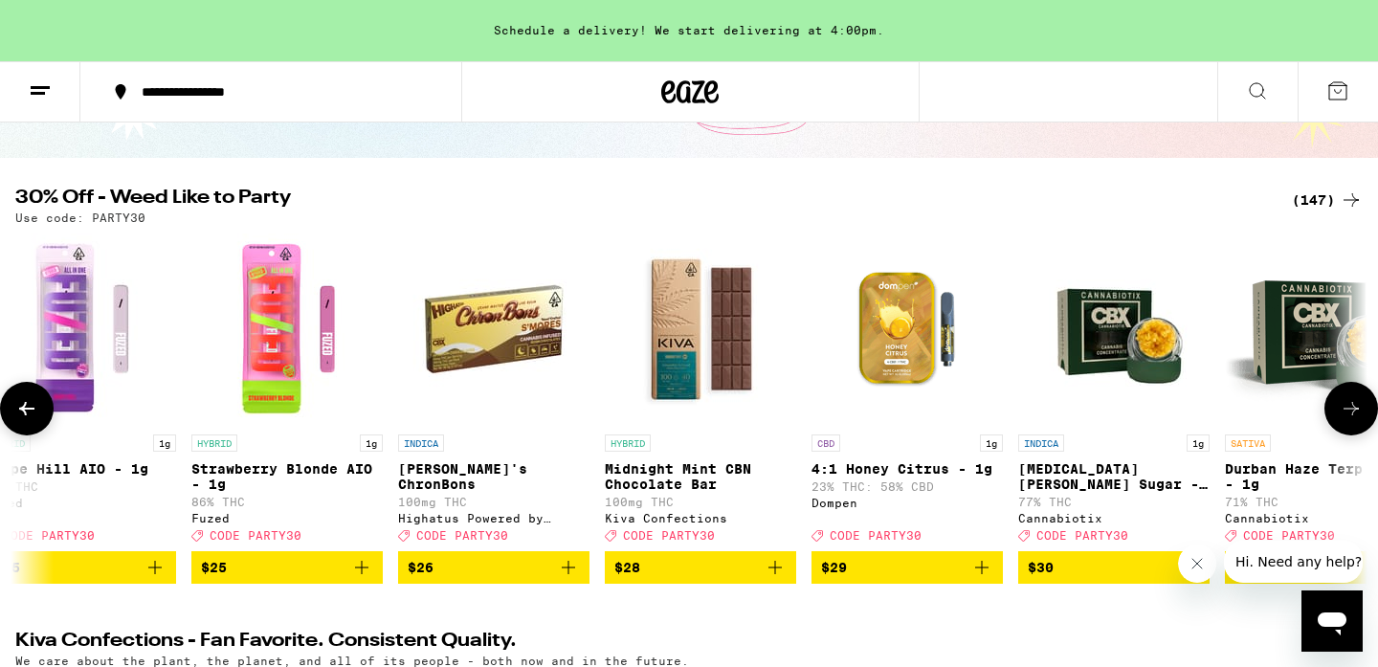
click at [21, 431] on button at bounding box center [27, 409] width 54 height 54
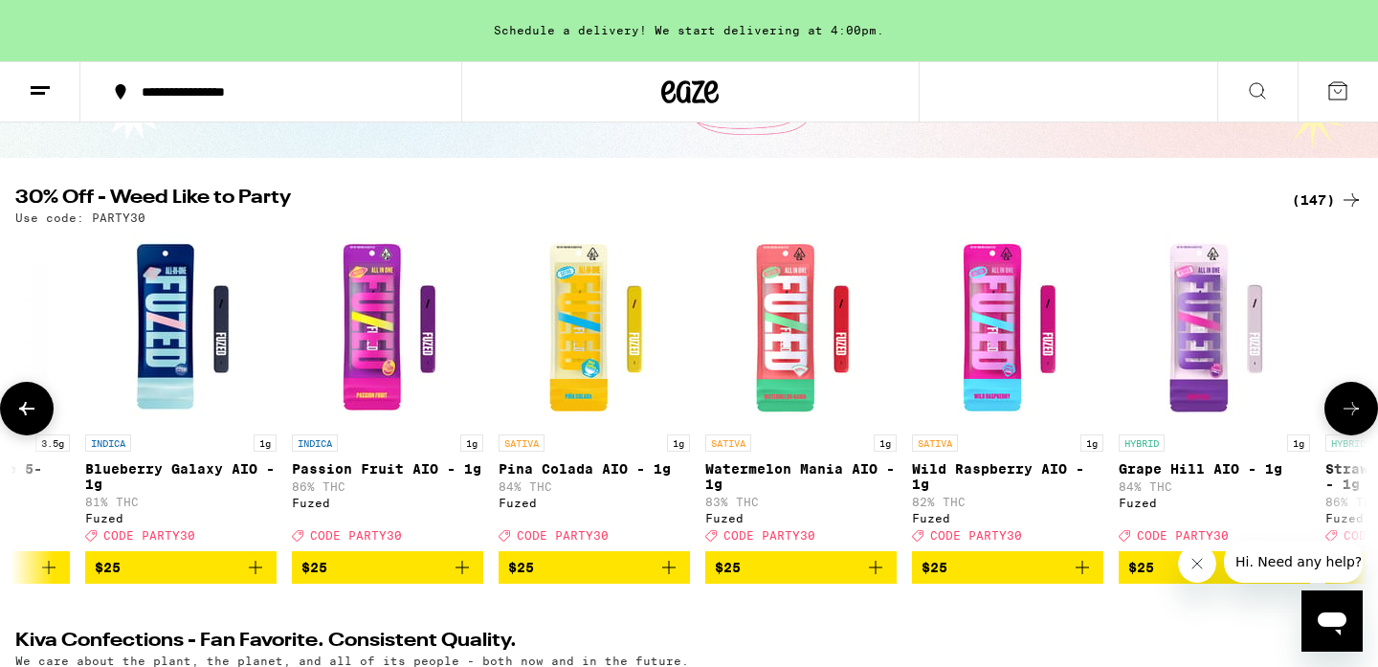
scroll to position [0, 17078]
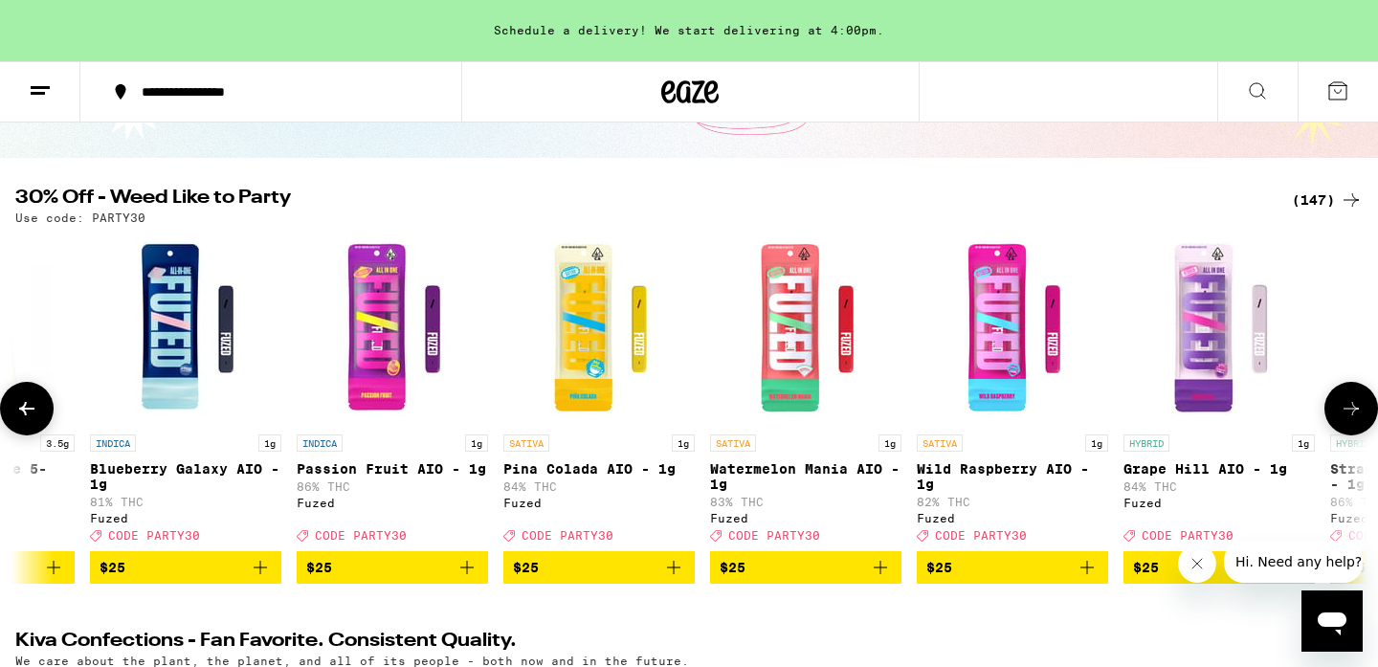
click at [262, 579] on icon "Add to bag" at bounding box center [260, 567] width 23 height 23
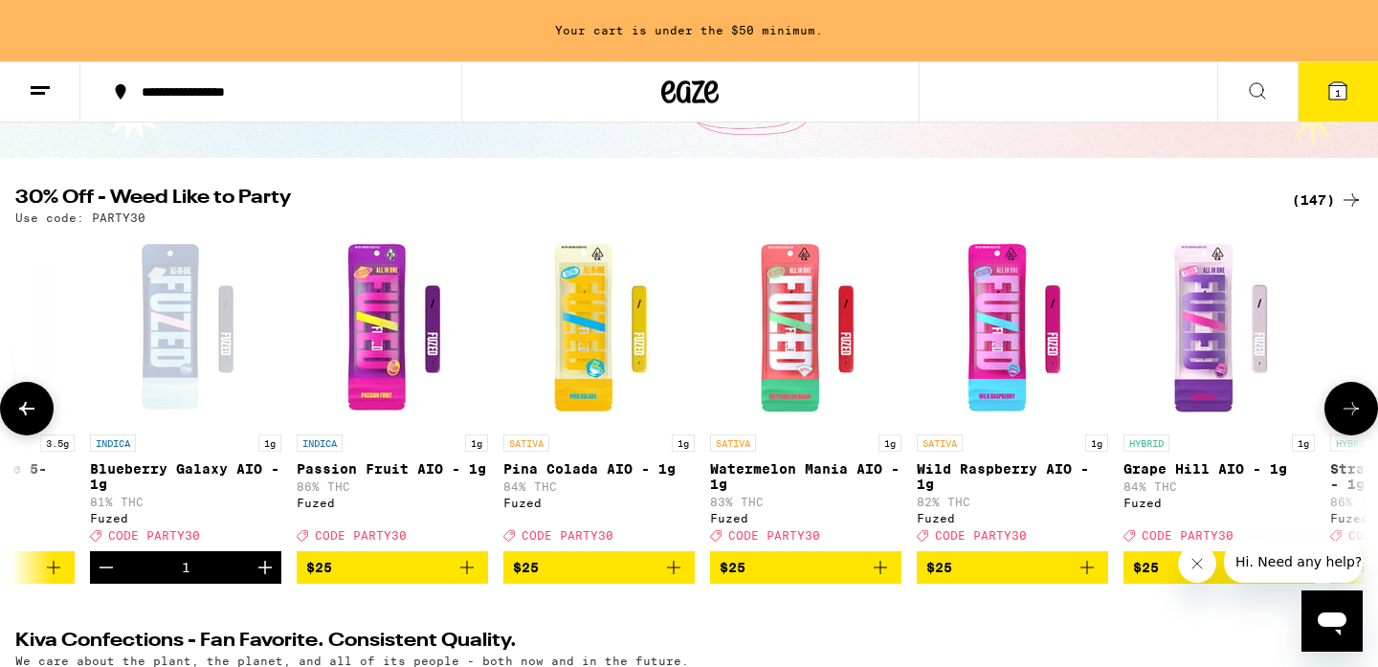
click at [1092, 579] on icon "Add to bag" at bounding box center [1086, 567] width 23 height 23
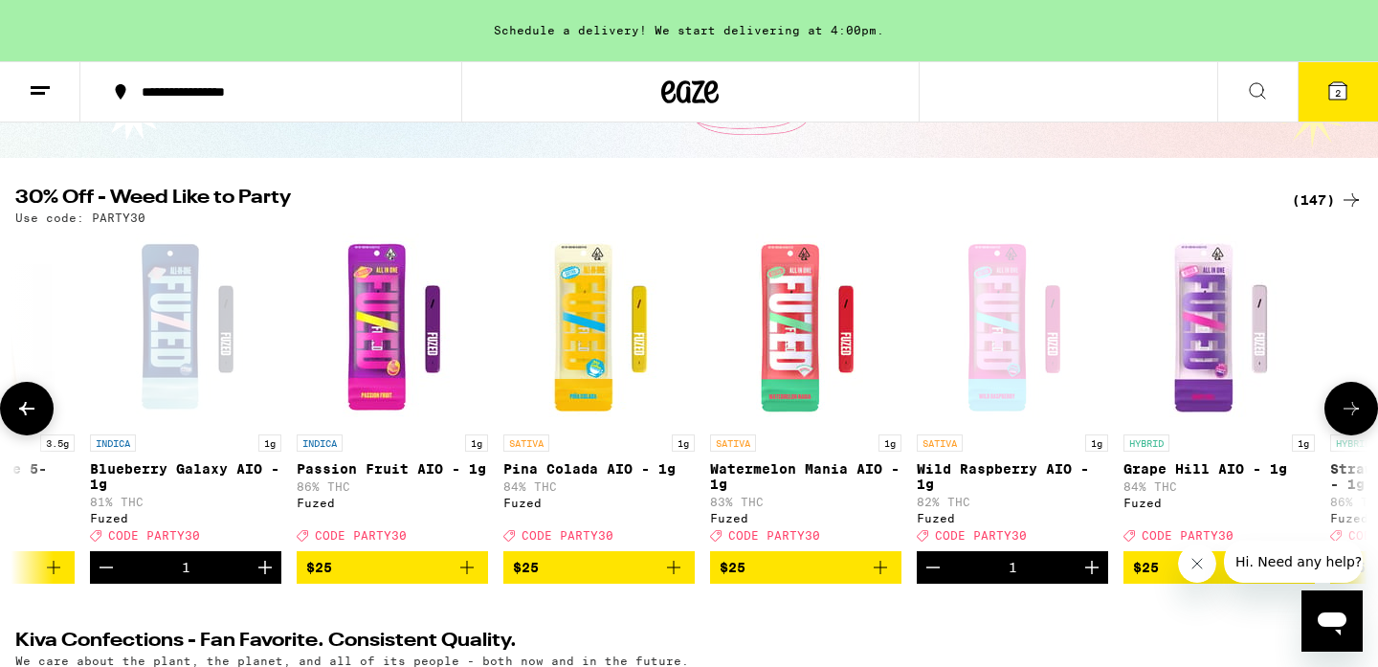
click at [1356, 409] on icon at bounding box center [1350, 408] width 23 height 23
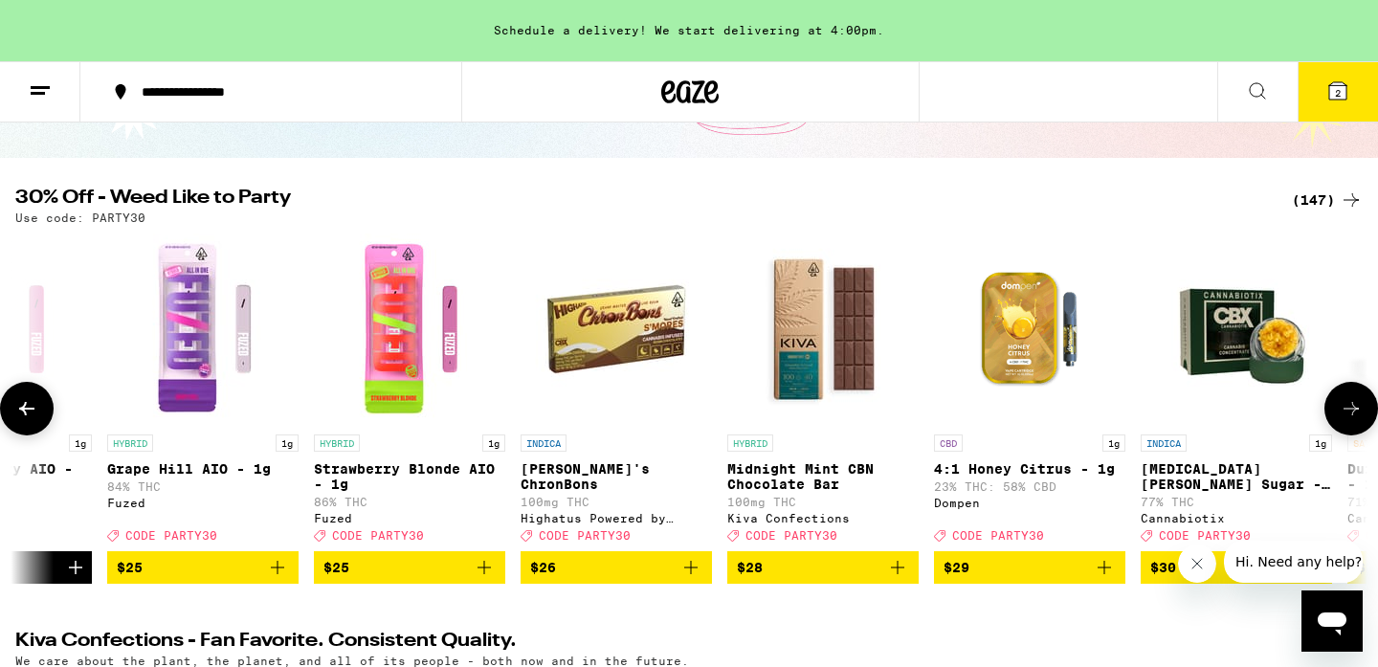
scroll to position [0, 18217]
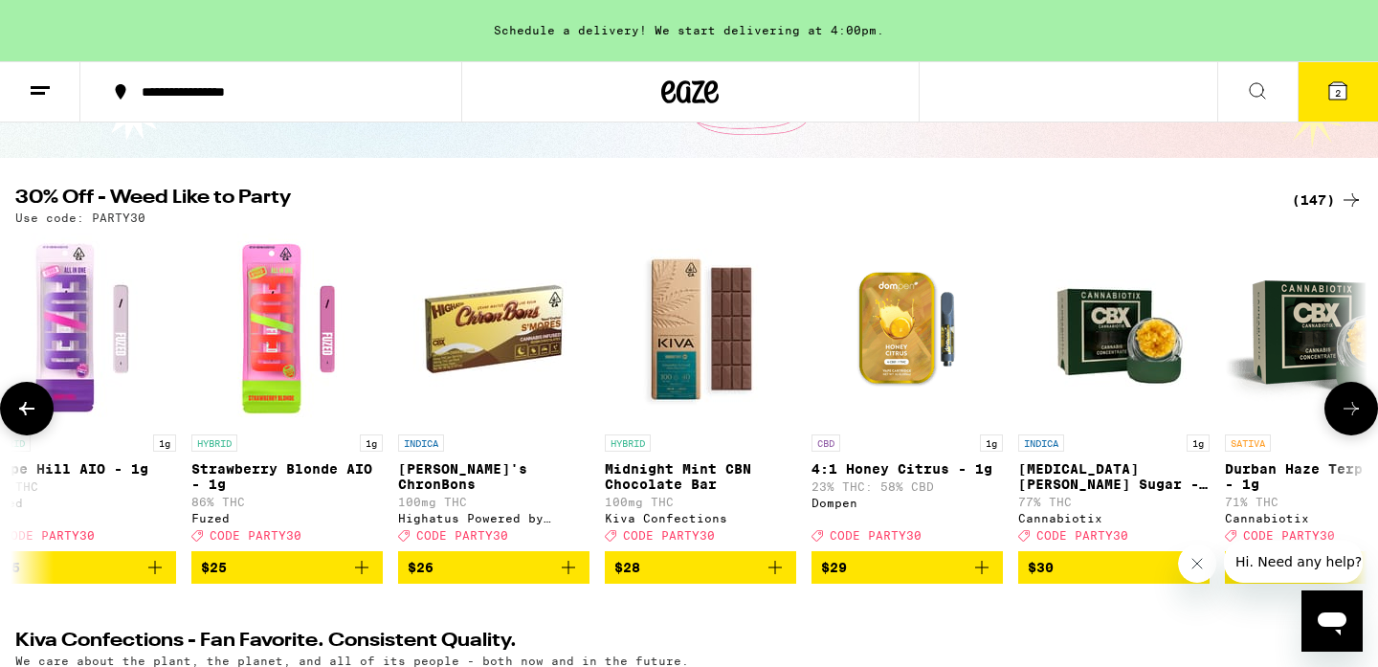
click at [155, 574] on icon "Add to bag" at bounding box center [154, 567] width 13 height 13
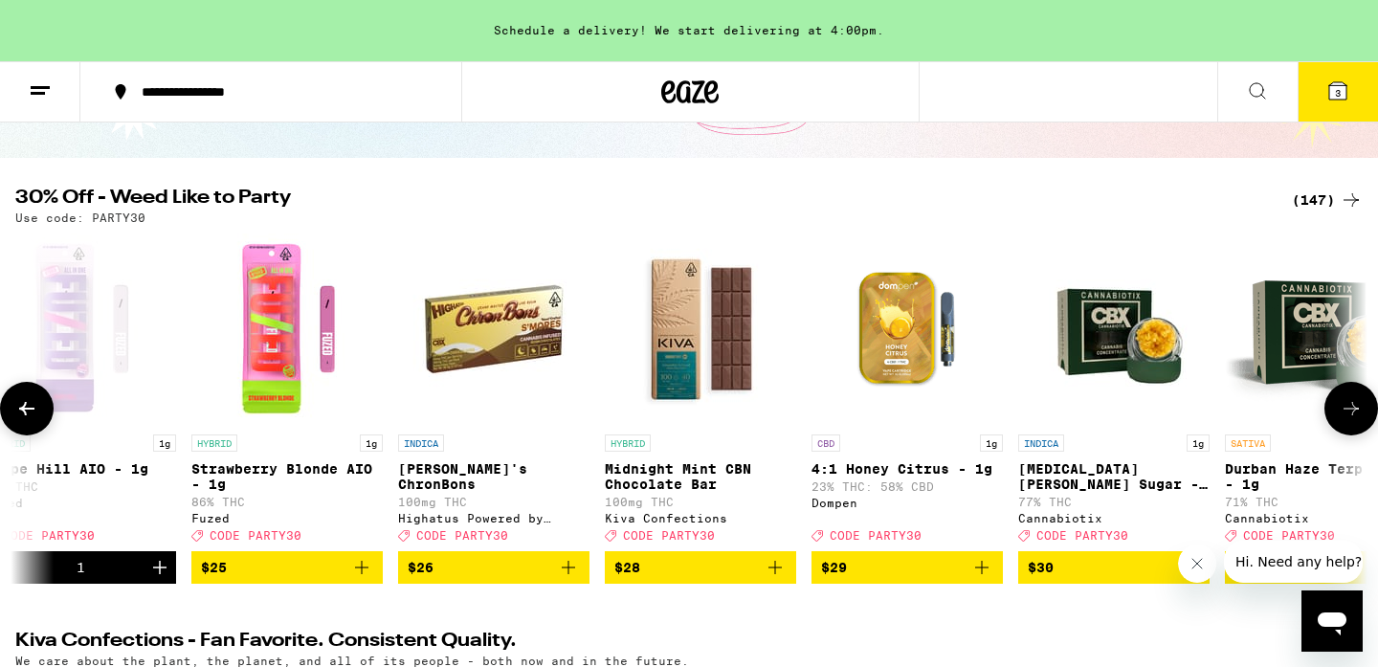
click at [15, 420] on icon at bounding box center [26, 408] width 23 height 23
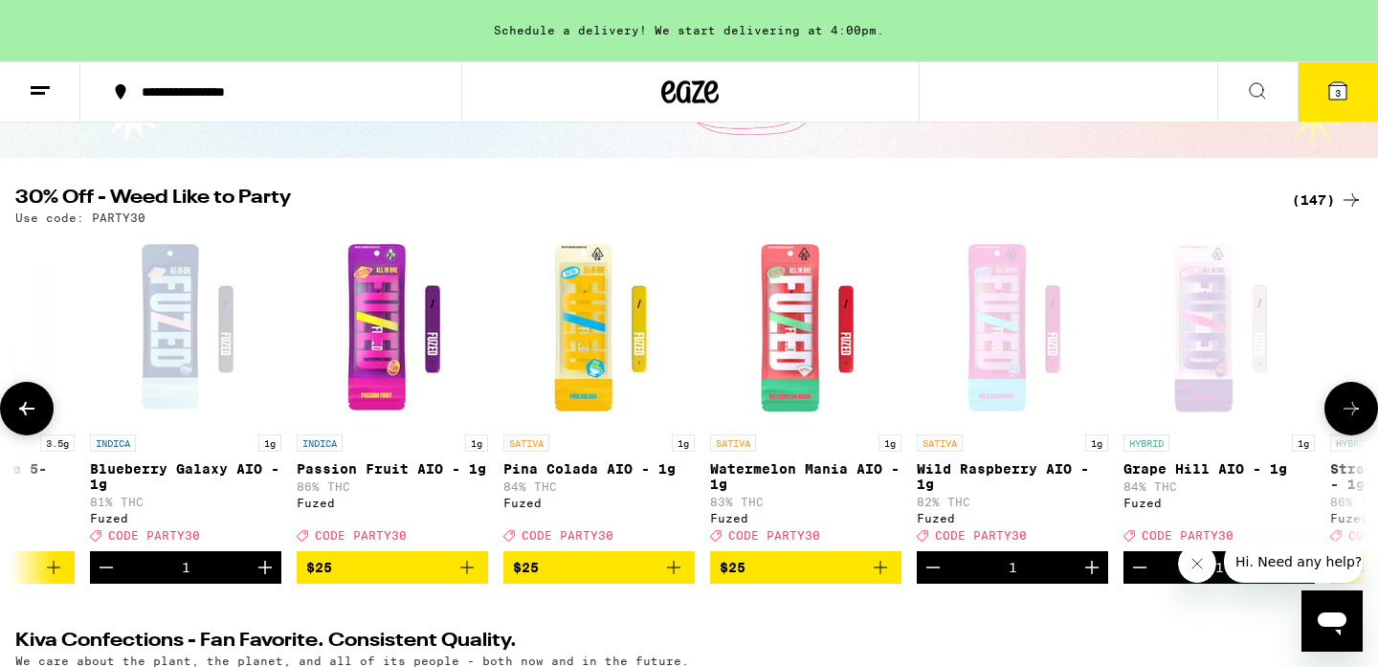
click at [18, 420] on icon at bounding box center [26, 408] width 23 height 23
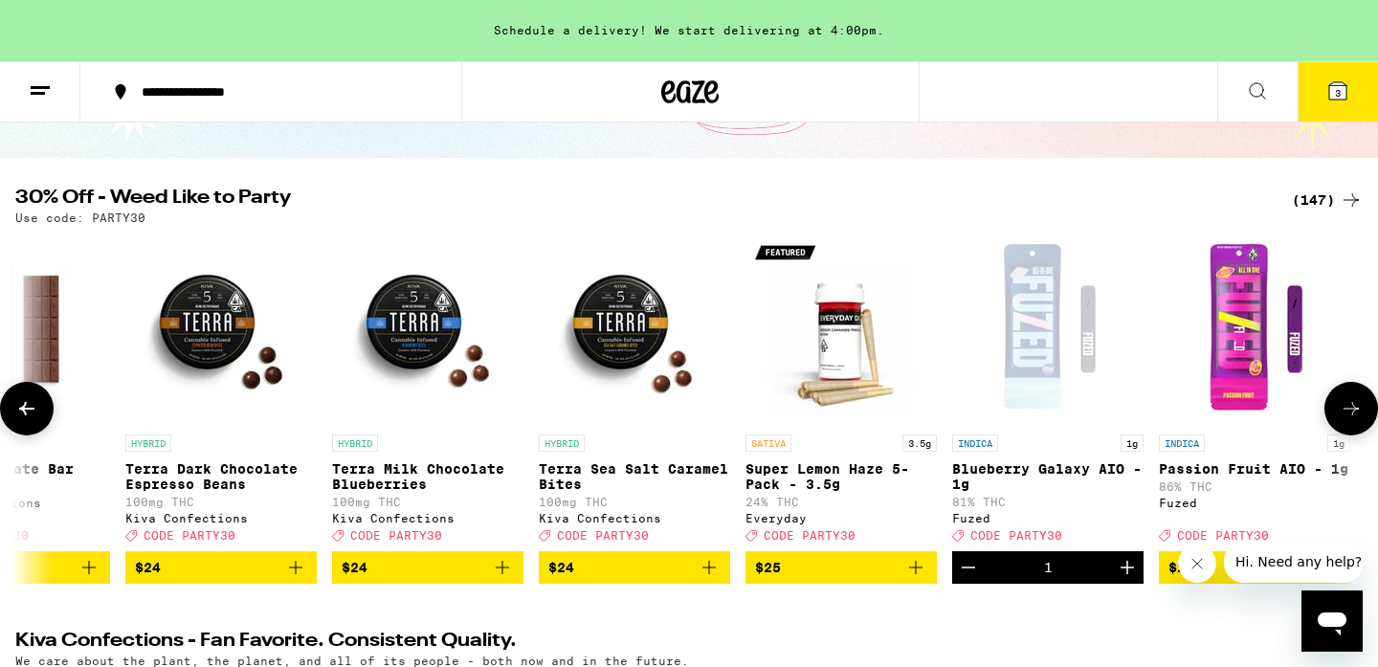
scroll to position [0, 15940]
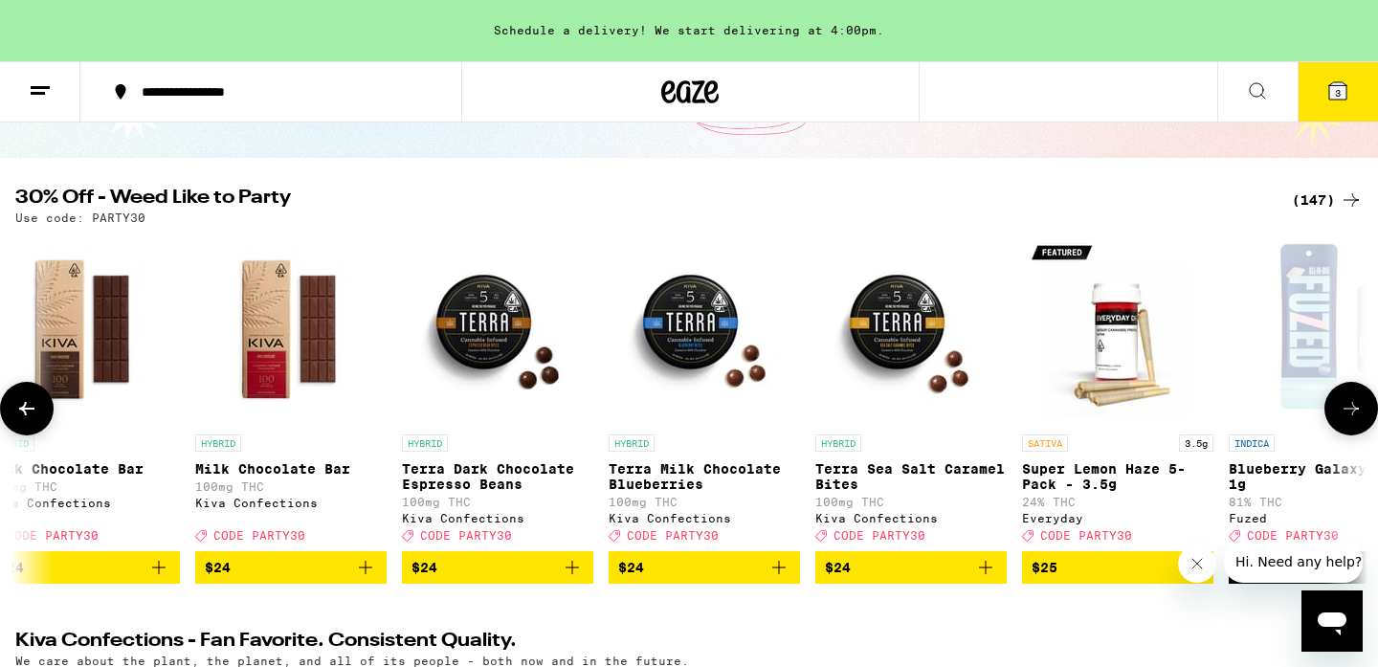
click at [1364, 414] on button at bounding box center [1351, 409] width 54 height 54
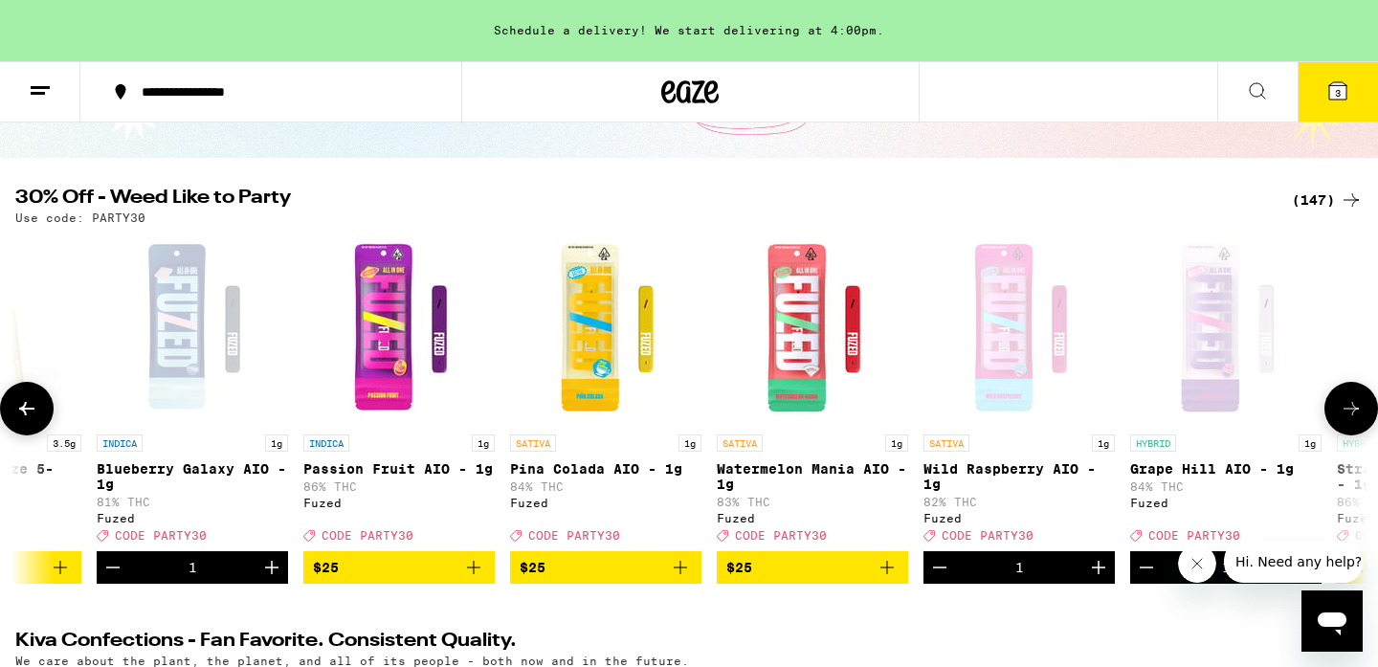
scroll to position [0, 17078]
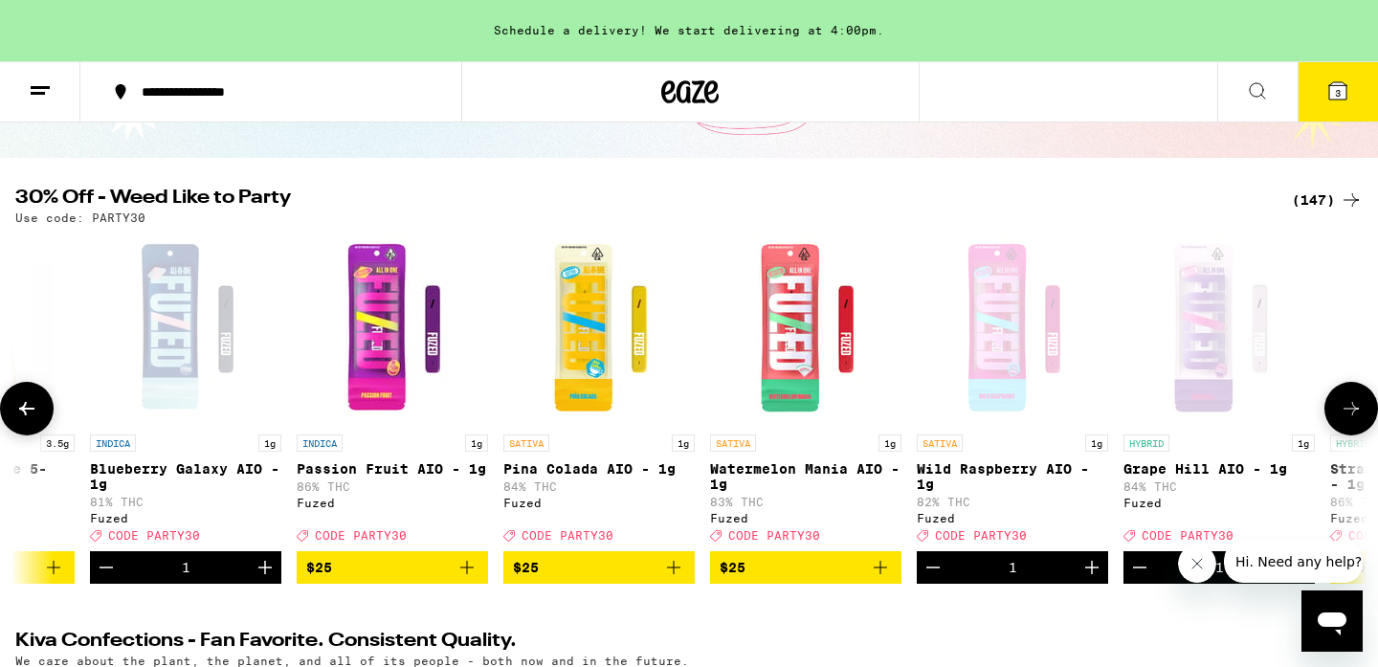
click at [1356, 415] on icon at bounding box center [1350, 408] width 15 height 13
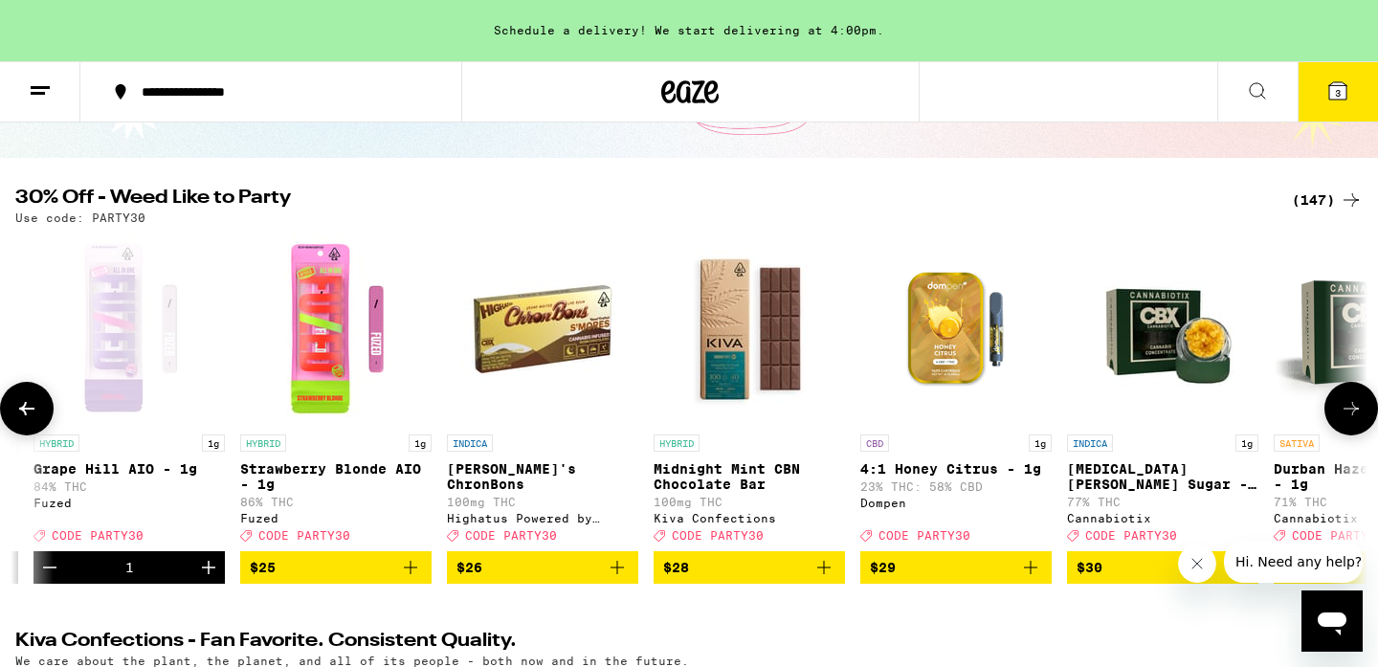
scroll to position [0, 18217]
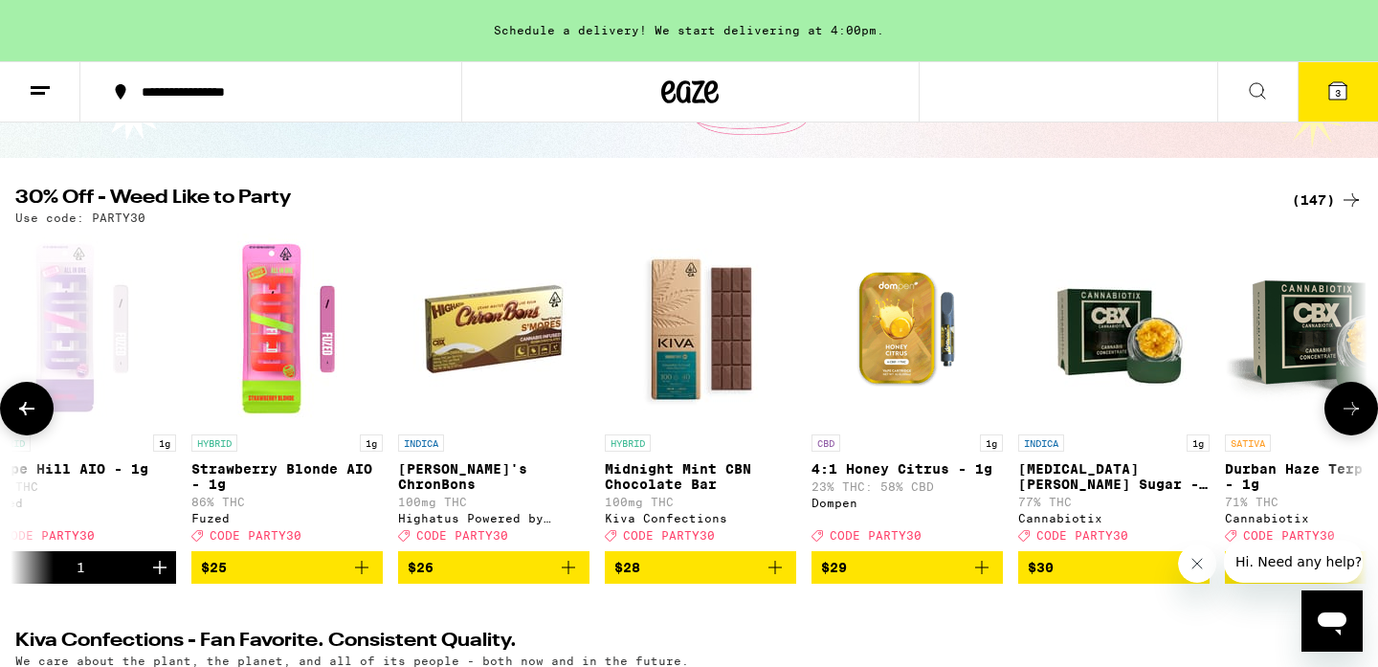
click at [1356, 415] on icon at bounding box center [1350, 408] width 15 height 13
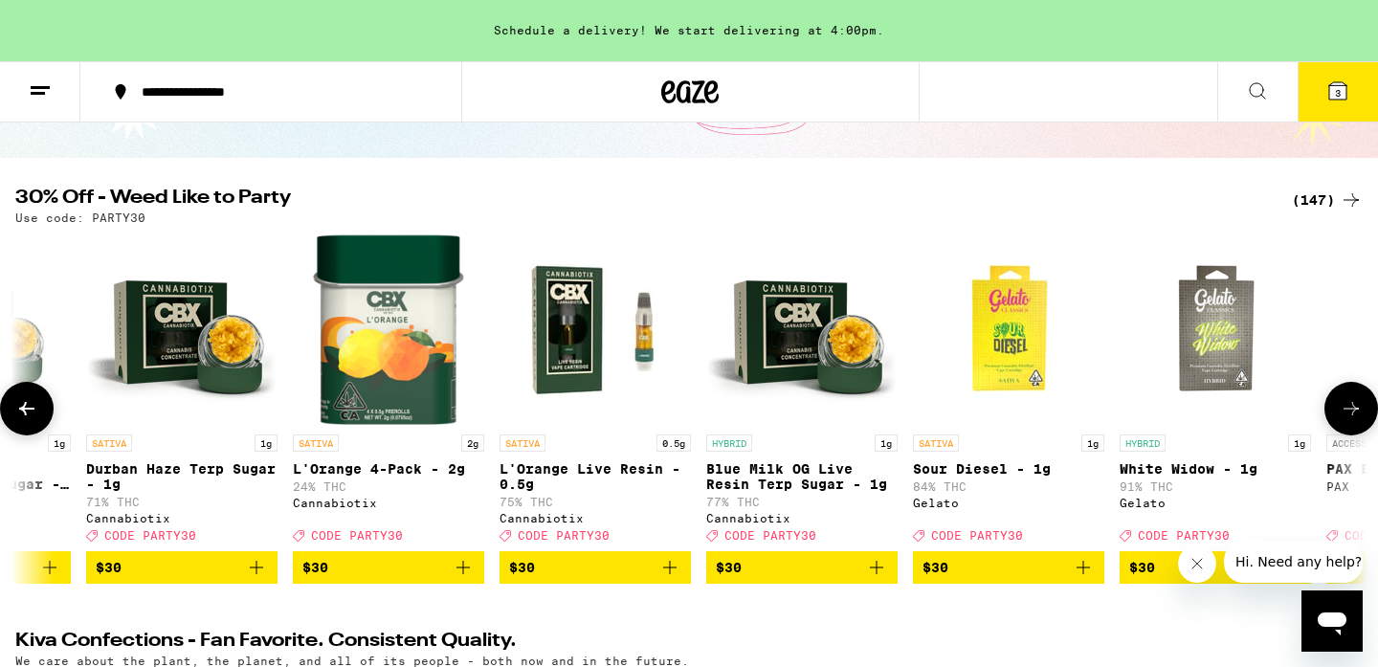
click at [1355, 415] on icon at bounding box center [1350, 408] width 15 height 13
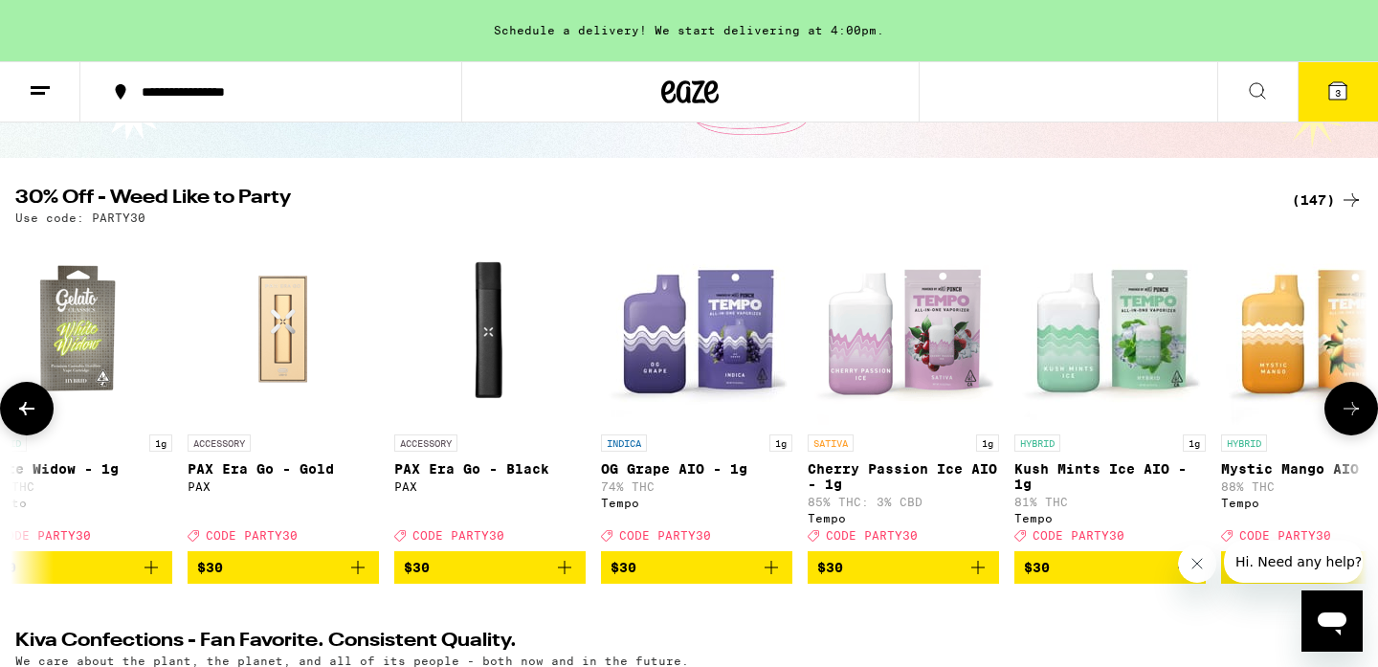
click at [1355, 415] on icon at bounding box center [1350, 408] width 15 height 13
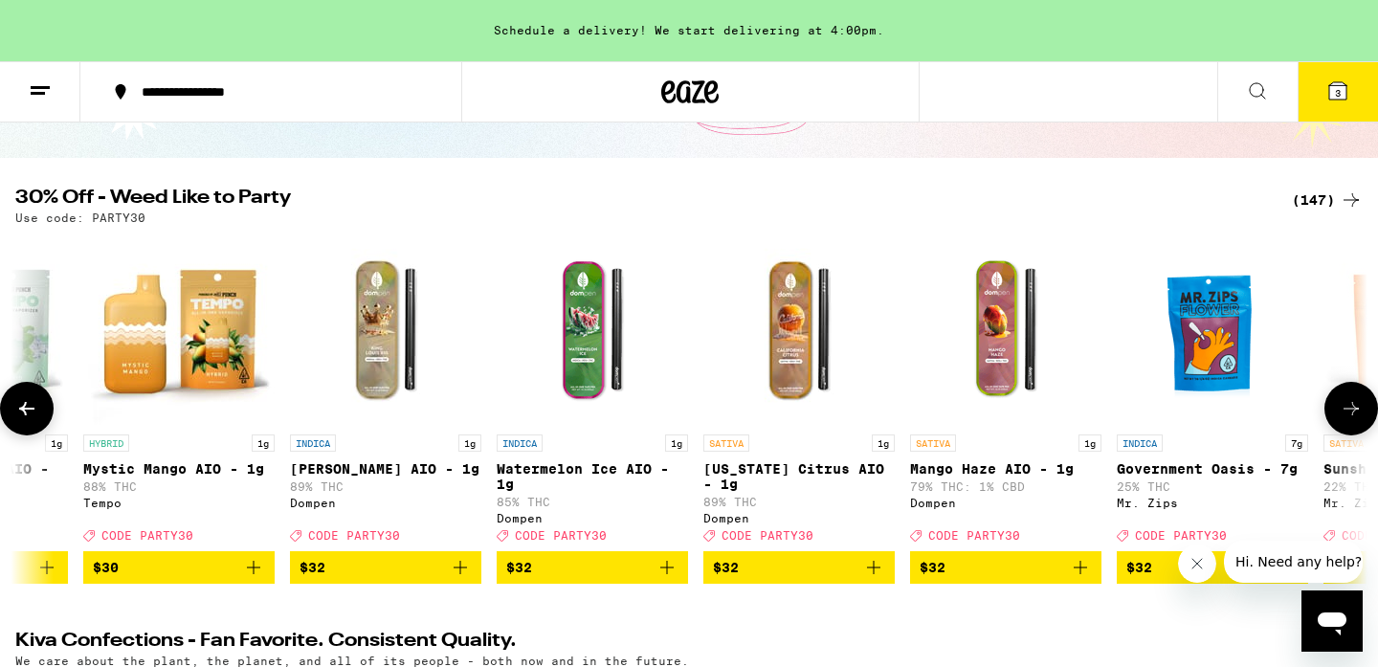
scroll to position [0, 21632]
click at [872, 579] on icon "Add to bag" at bounding box center [872, 567] width 23 height 23
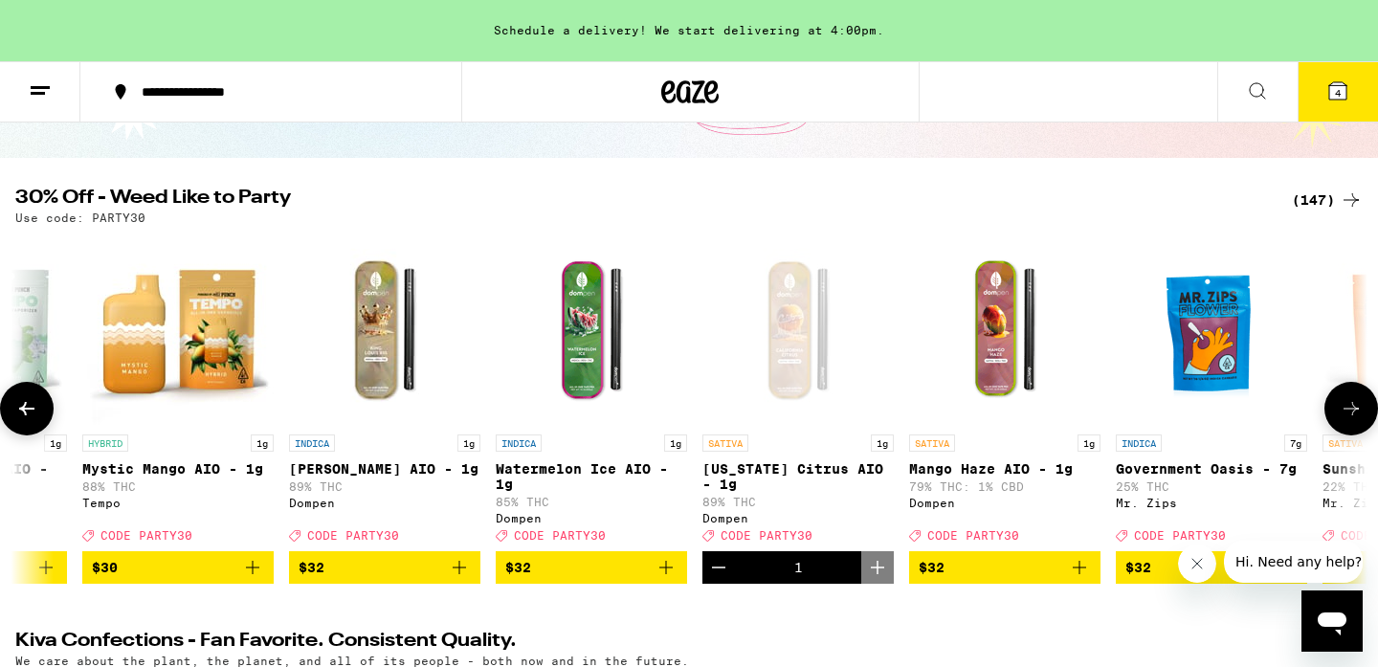
click at [33, 409] on icon at bounding box center [26, 408] width 23 height 23
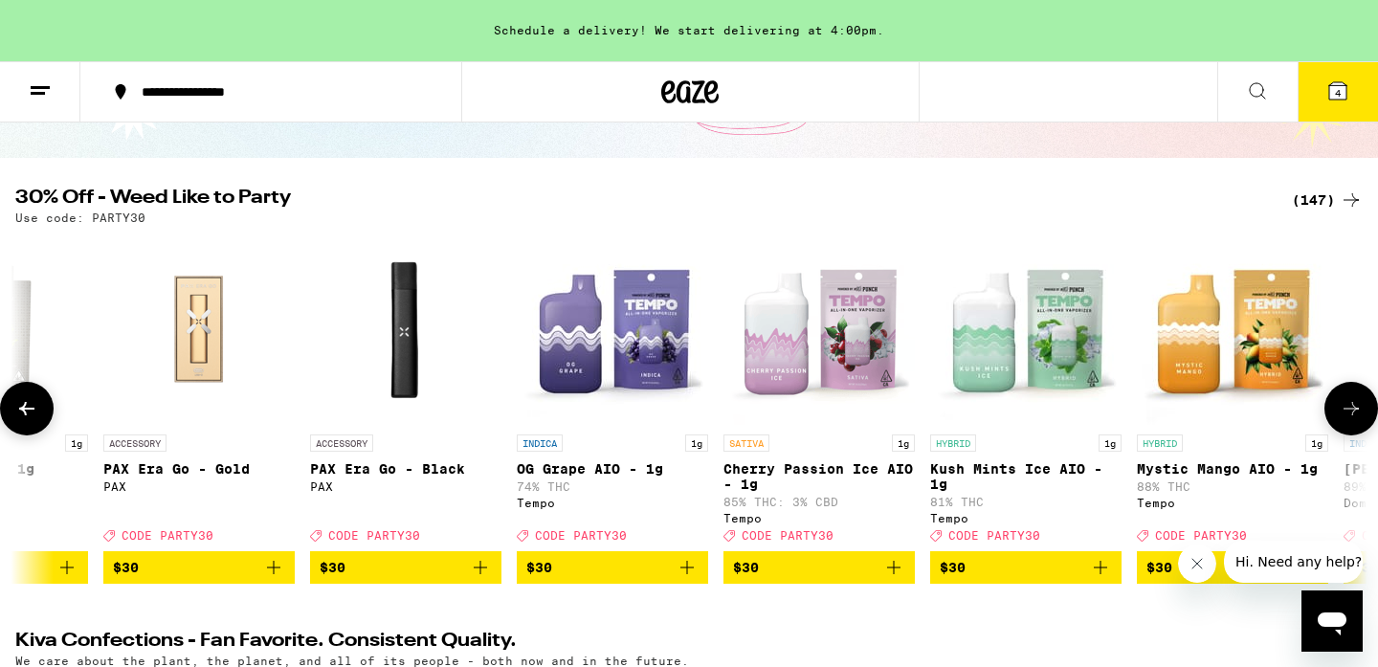
scroll to position [0, 20494]
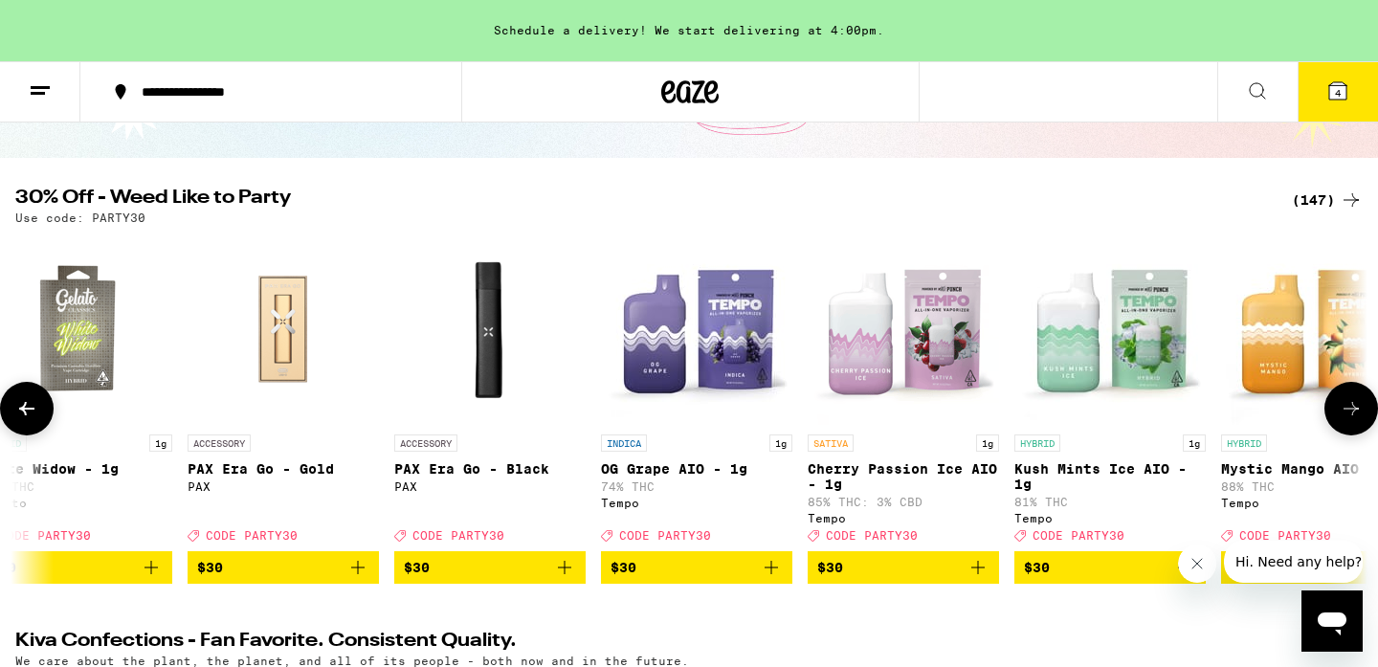
click at [975, 579] on icon "Add to bag" at bounding box center [977, 567] width 23 height 23
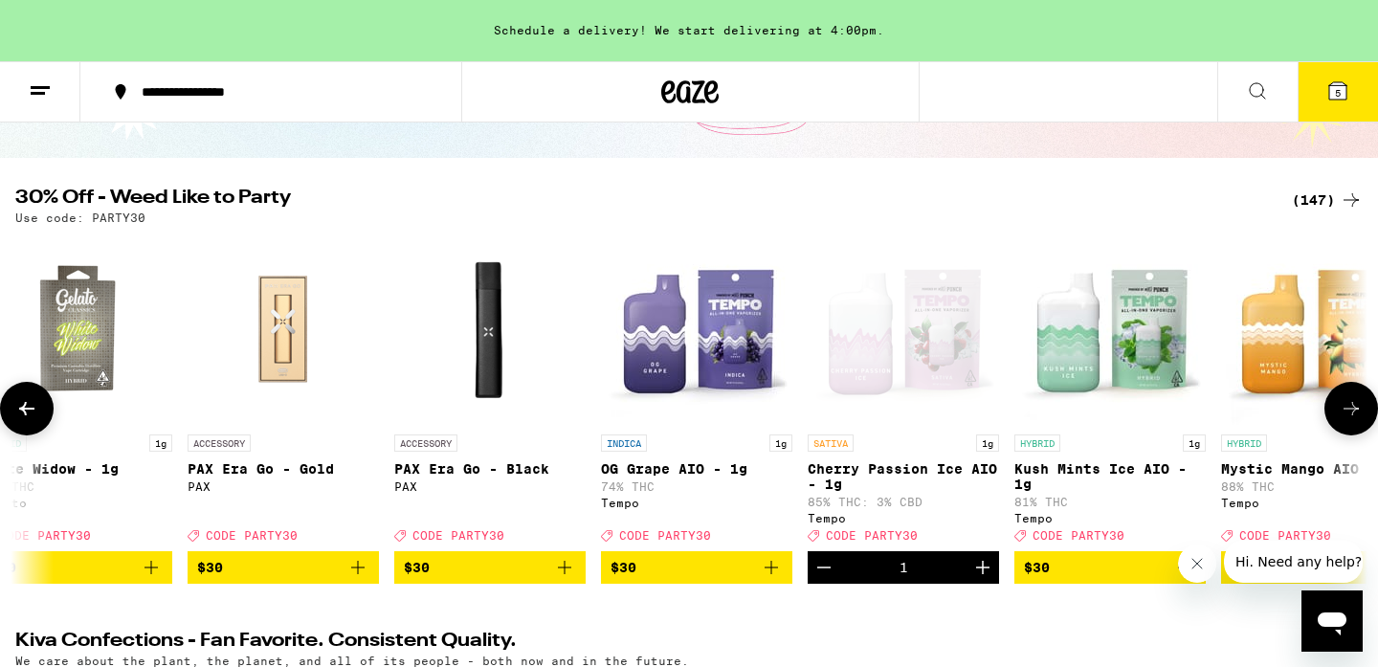
click at [1346, 403] on button at bounding box center [1351, 409] width 54 height 54
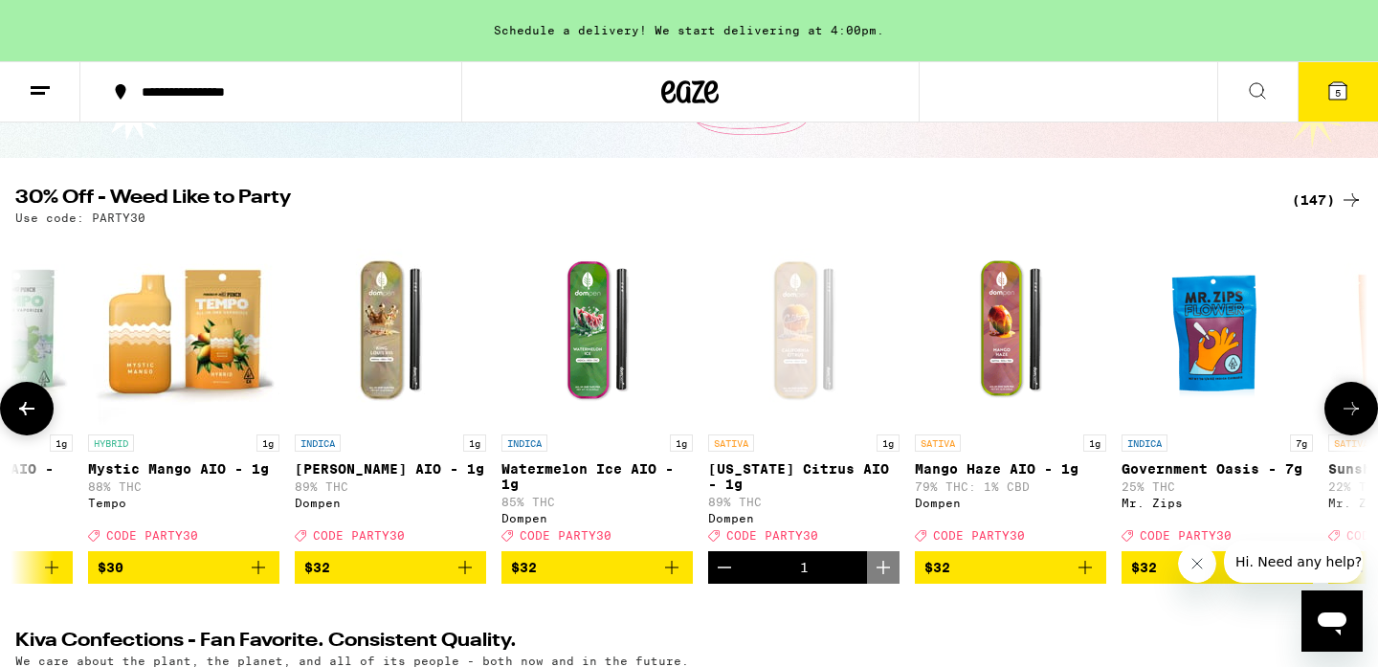
click at [1348, 411] on icon at bounding box center [1350, 408] width 23 height 23
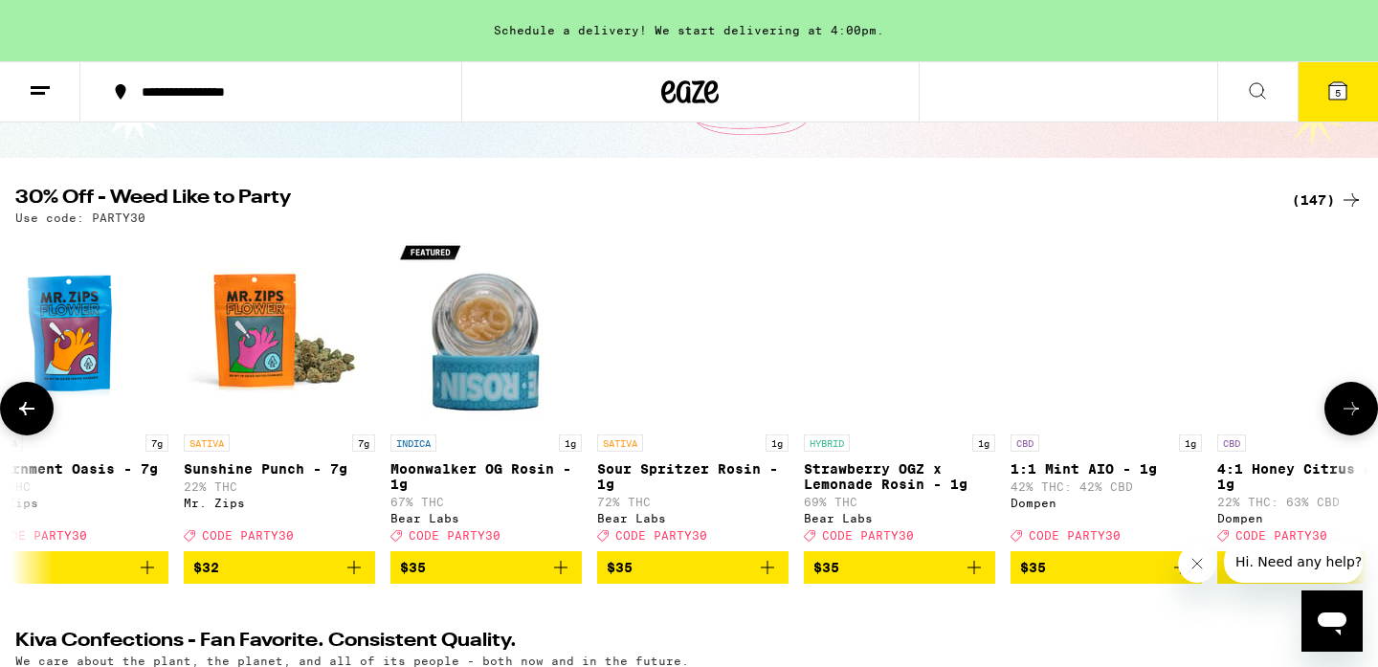
click at [1348, 411] on icon at bounding box center [1350, 408] width 23 height 23
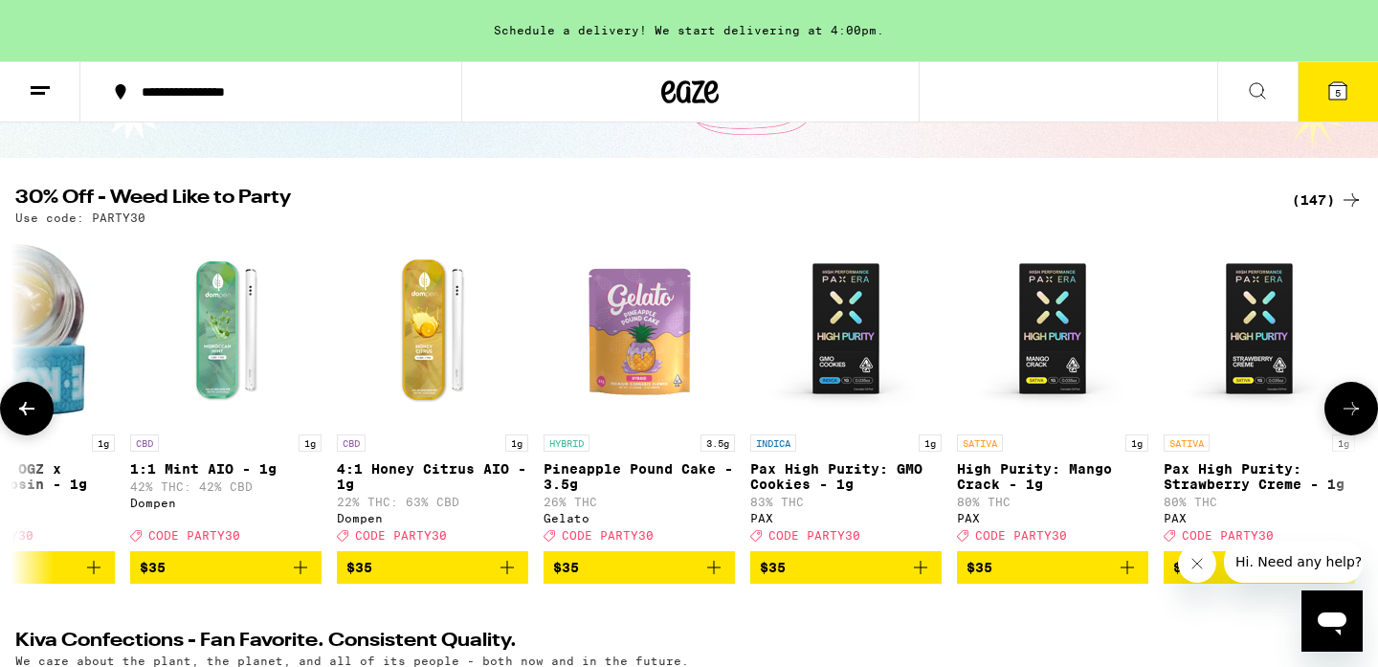
scroll to position [0, 23909]
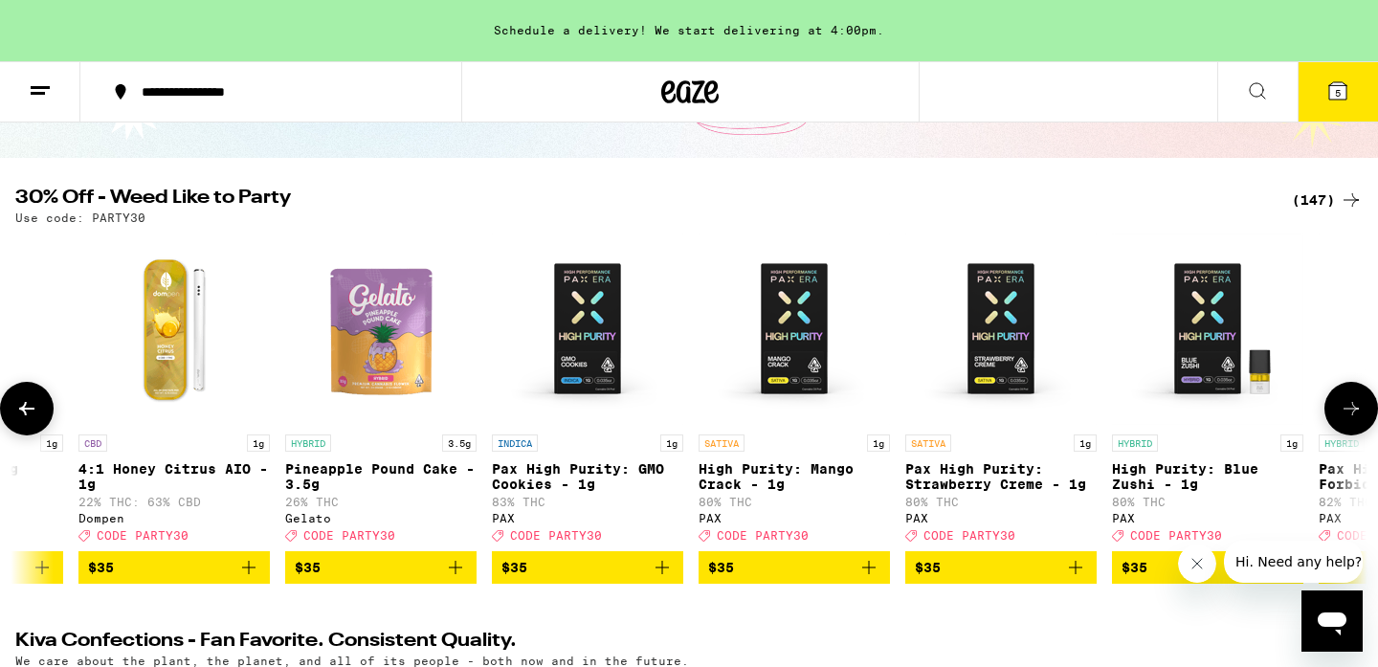
click at [1348, 411] on icon at bounding box center [1350, 408] width 23 height 23
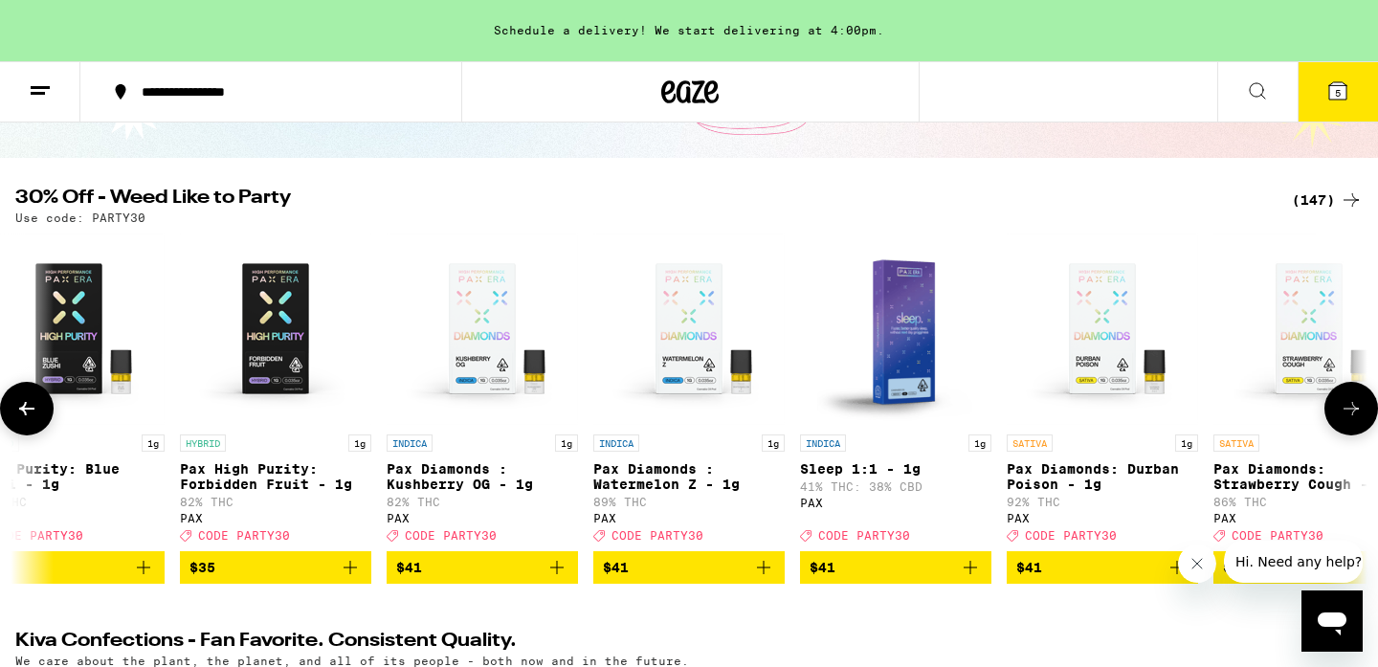
click at [1348, 411] on icon at bounding box center [1350, 408] width 23 height 23
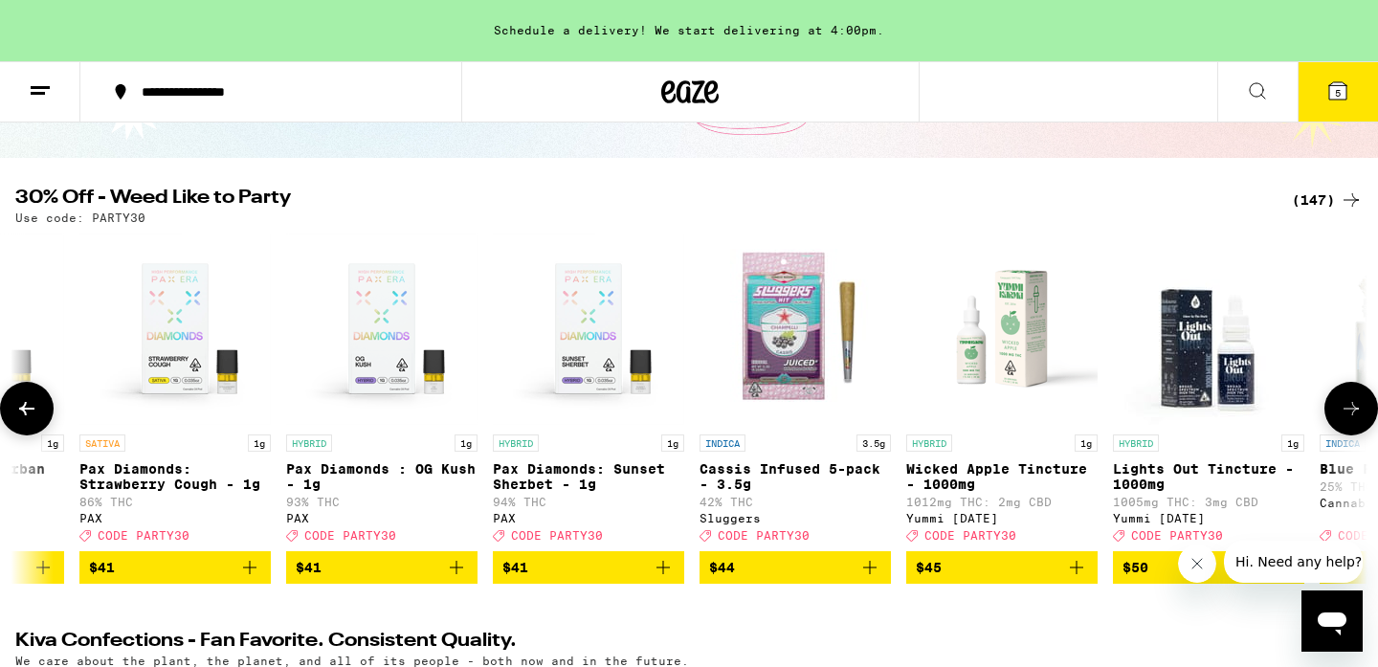
click at [1348, 411] on icon at bounding box center [1350, 408] width 23 height 23
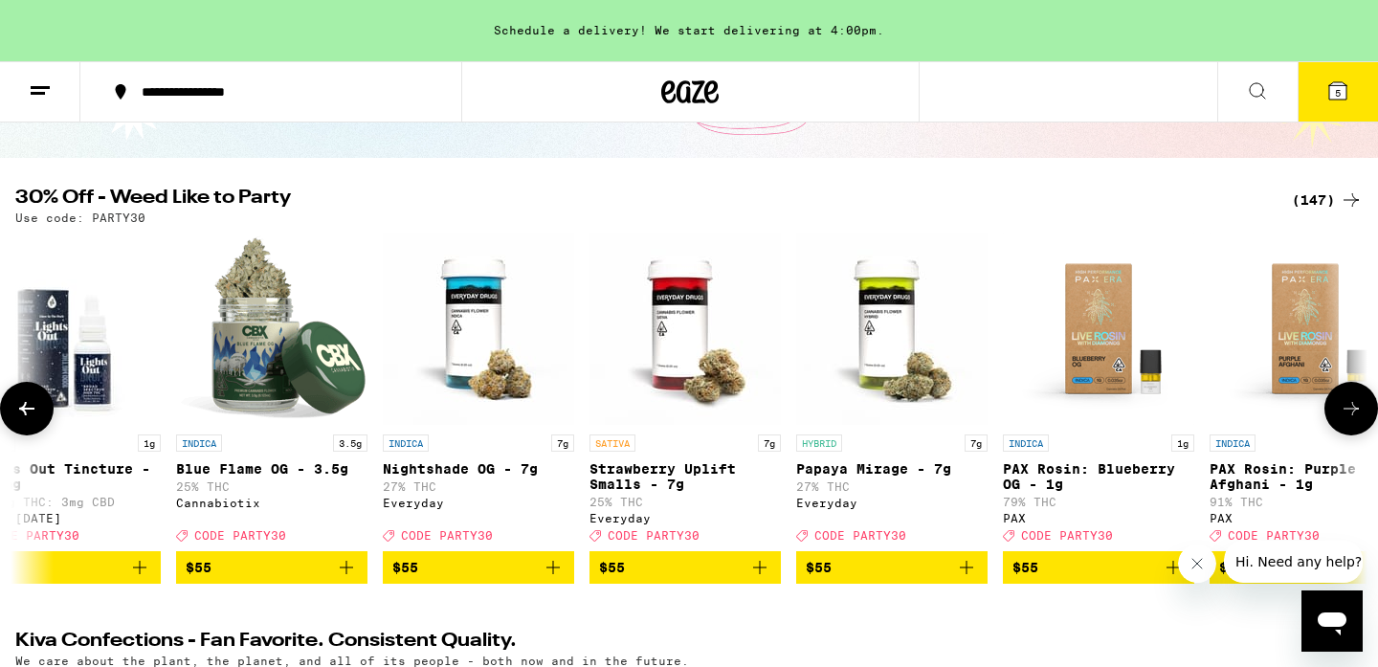
click at [1348, 411] on icon at bounding box center [1350, 408] width 23 height 23
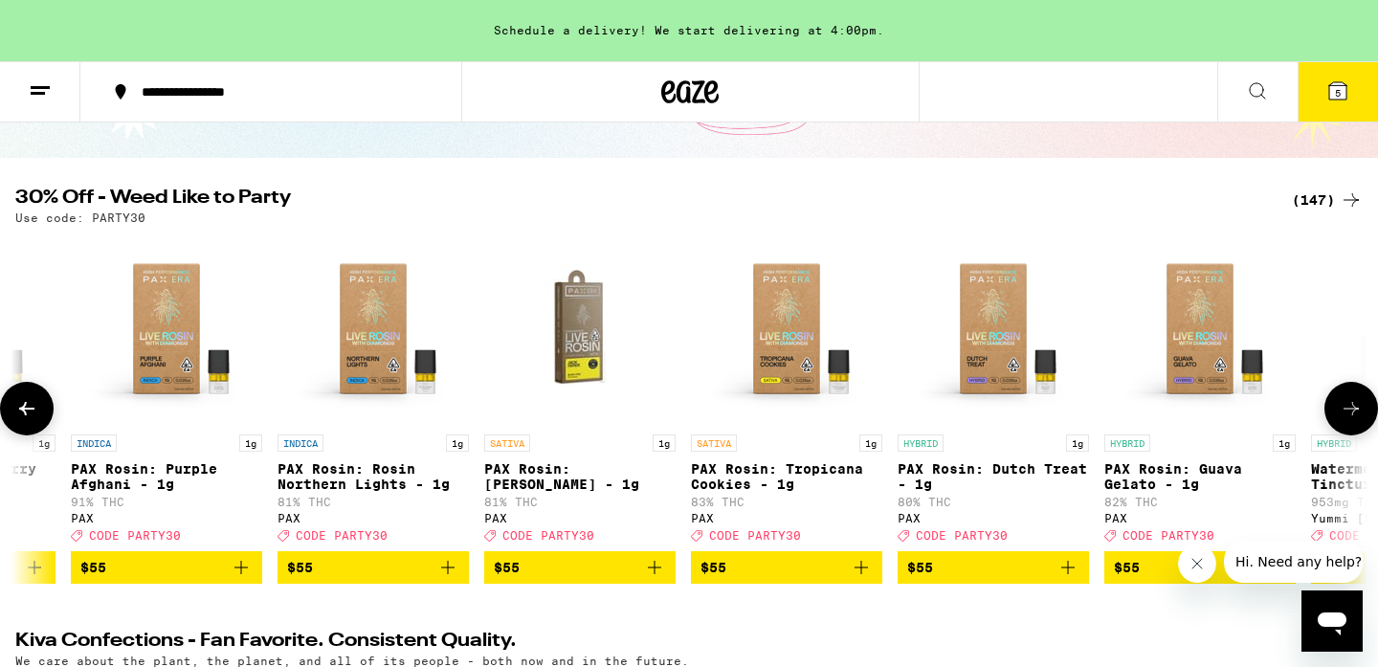
click at [1348, 411] on icon at bounding box center [1350, 408] width 23 height 23
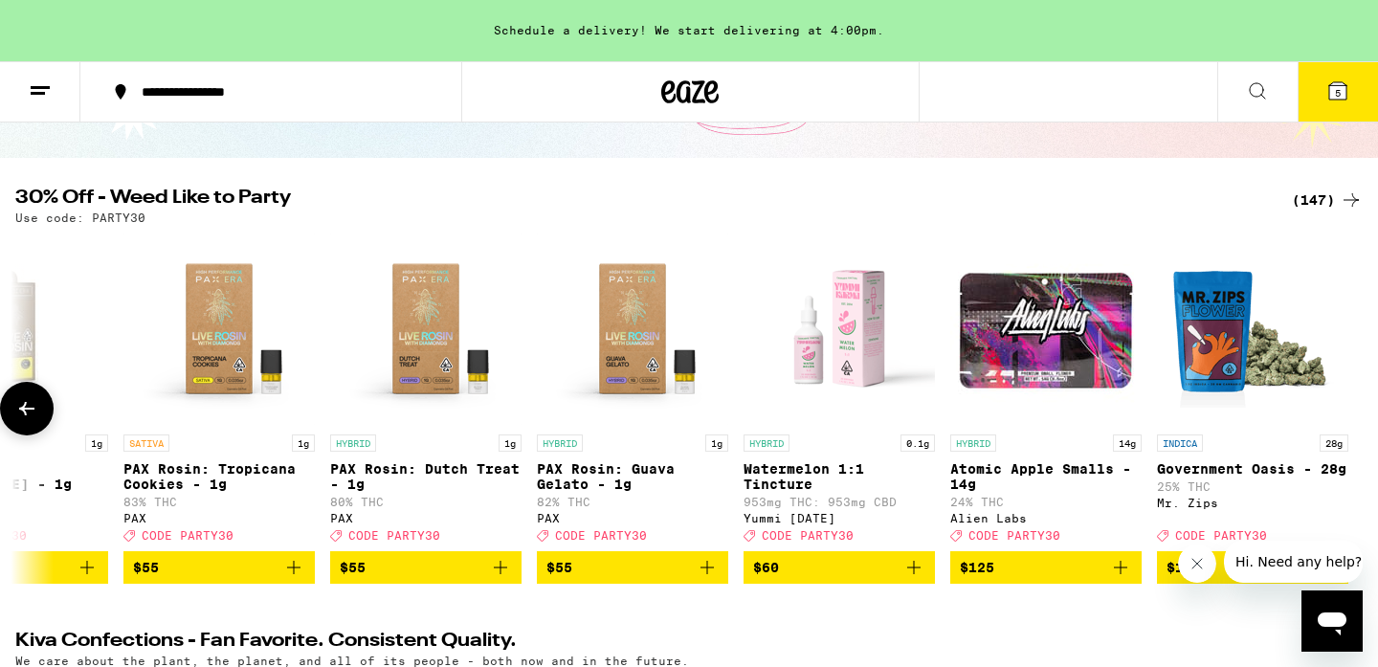
scroll to position [0, 29032]
click at [1327, 105] on button "5" at bounding box center [1337, 91] width 80 height 59
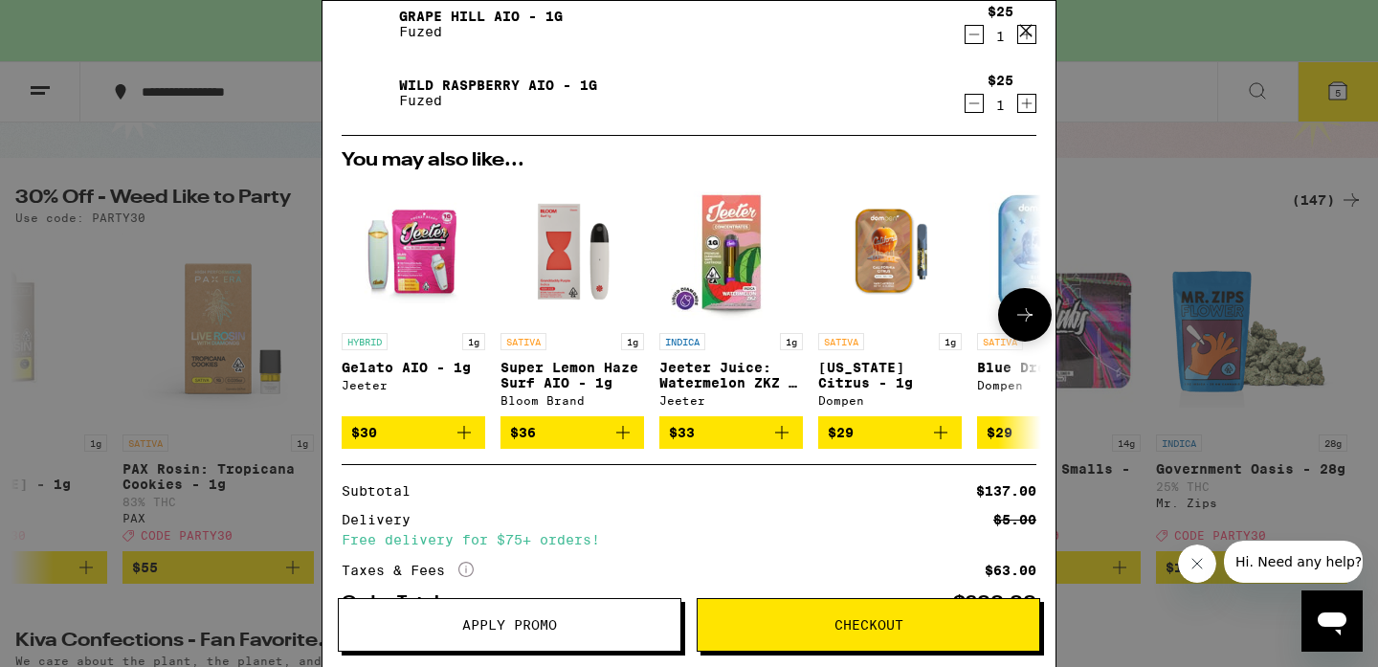
scroll to position [469, 0]
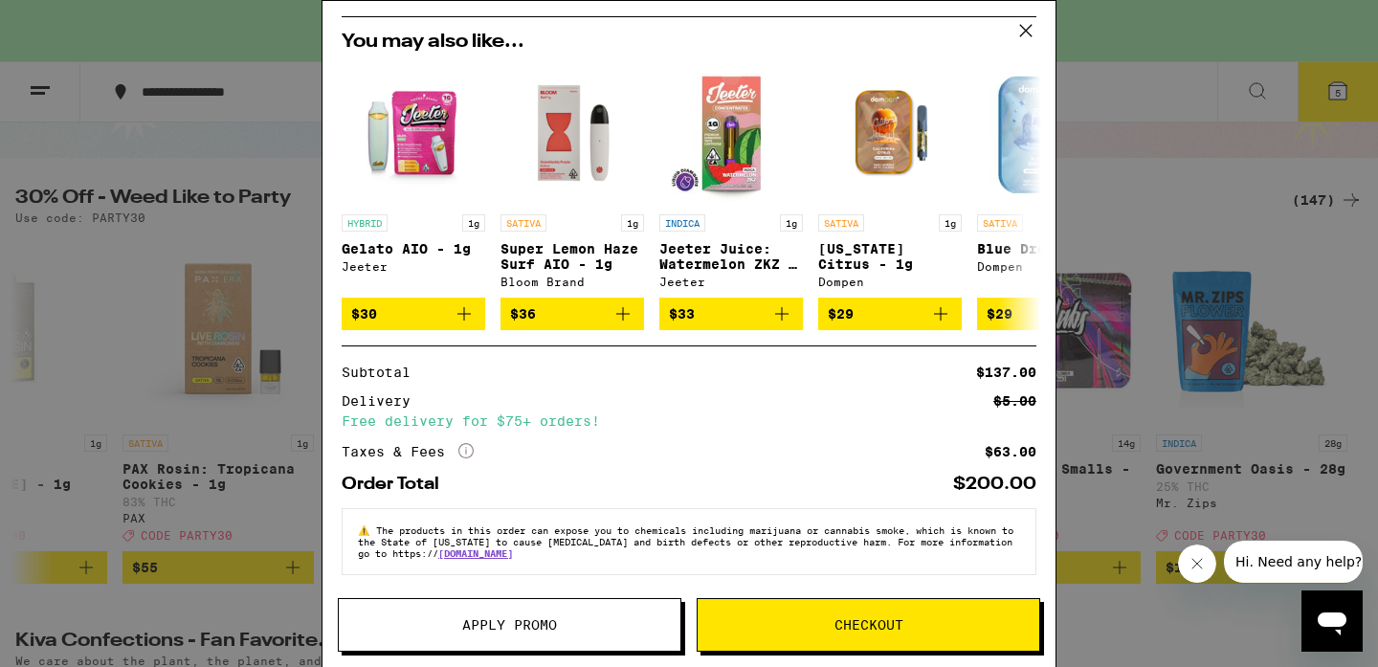
click at [535, 624] on span "Apply Promo" at bounding box center [509, 624] width 95 height 13
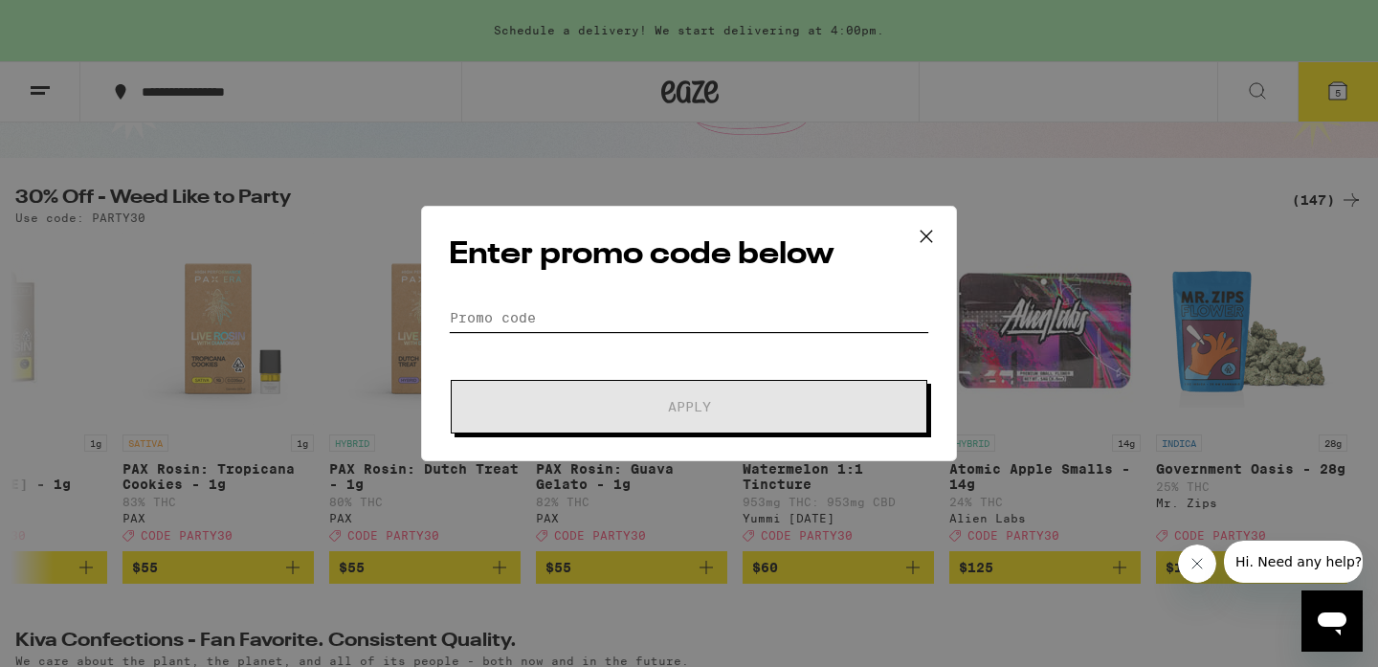
click at [535, 317] on input "Promo Code" at bounding box center [689, 317] width 480 height 29
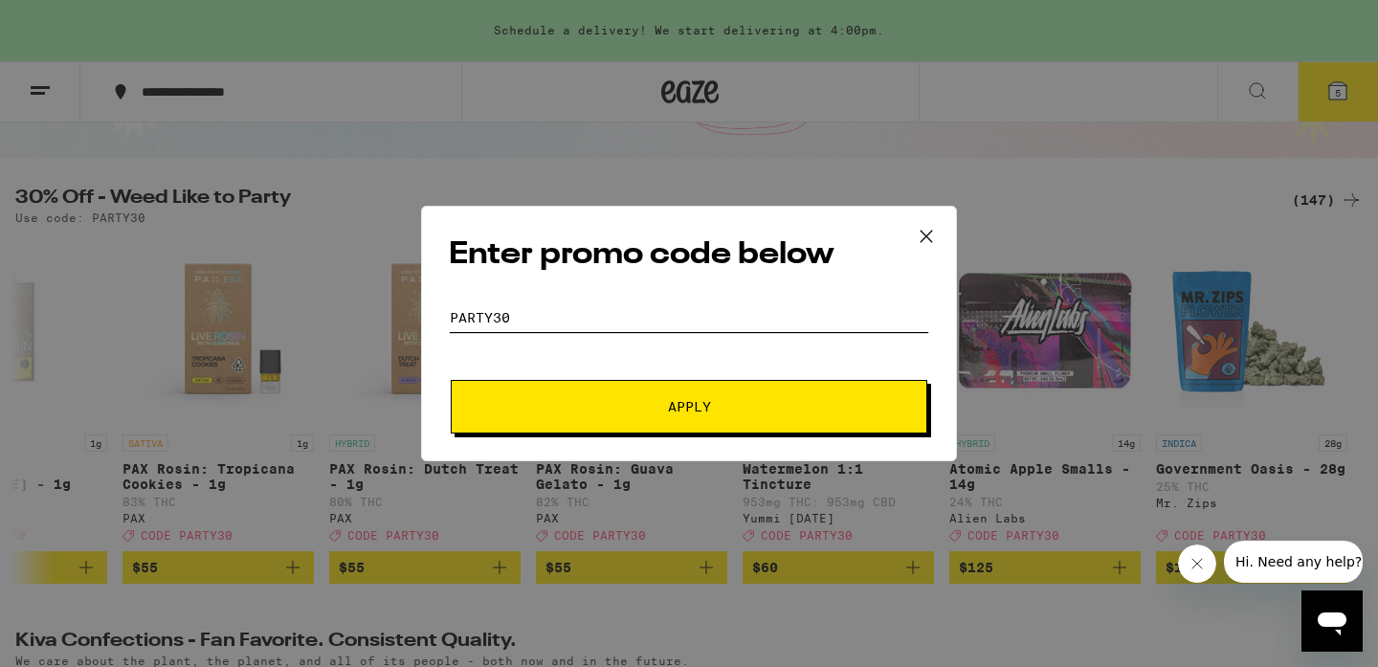
type input "Party30"
click at [649, 409] on span "Apply" at bounding box center [689, 406] width 344 height 13
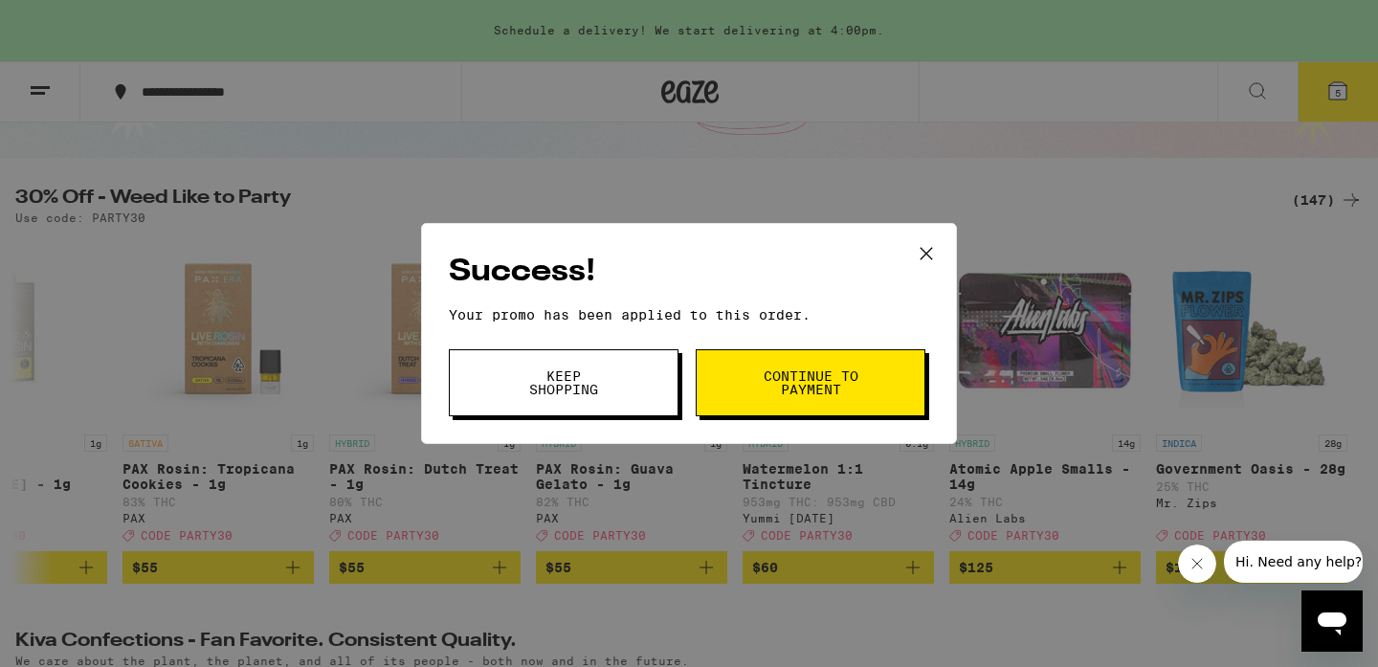
click at [855, 386] on span "Continue to payment" at bounding box center [811, 382] width 98 height 27
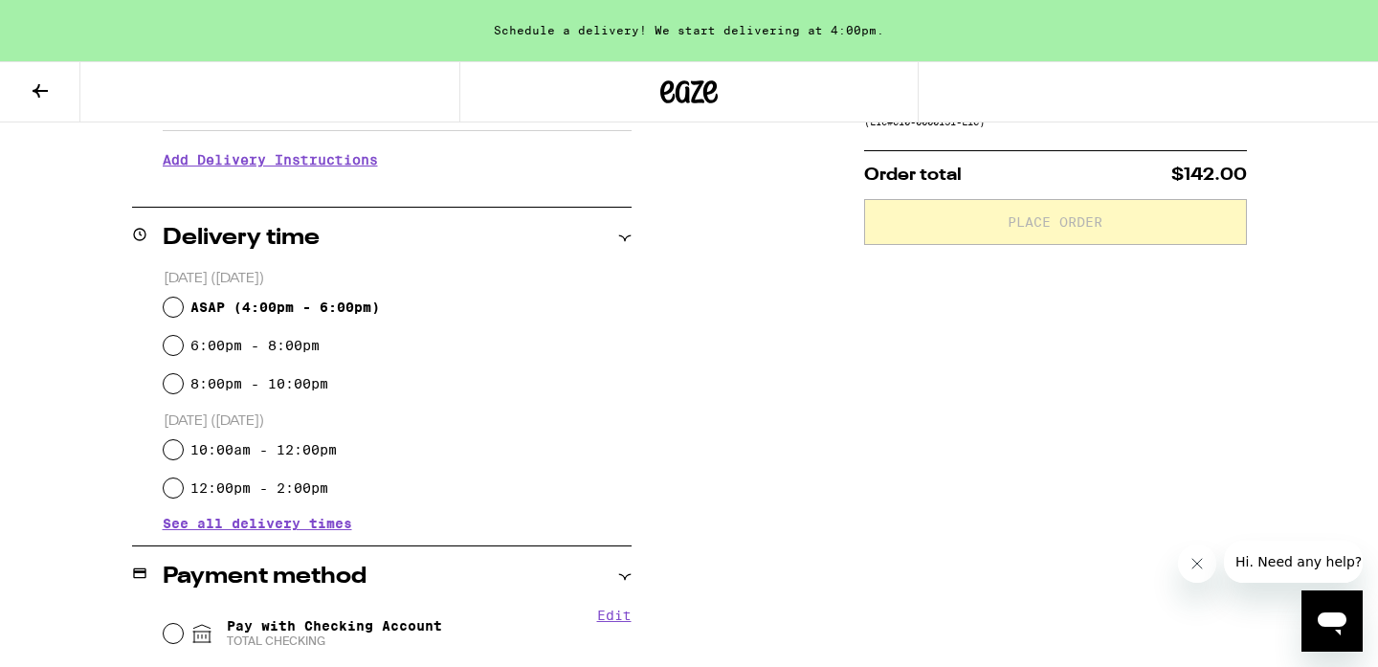
scroll to position [387, 0]
click at [172, 308] on input "ASAP ( 4:00pm - 6:00pm )" at bounding box center [173, 308] width 19 height 19
radio input "true"
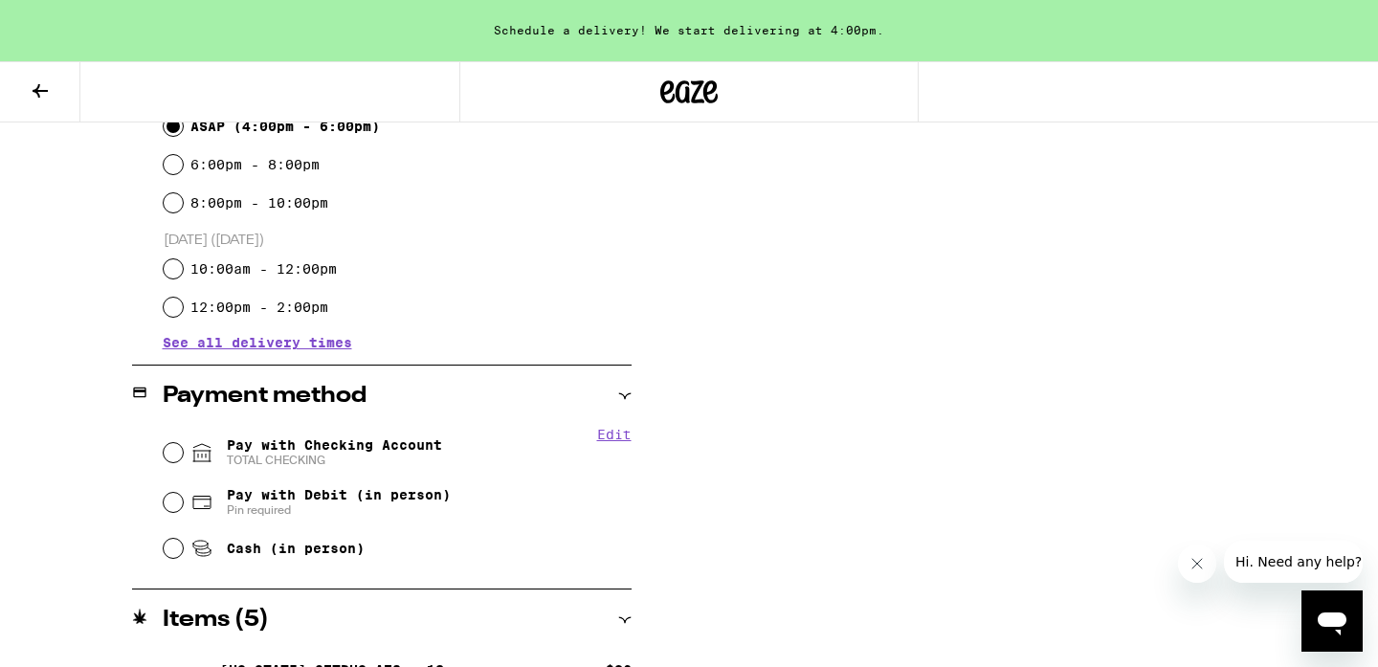
scroll to position [568, 0]
click at [165, 455] on input "Pay with Checking Account TOTAL CHECKING" at bounding box center [173, 453] width 19 height 19
radio input "true"
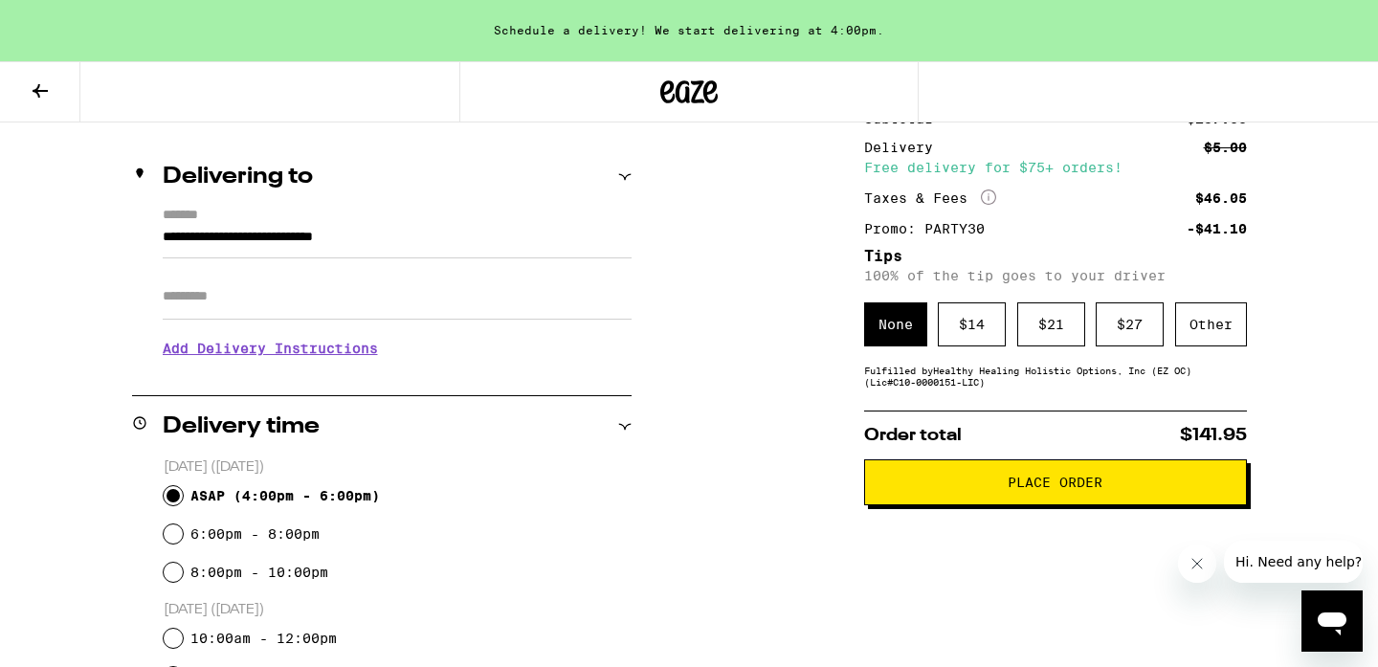
scroll to position [175, 0]
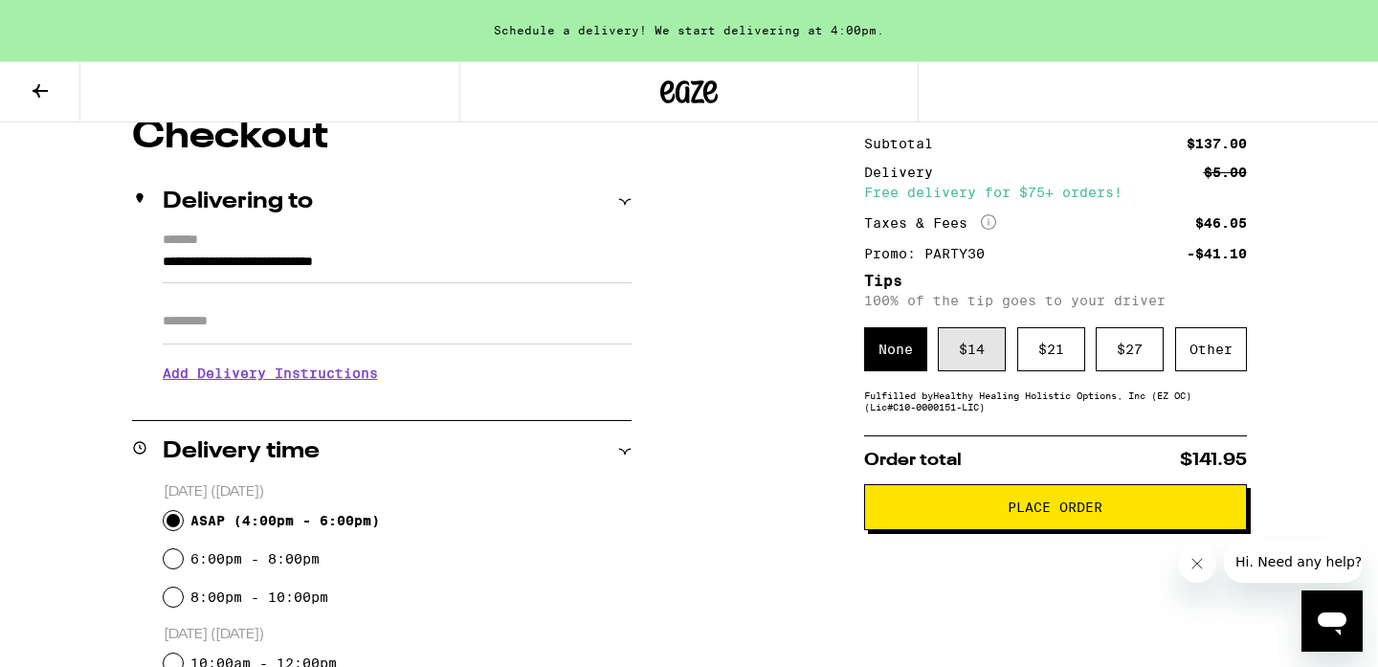
click at [977, 361] on div "$ 14" at bounding box center [972, 349] width 68 height 44
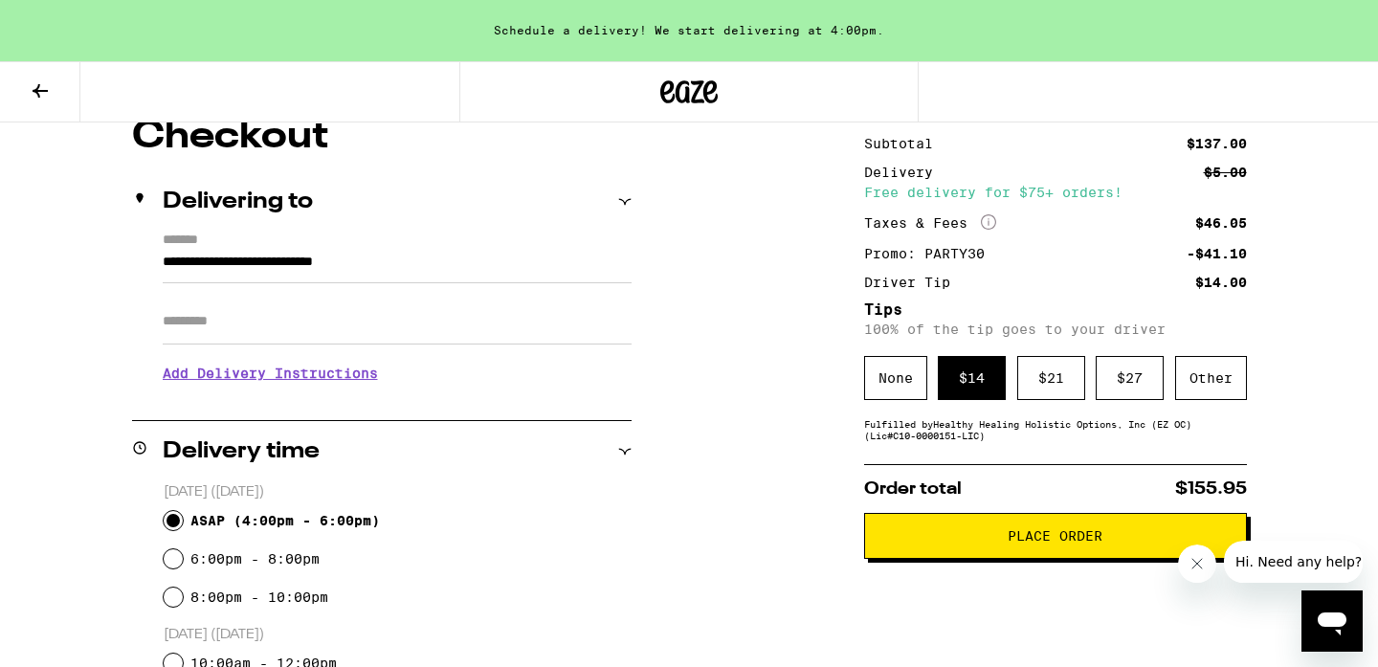
click at [1062, 540] on span "Place Order" at bounding box center [1054, 535] width 95 height 13
